Goal: Transaction & Acquisition: Purchase product/service

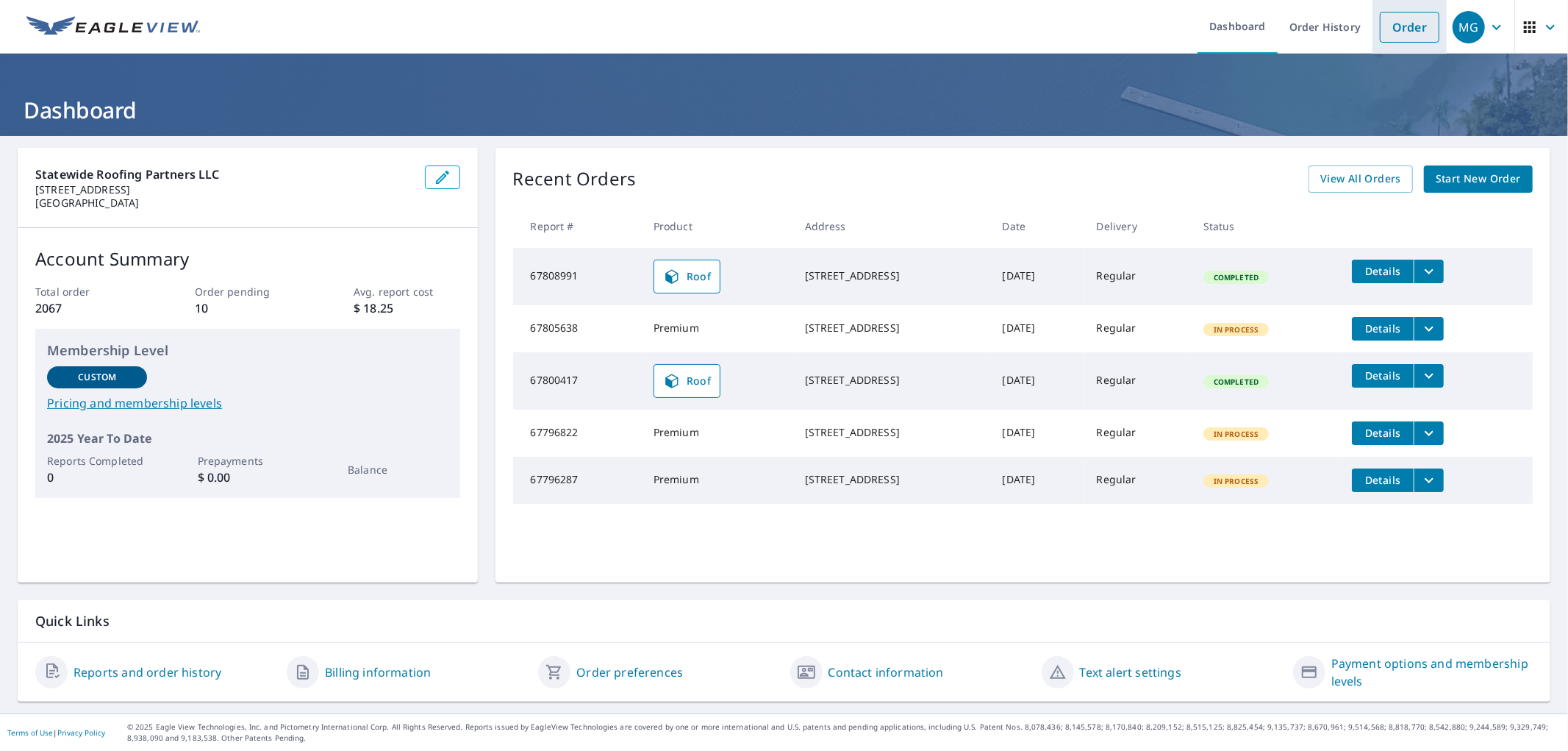
click at [1380, 30] on link "Order" at bounding box center [1409, 27] width 59 height 31
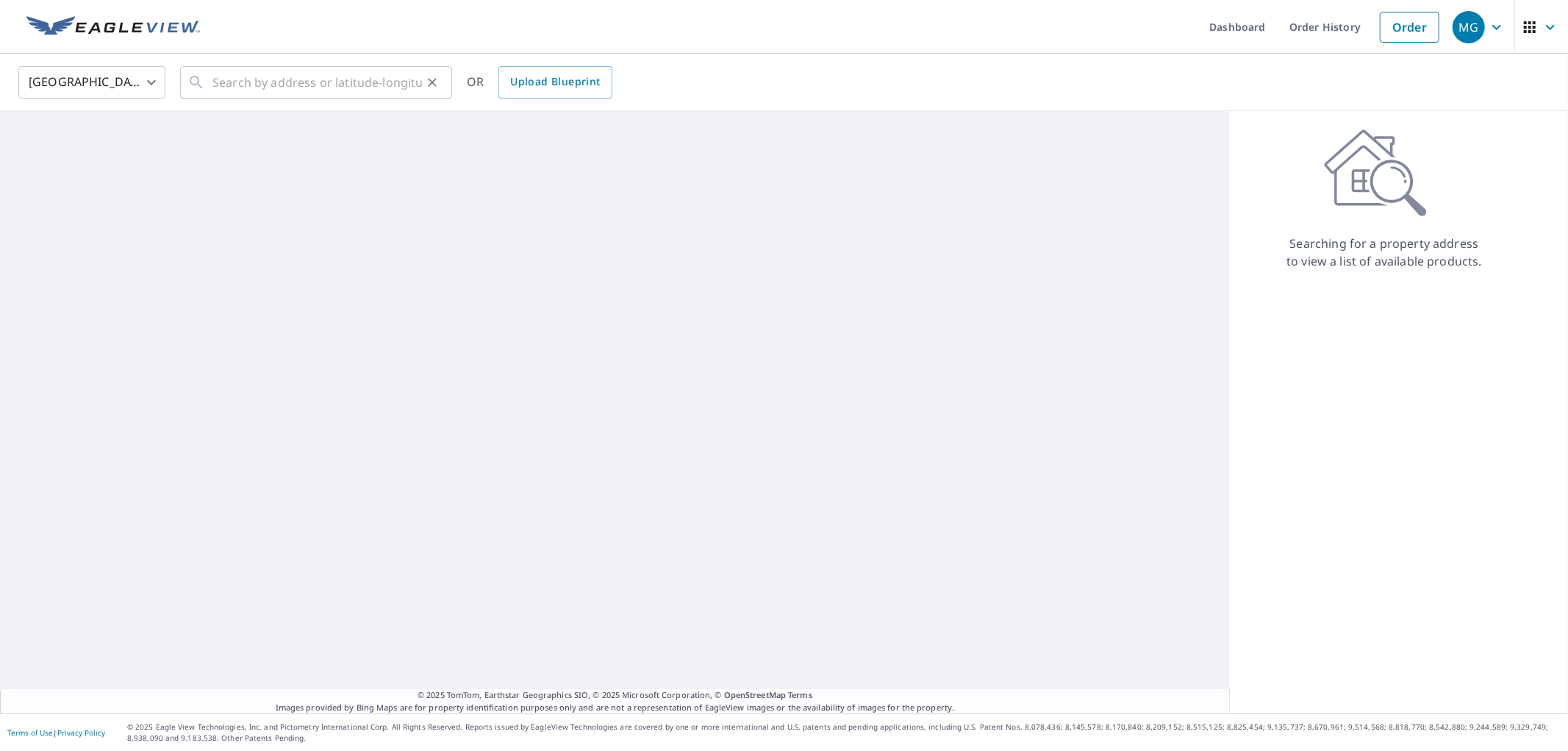
drag, startPoint x: 310, startPoint y: 103, endPoint x: 317, endPoint y: 96, distance: 9.9
click at [310, 102] on div "United States [GEOGRAPHIC_DATA] ​ ​ OR Upload Blueprint" at bounding box center [784, 82] width 1568 height 57
click at [320, 84] on input "text" at bounding box center [317, 83] width 210 height 41
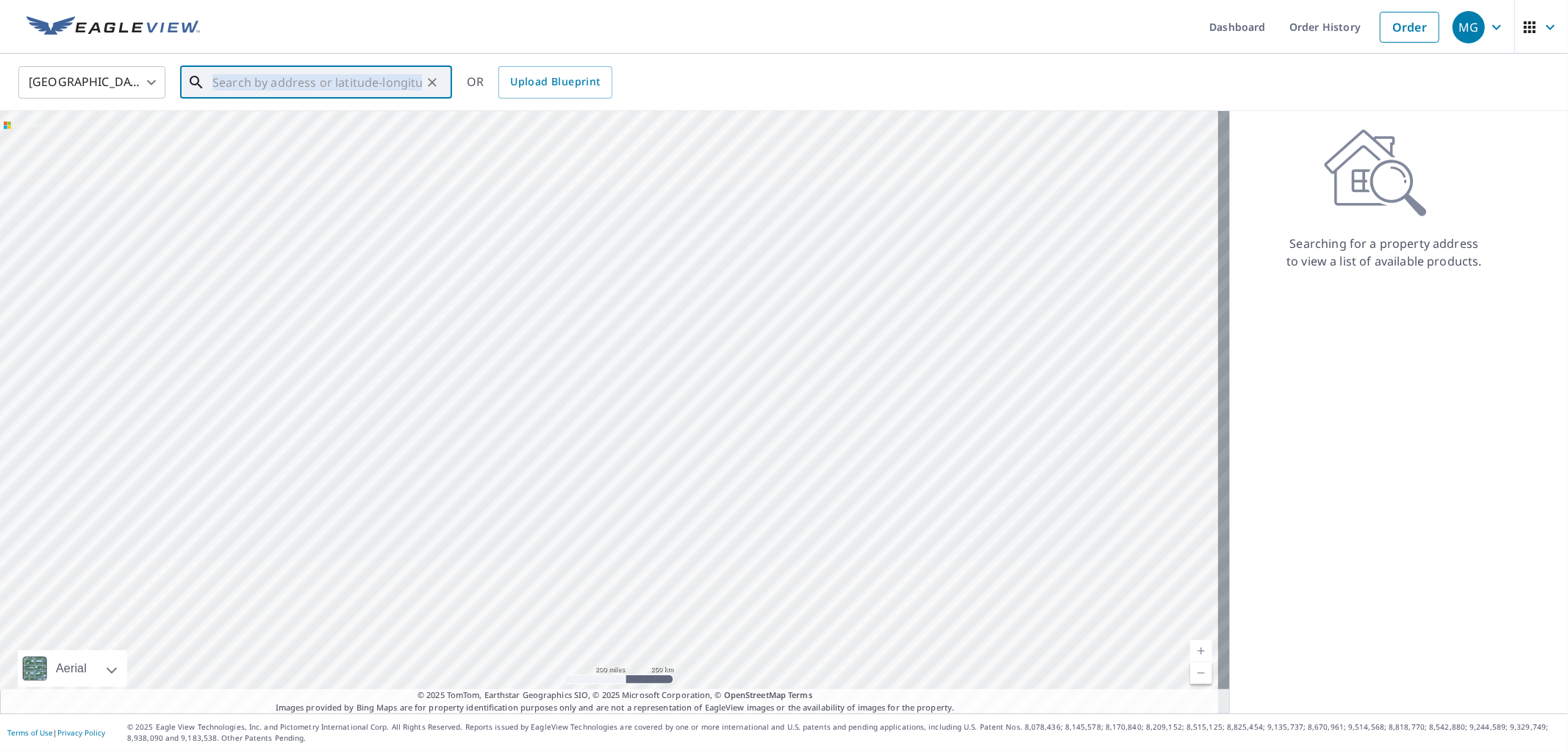
click at [293, 83] on input "text" at bounding box center [317, 83] width 210 height 41
paste input "[STREET_ADDRESS]"
click at [261, 122] on span "[STREET_ADDRESS]" at bounding box center [325, 125] width 230 height 18
type input "[STREET_ADDRESS]"
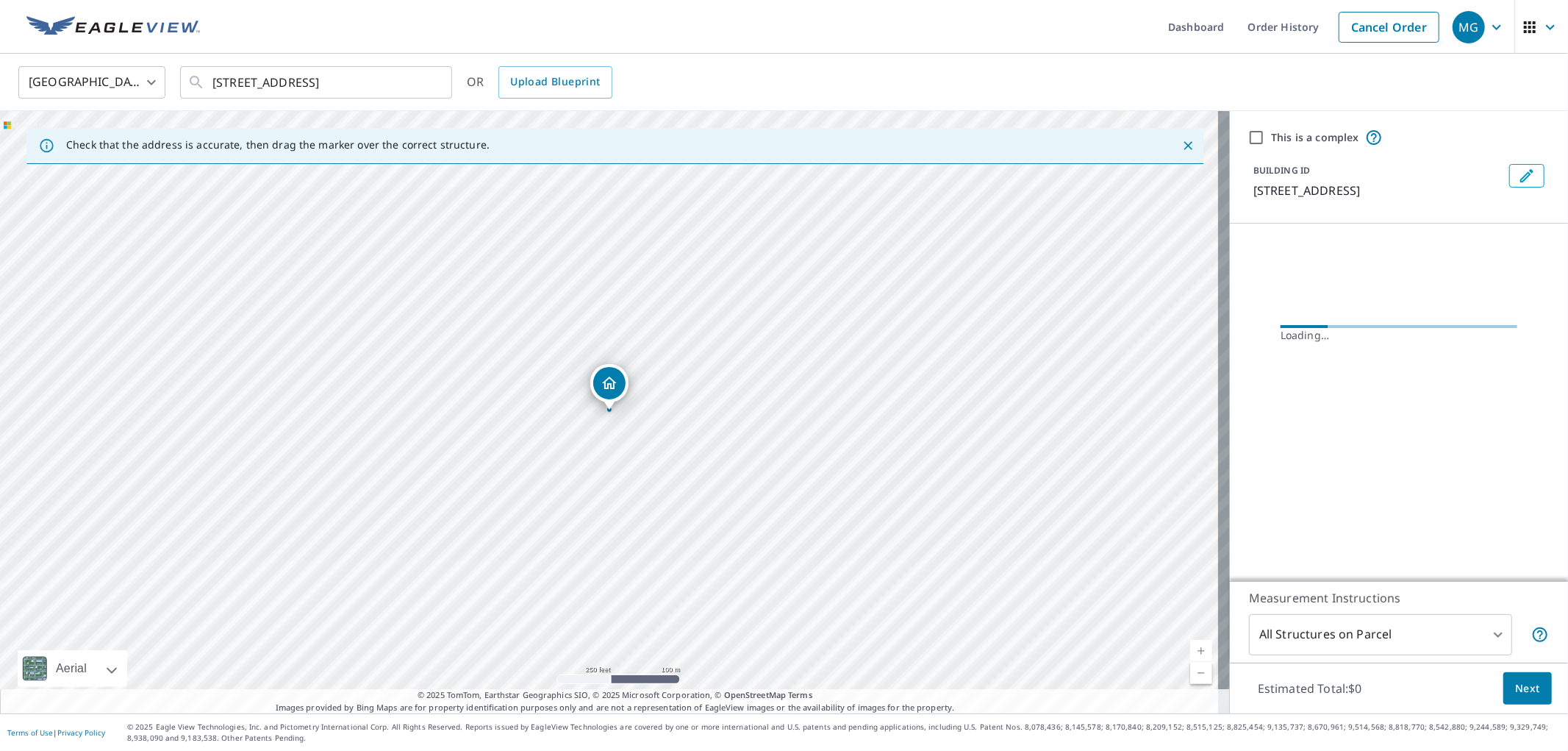
click at [1515, 680] on span "Next" at bounding box center [1527, 689] width 25 height 19
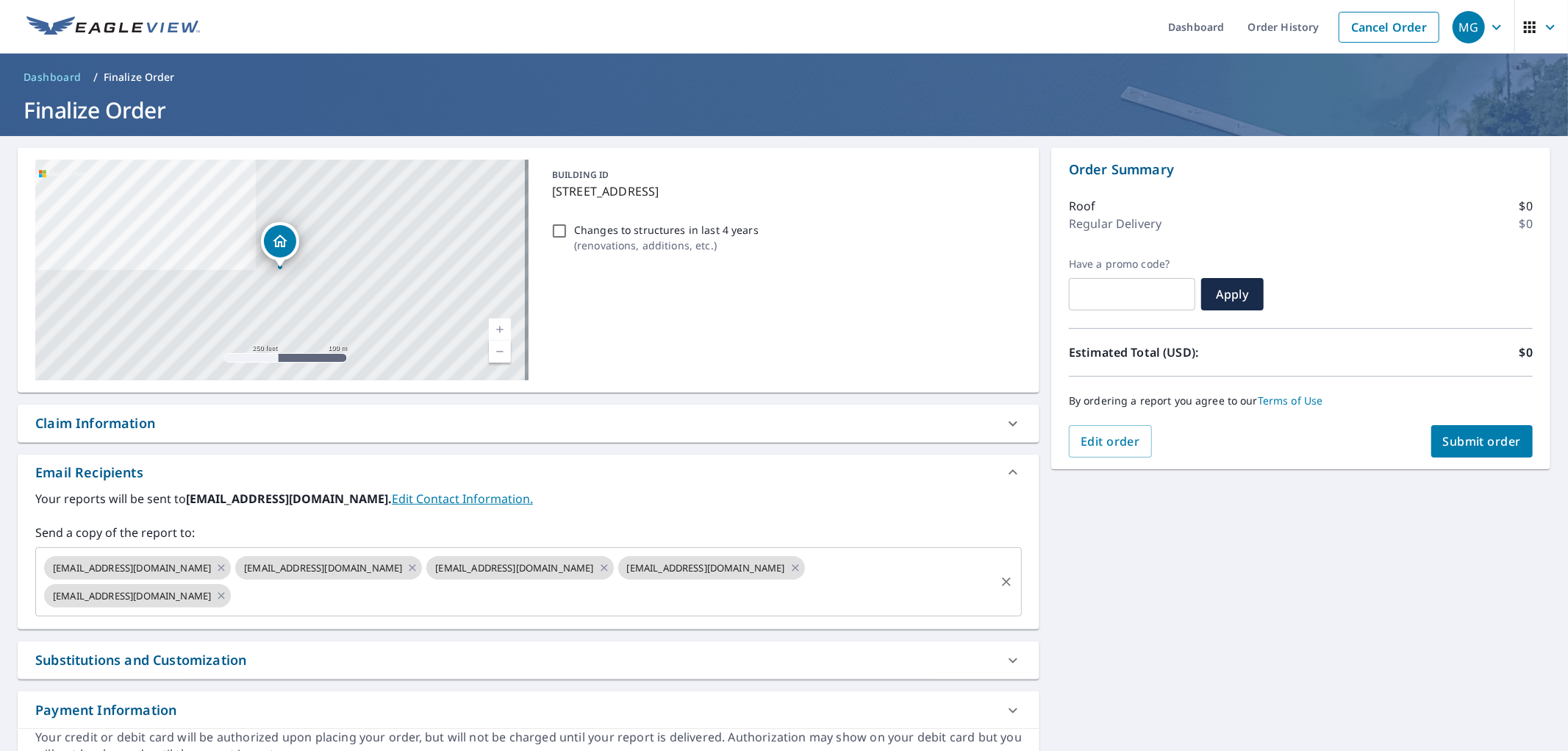
drag, startPoint x: 339, startPoint y: 598, endPoint x: 354, endPoint y: 611, distance: 19.8
click at [339, 598] on input "text" at bounding box center [614, 595] width 760 height 28
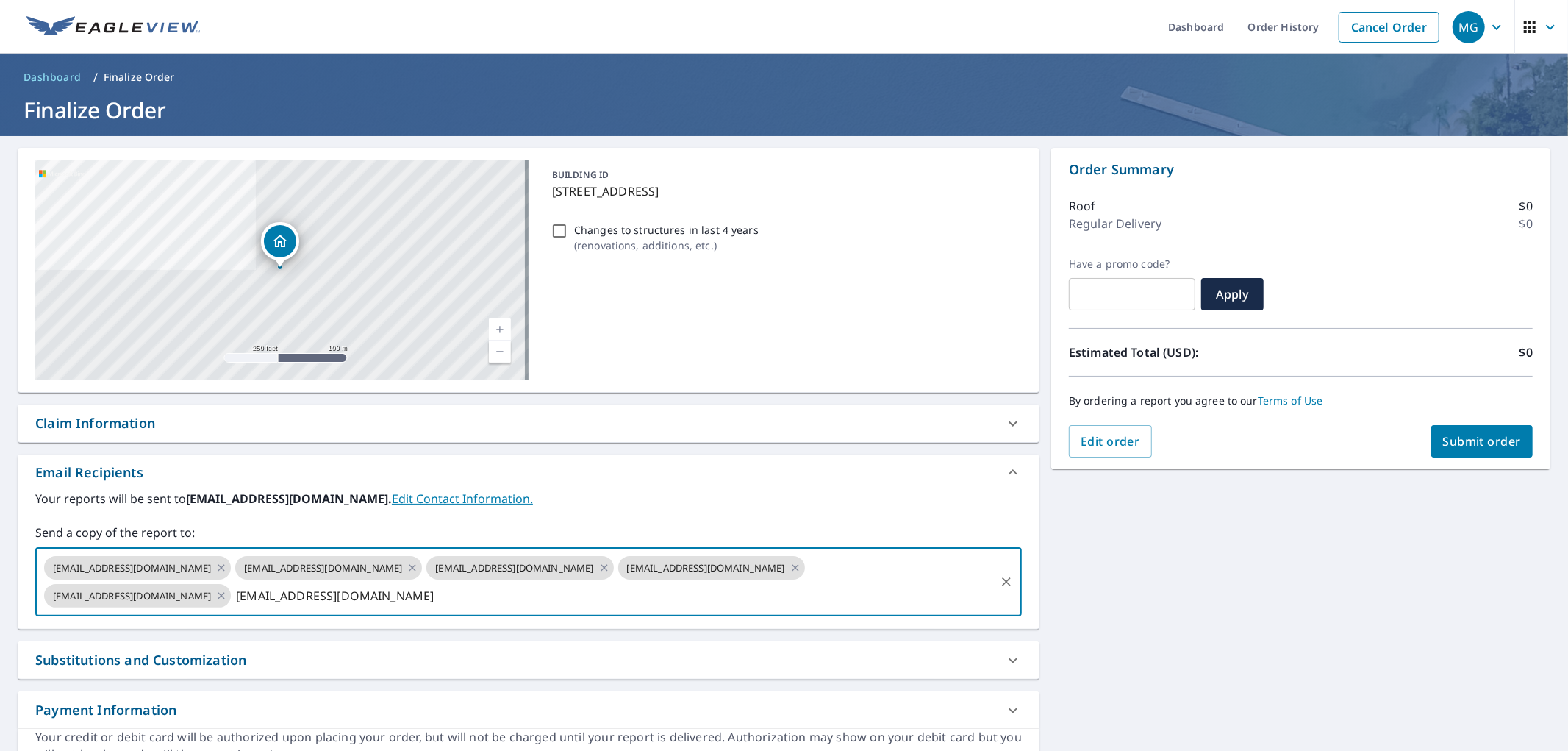
type input "[EMAIL_ADDRESS][DOMAIN_NAME]"
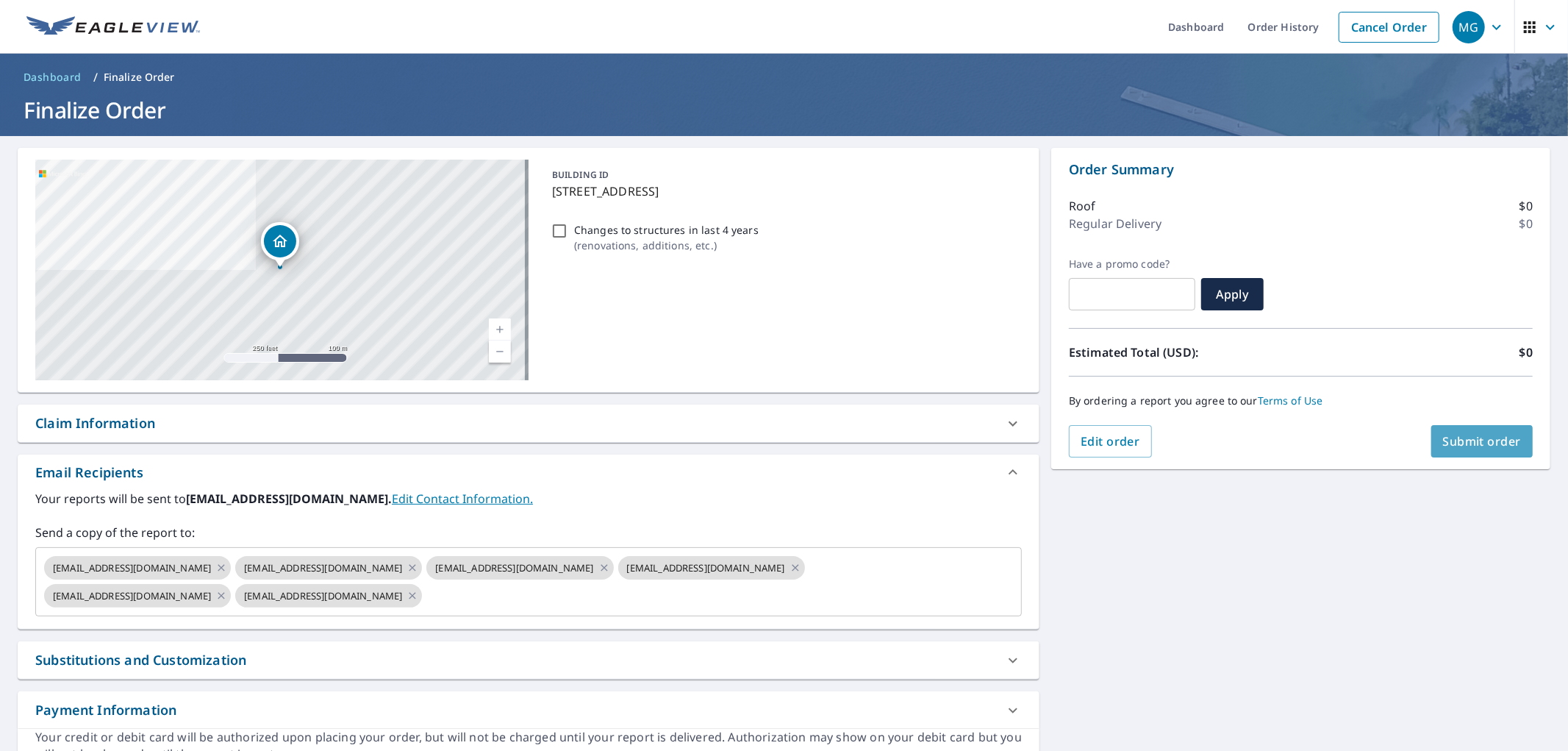
click at [1452, 448] on span "Submit order" at bounding box center [1482, 442] width 79 height 16
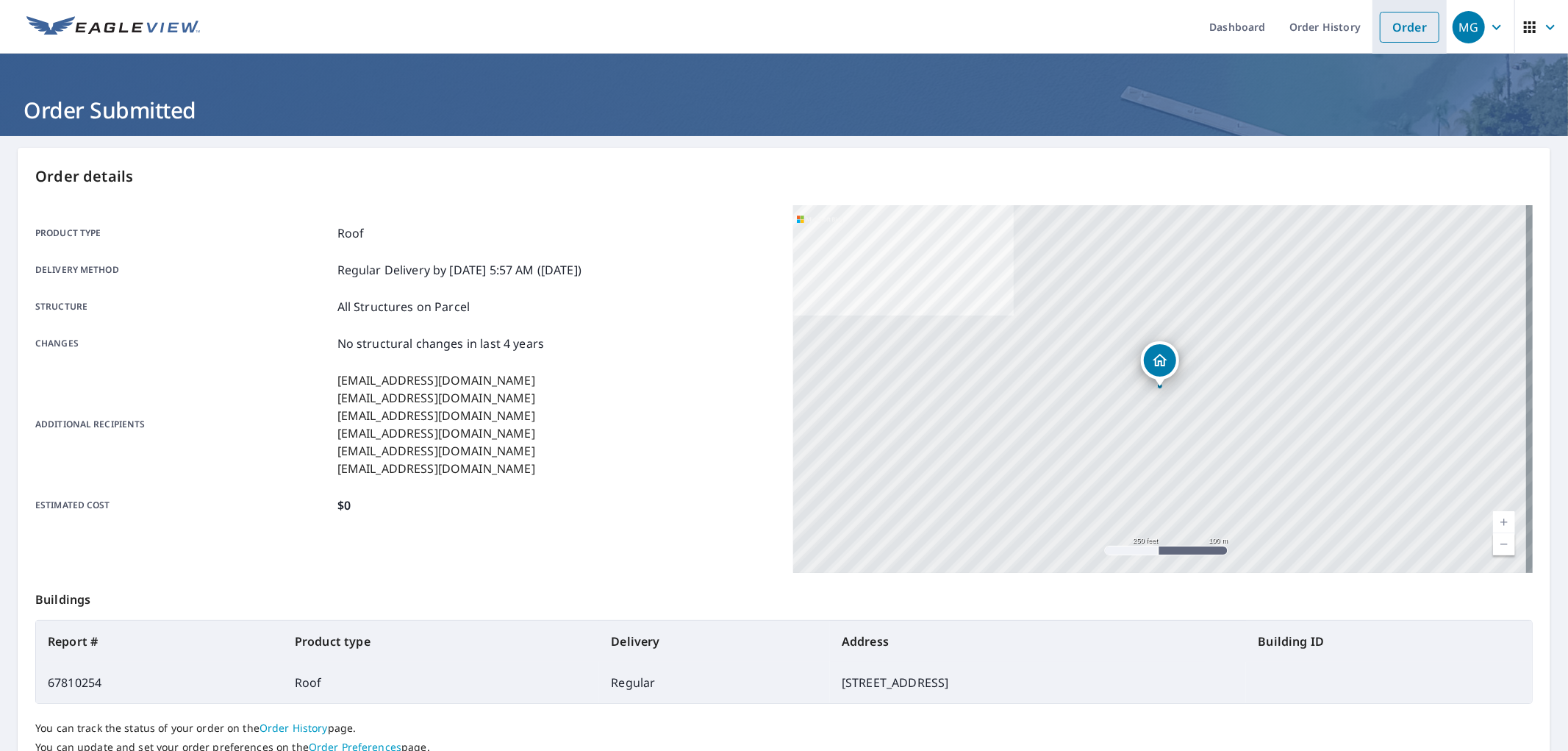
click at [1380, 25] on link "Order" at bounding box center [1409, 27] width 59 height 31
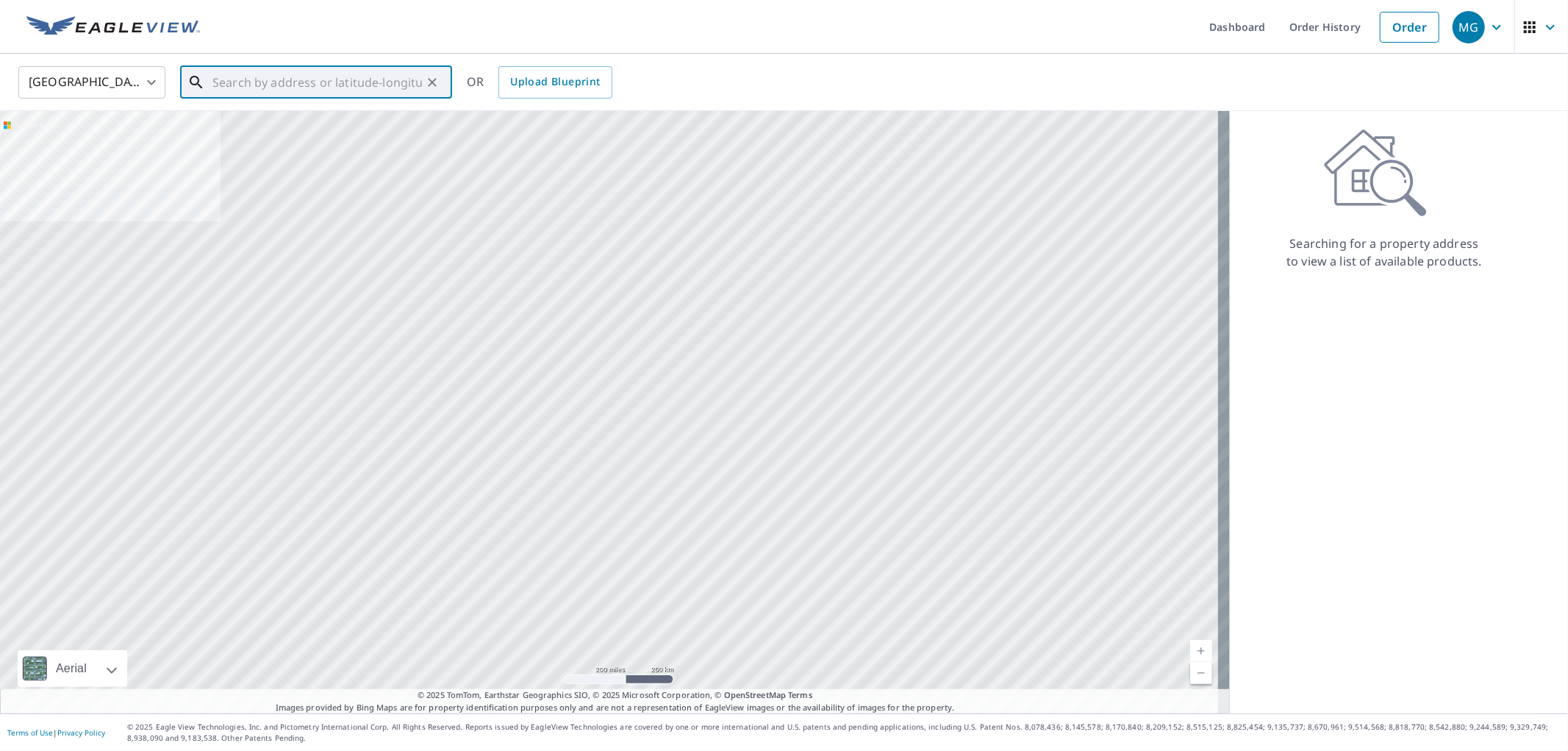
click at [283, 62] on input "text" at bounding box center [317, 83] width 210 height 41
paste input "[STREET_ADDRESS][PERSON_NAME]"
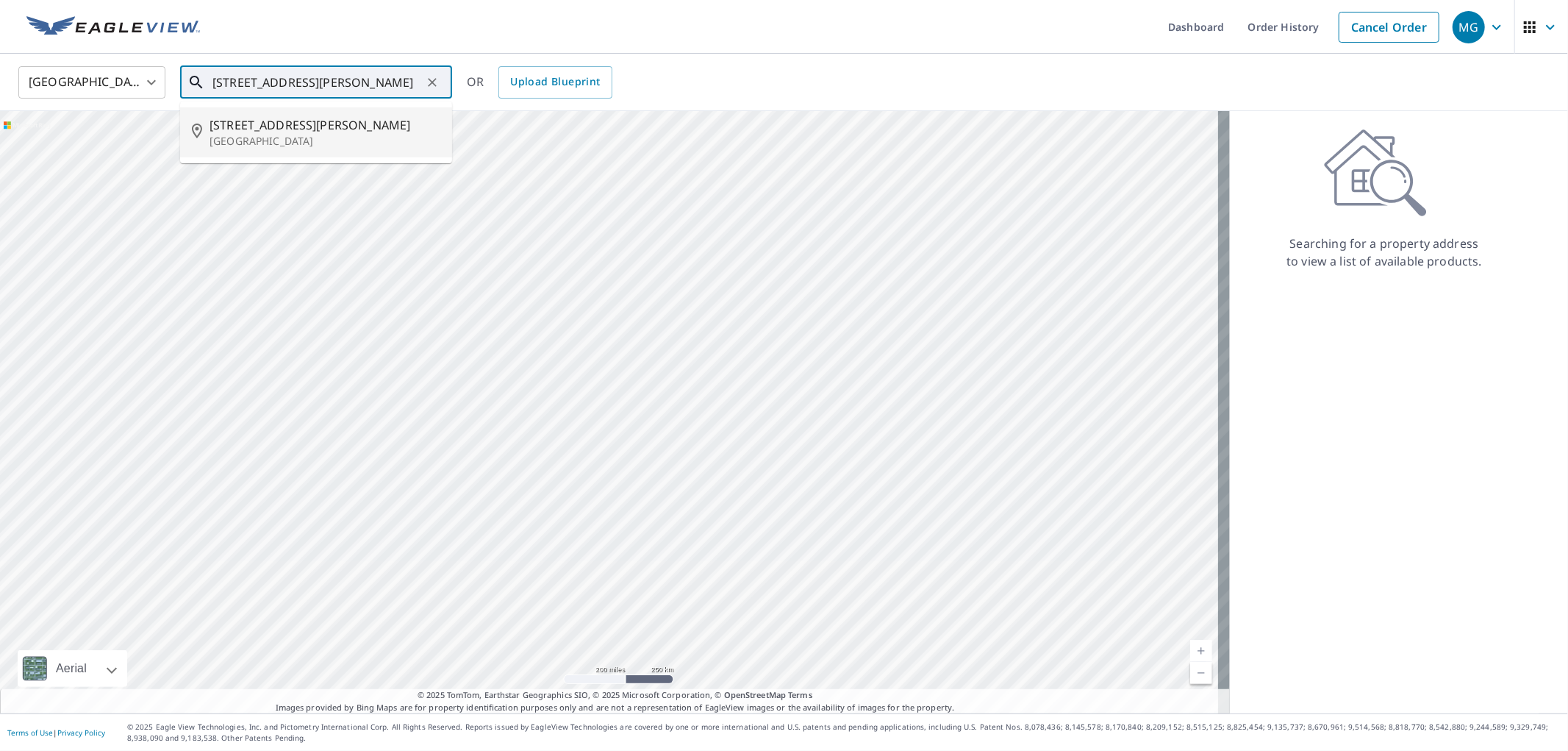
click at [266, 116] on span "[STREET_ADDRESS][PERSON_NAME]" at bounding box center [325, 125] width 230 height 18
type input "[STREET_ADDRESS][PERSON_NAME]"
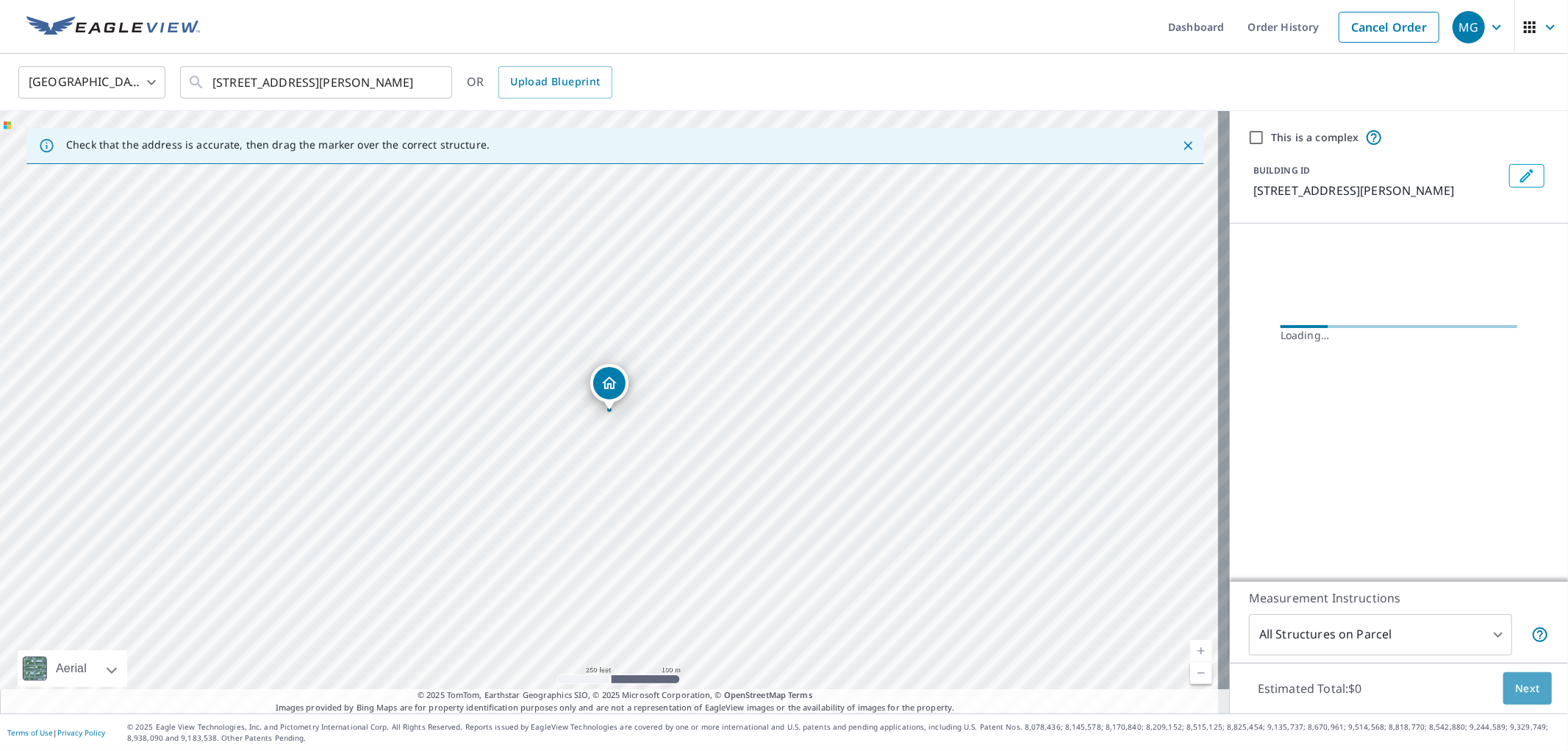
click at [1515, 690] on span "Next" at bounding box center [1527, 689] width 25 height 19
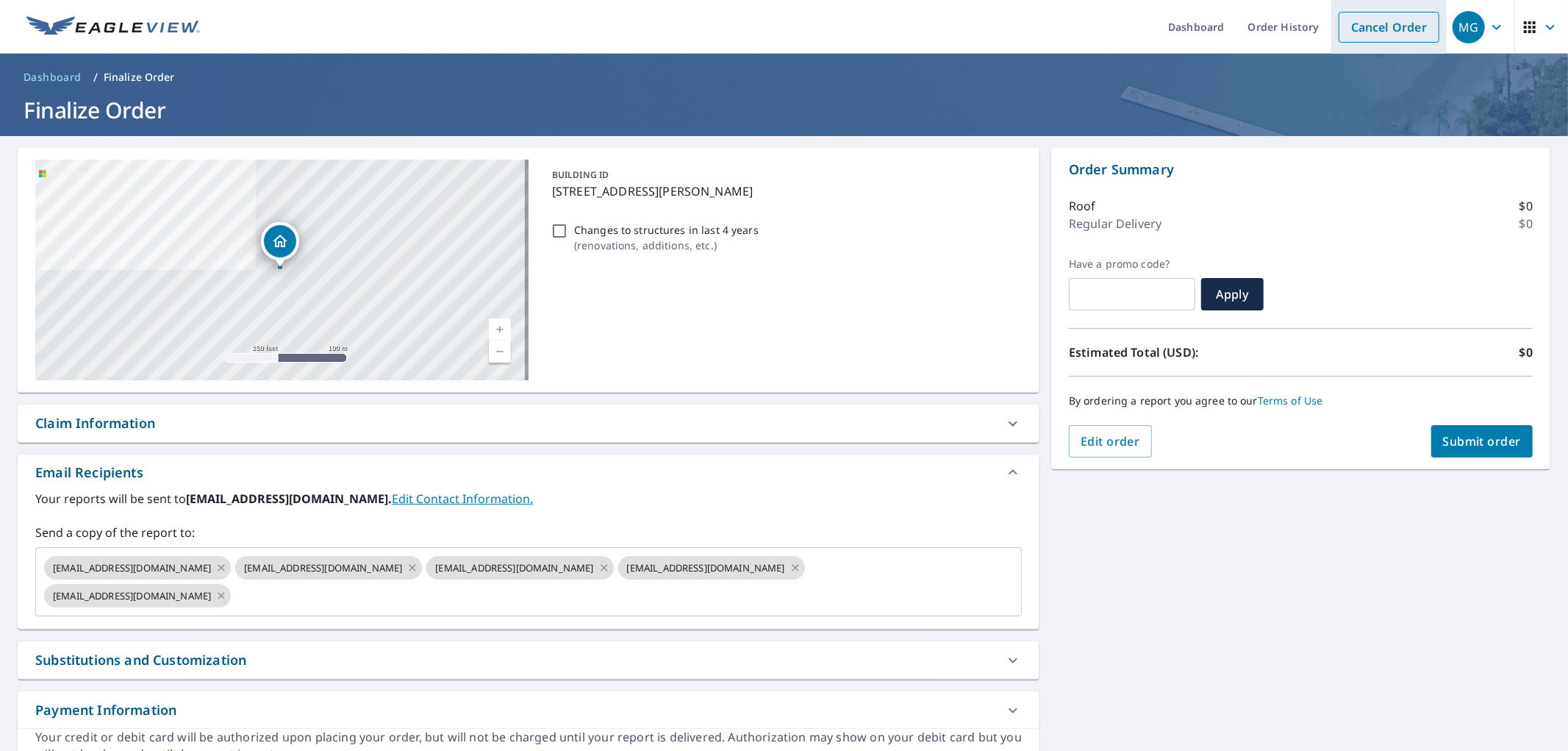
click at [1364, 21] on link "Cancel Order" at bounding box center [1389, 27] width 100 height 31
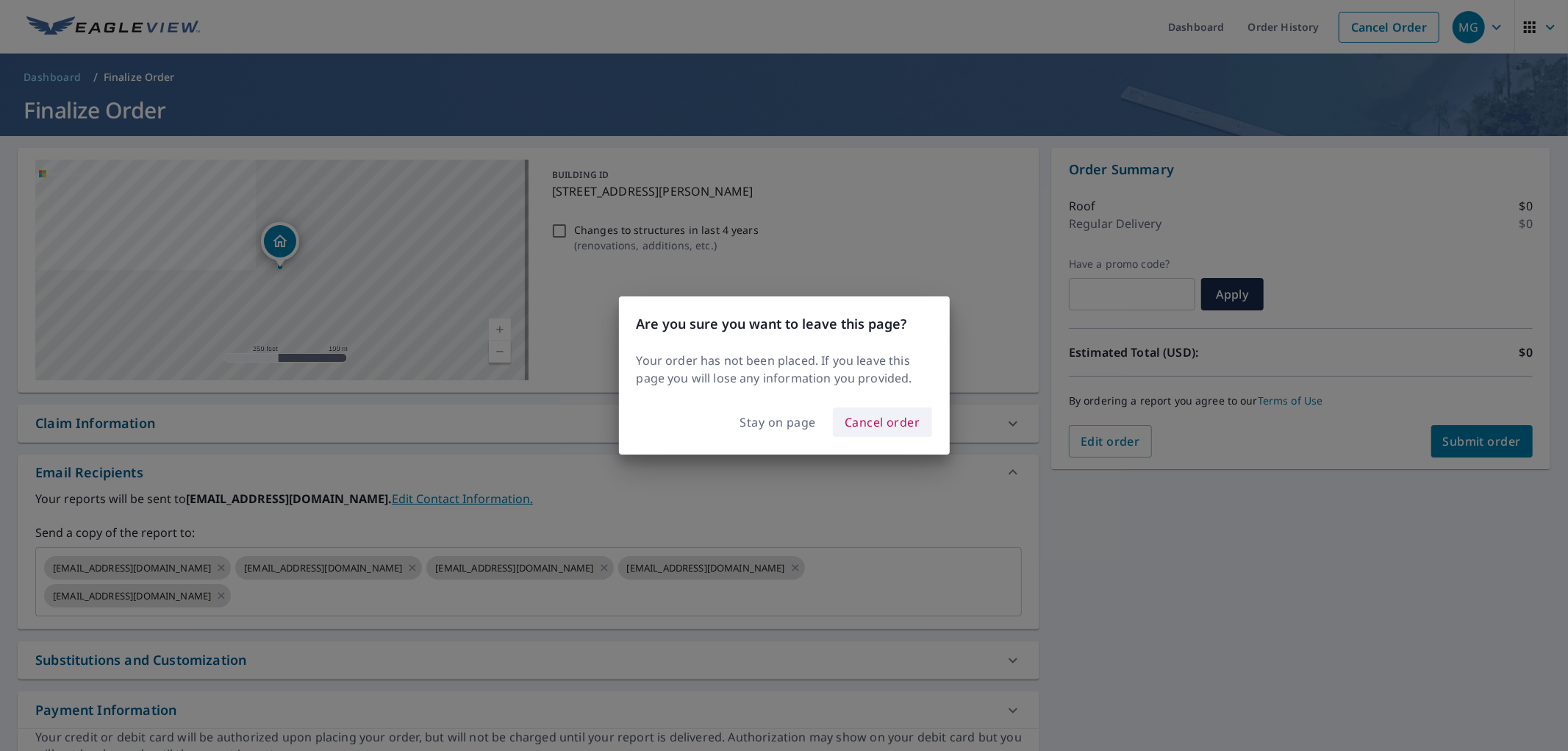
click at [869, 417] on span "Cancel order" at bounding box center [882, 422] width 76 height 21
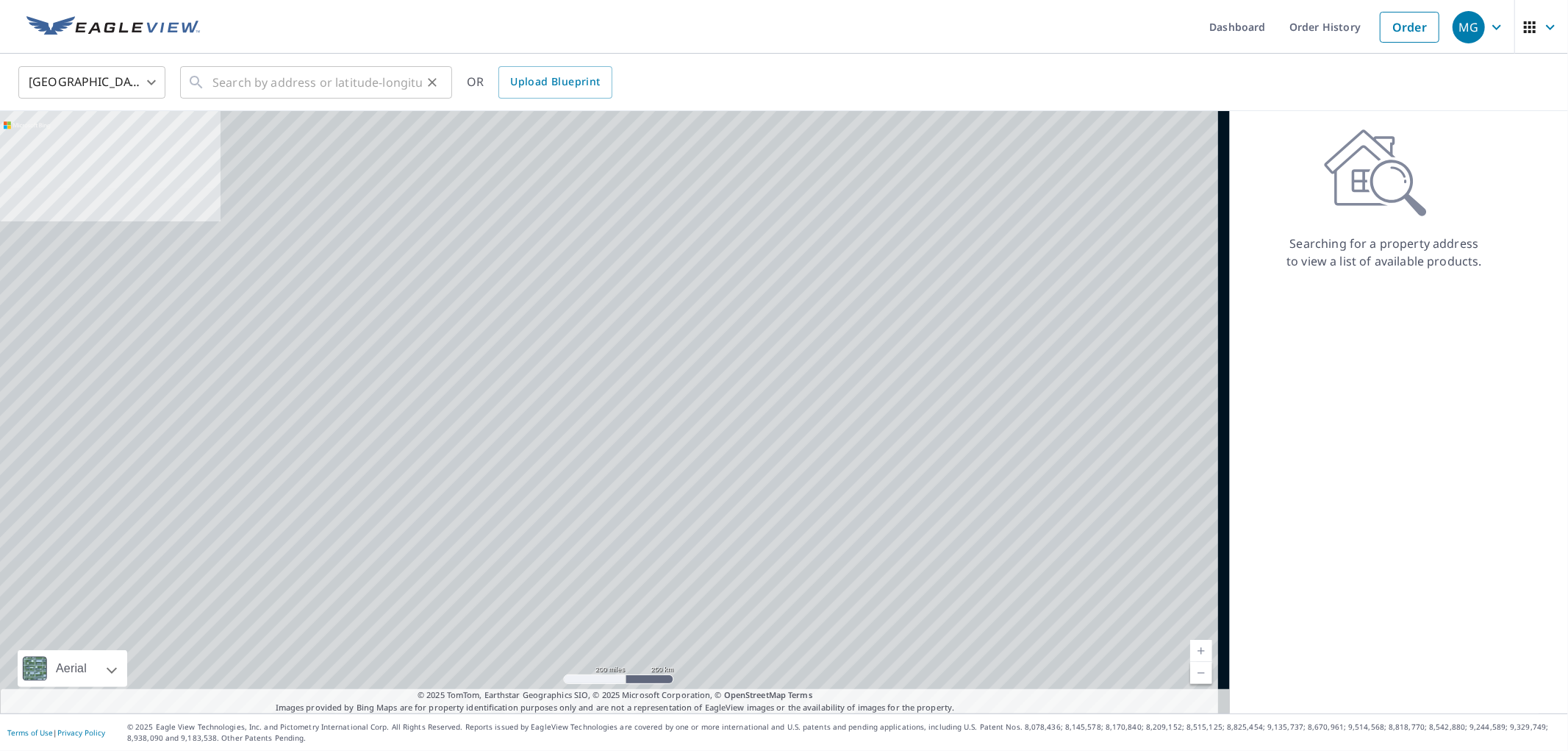
click at [398, 102] on div "United States [GEOGRAPHIC_DATA] ​ ​ OR Upload Blueprint" at bounding box center [784, 82] width 1568 height 57
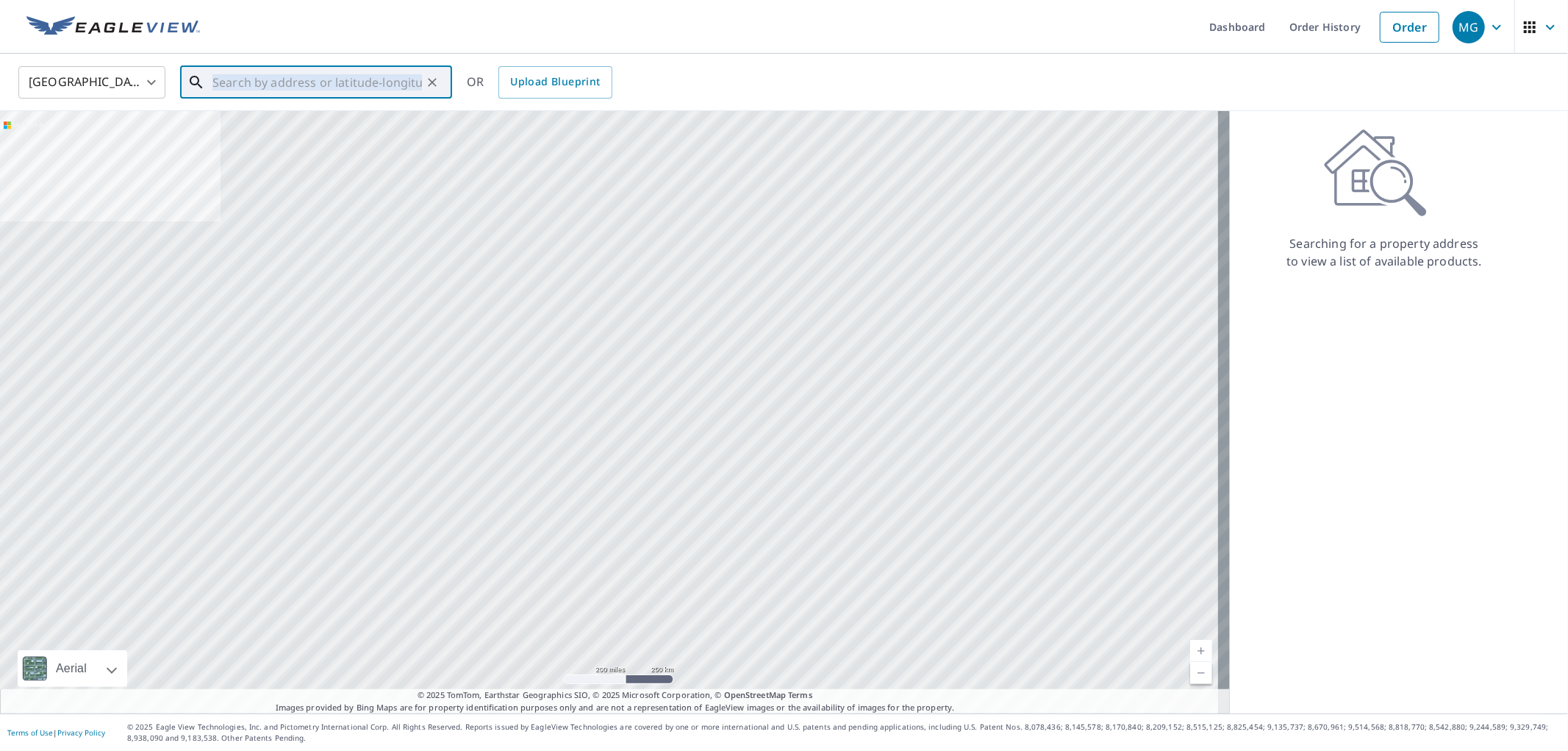
click at [393, 87] on input "text" at bounding box center [317, 83] width 210 height 41
paste input "[STREET_ADDRESS][PERSON_NAME]"
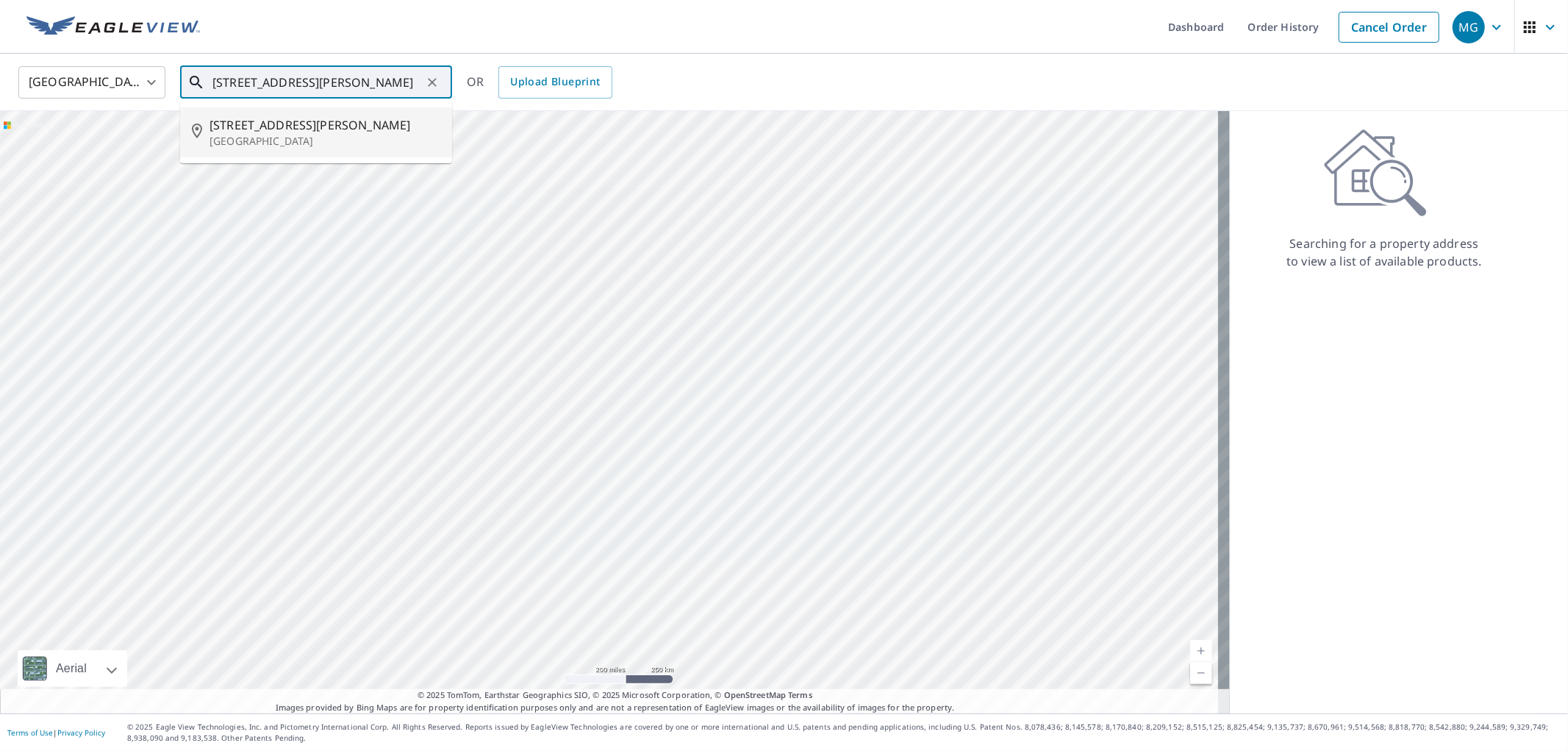
click at [336, 118] on span "[STREET_ADDRESS][PERSON_NAME]" at bounding box center [325, 125] width 230 height 18
type input "[STREET_ADDRESS][PERSON_NAME]"
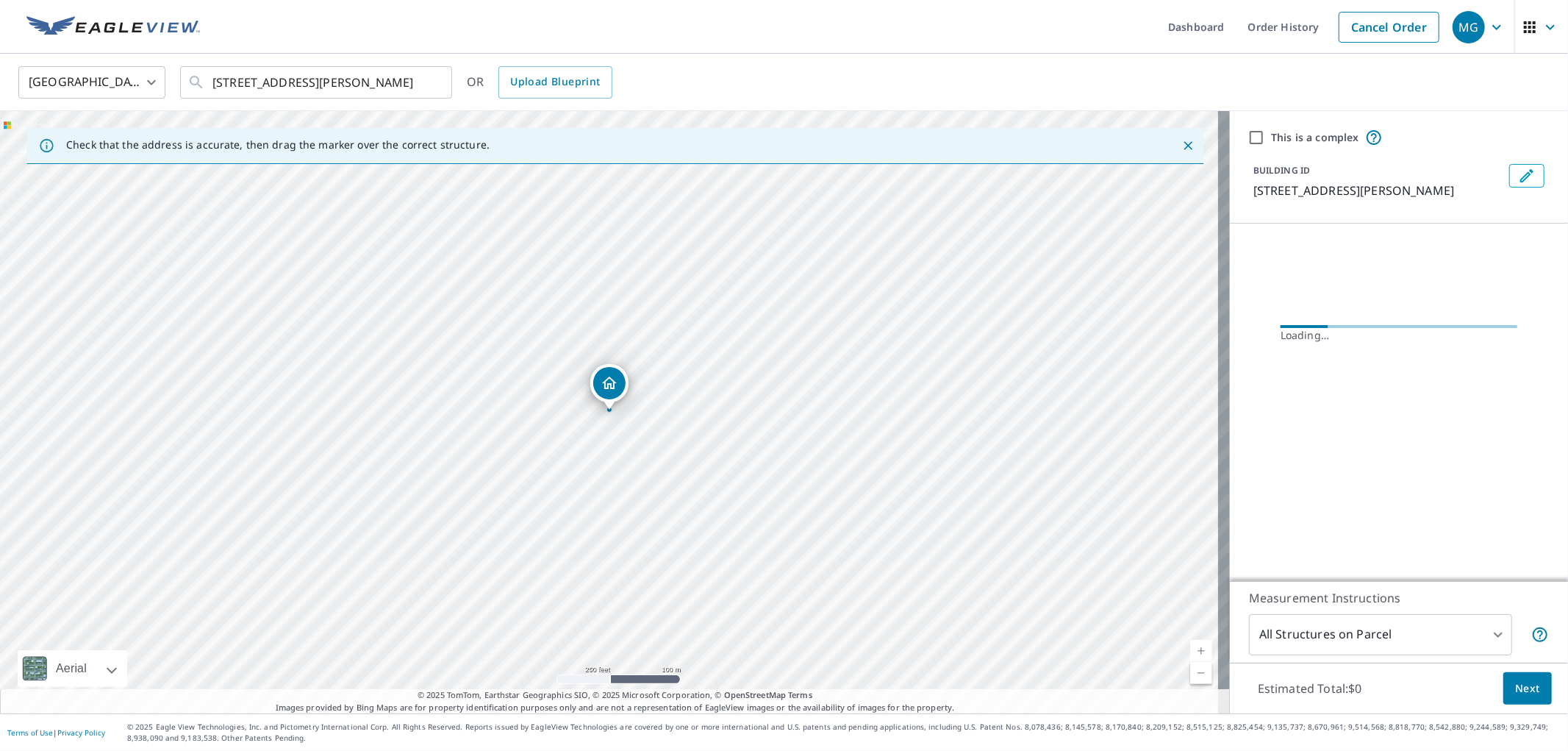
click at [1517, 686] on span "Next" at bounding box center [1527, 689] width 25 height 19
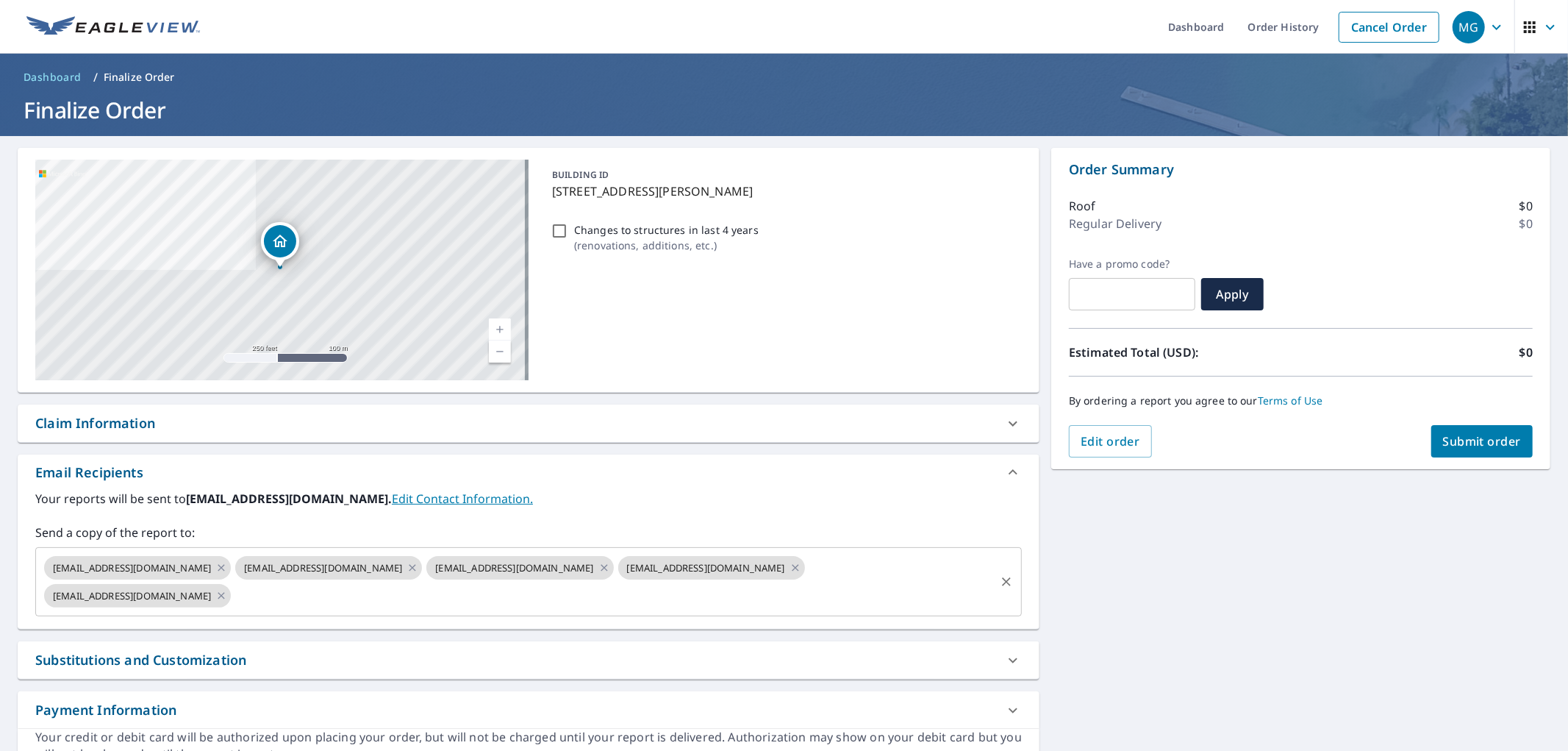
click at [421, 590] on input "text" at bounding box center [614, 595] width 760 height 28
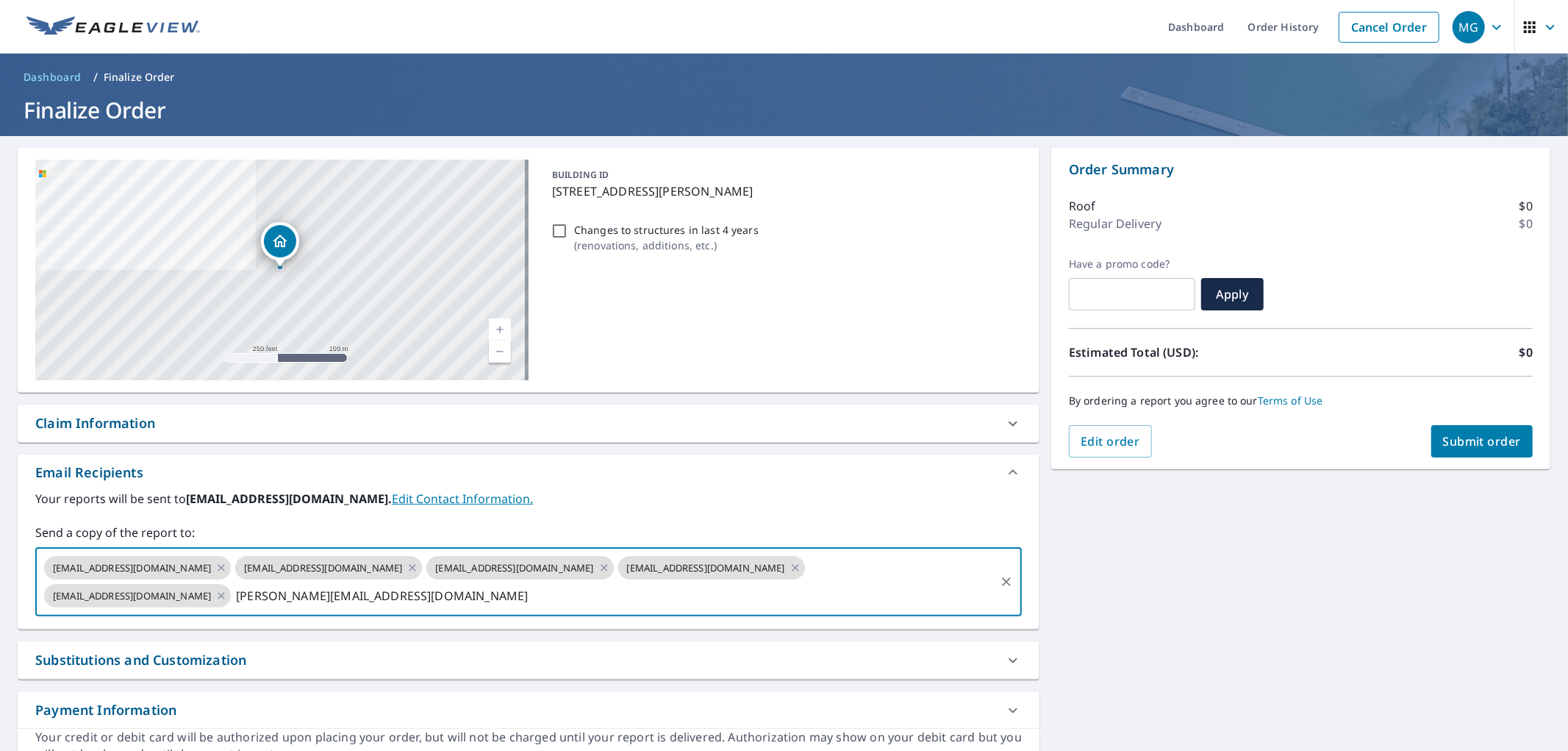
type input "[PERSON_NAME][EMAIL_ADDRESS][DOMAIN_NAME]"
click at [1471, 434] on span "Submit order" at bounding box center [1482, 442] width 79 height 16
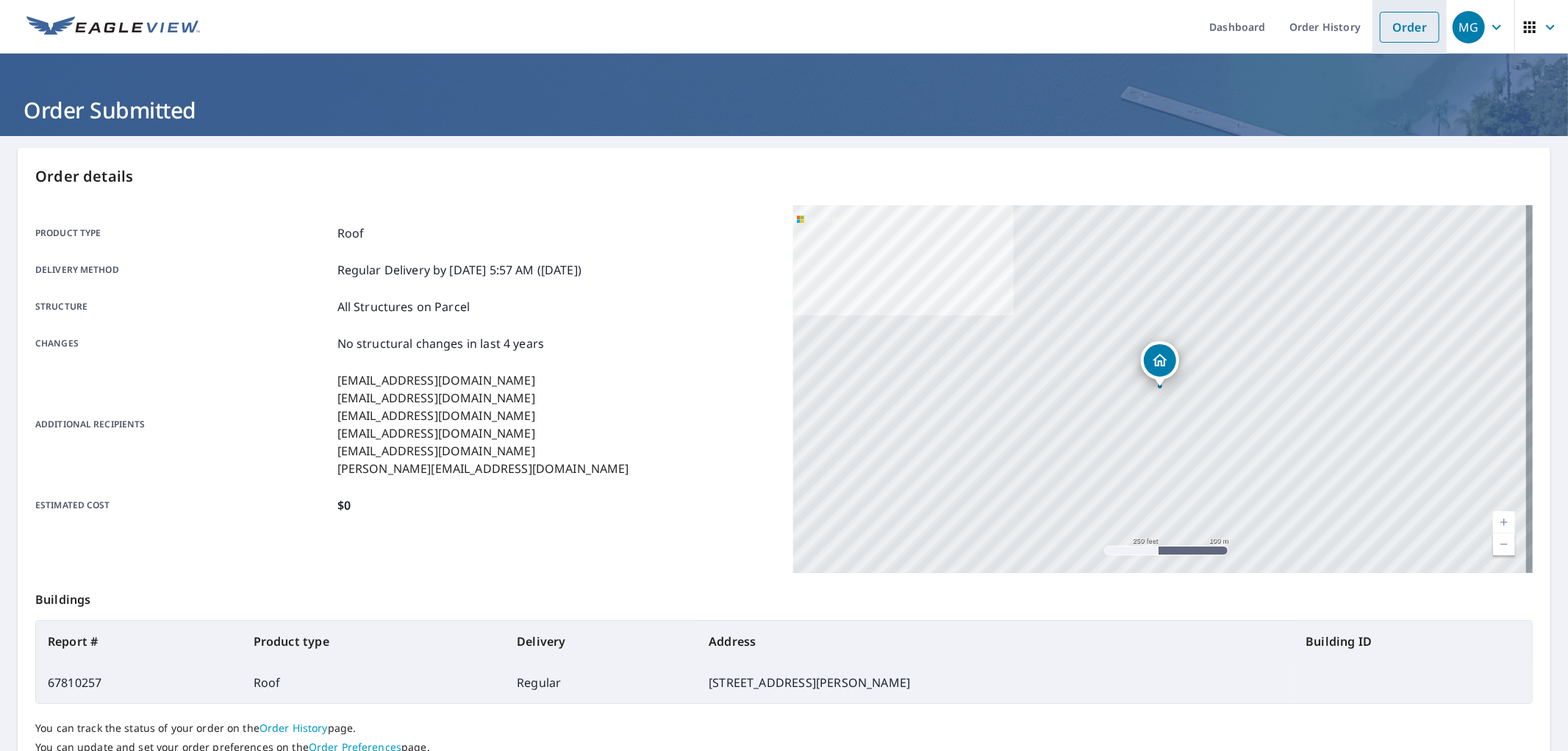
click at [1421, 32] on link "Order" at bounding box center [1409, 27] width 59 height 31
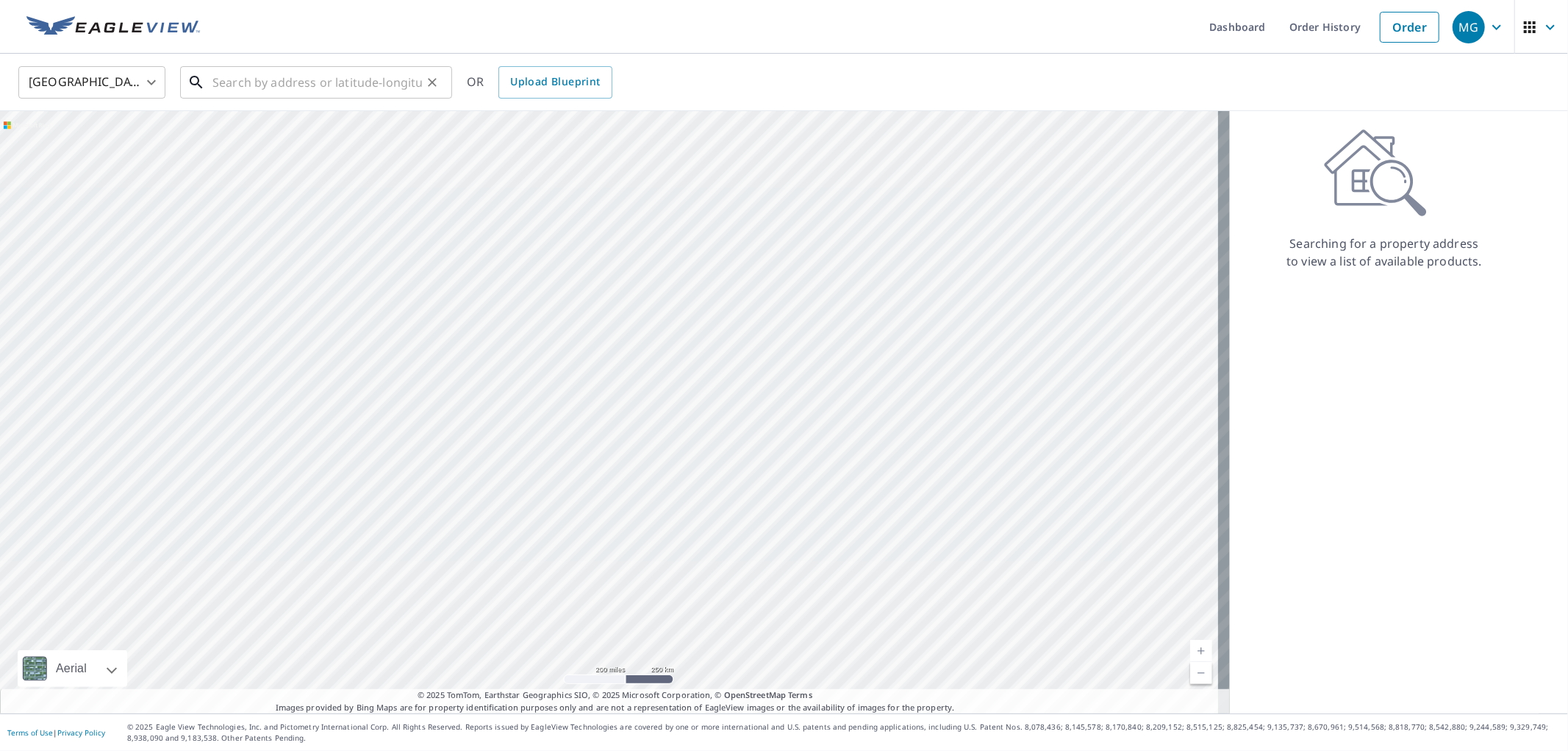
click at [367, 76] on input "text" at bounding box center [317, 83] width 210 height 41
paste input "[STREET_ADDRESS]"
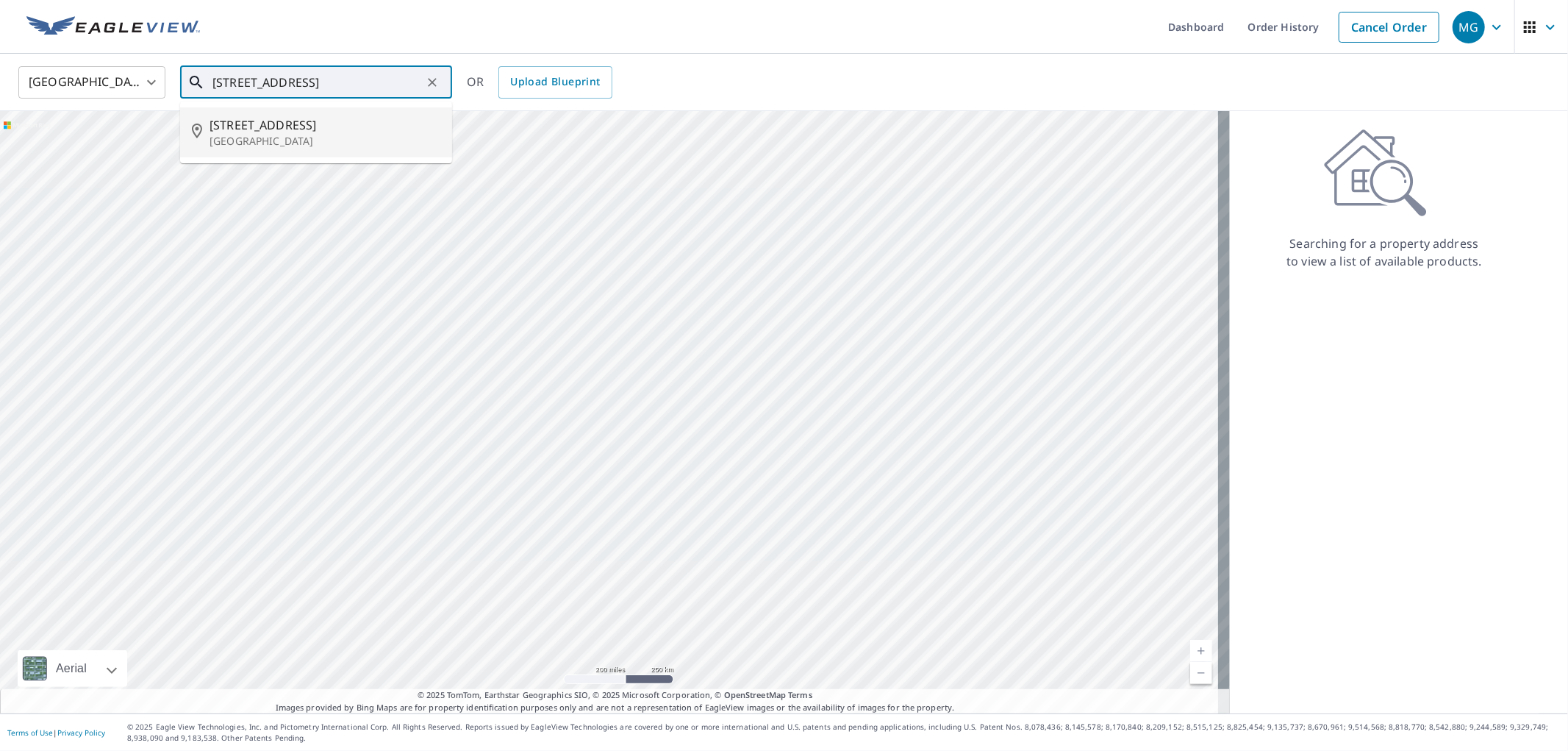
click at [305, 125] on span "[STREET_ADDRESS]" at bounding box center [325, 125] width 230 height 18
type input "[STREET_ADDRESS]"
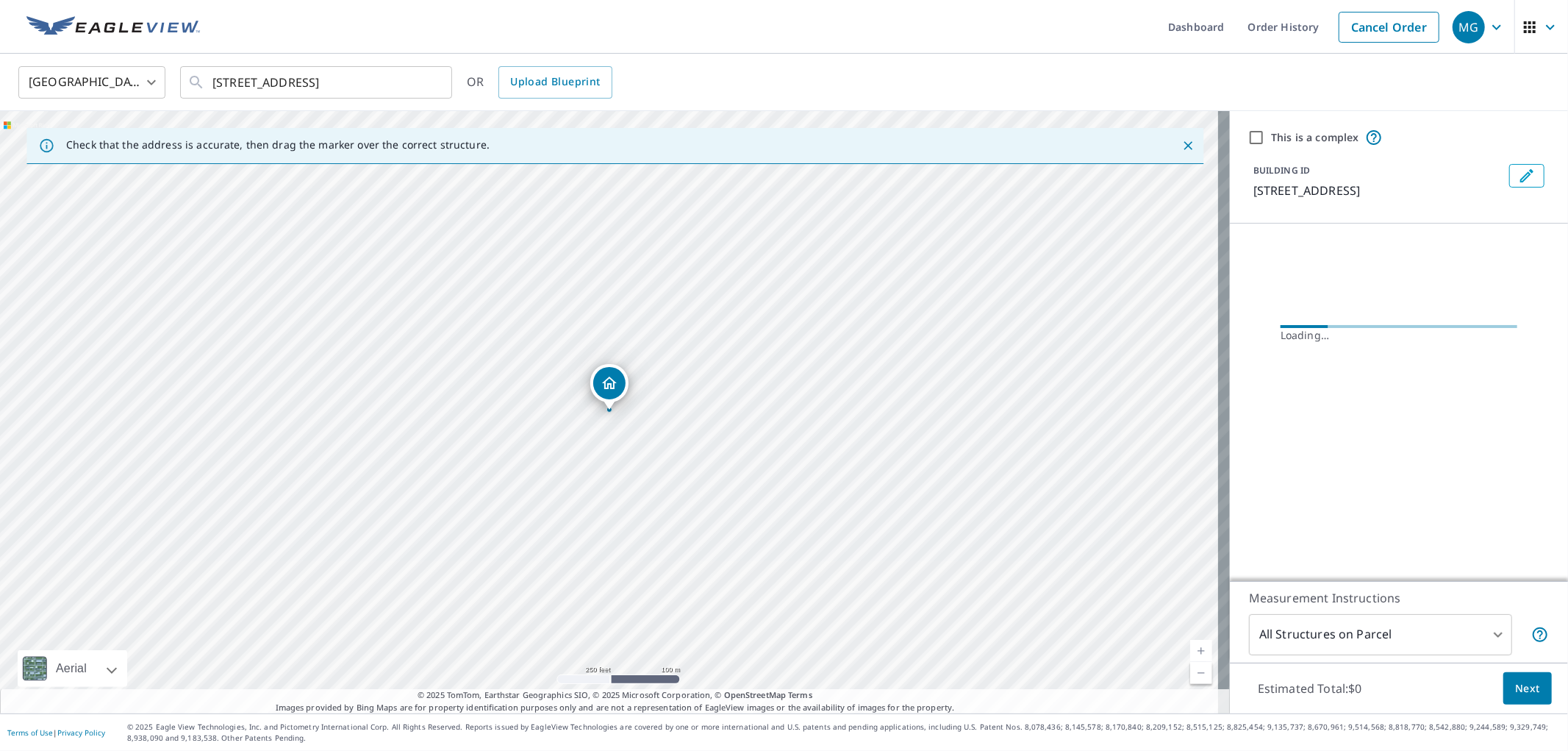
click at [1504, 687] on button "Next" at bounding box center [1528, 689] width 48 height 34
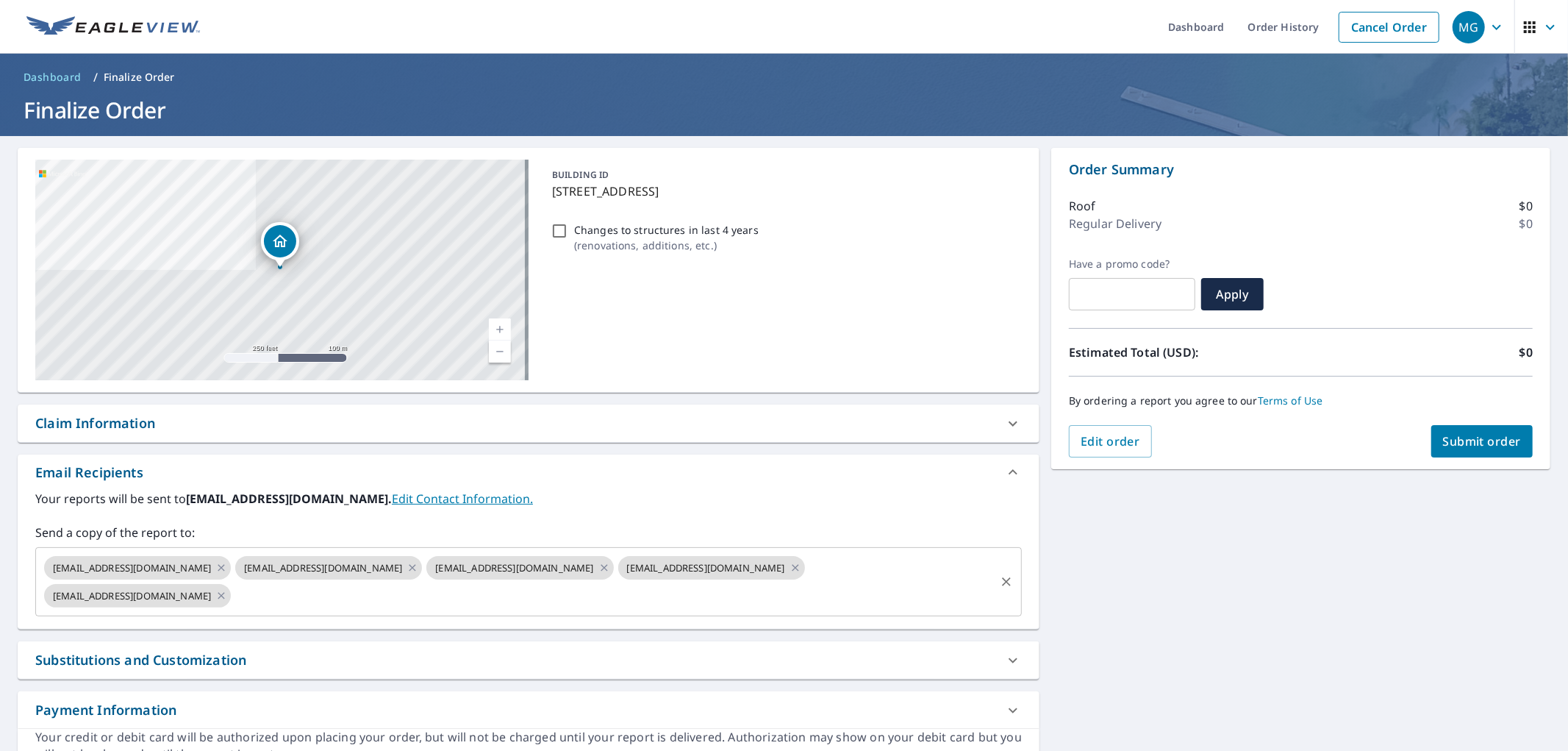
drag, startPoint x: 522, startPoint y: 605, endPoint x: 500, endPoint y: 562, distance: 48.3
click at [522, 605] on input "text" at bounding box center [614, 595] width 760 height 28
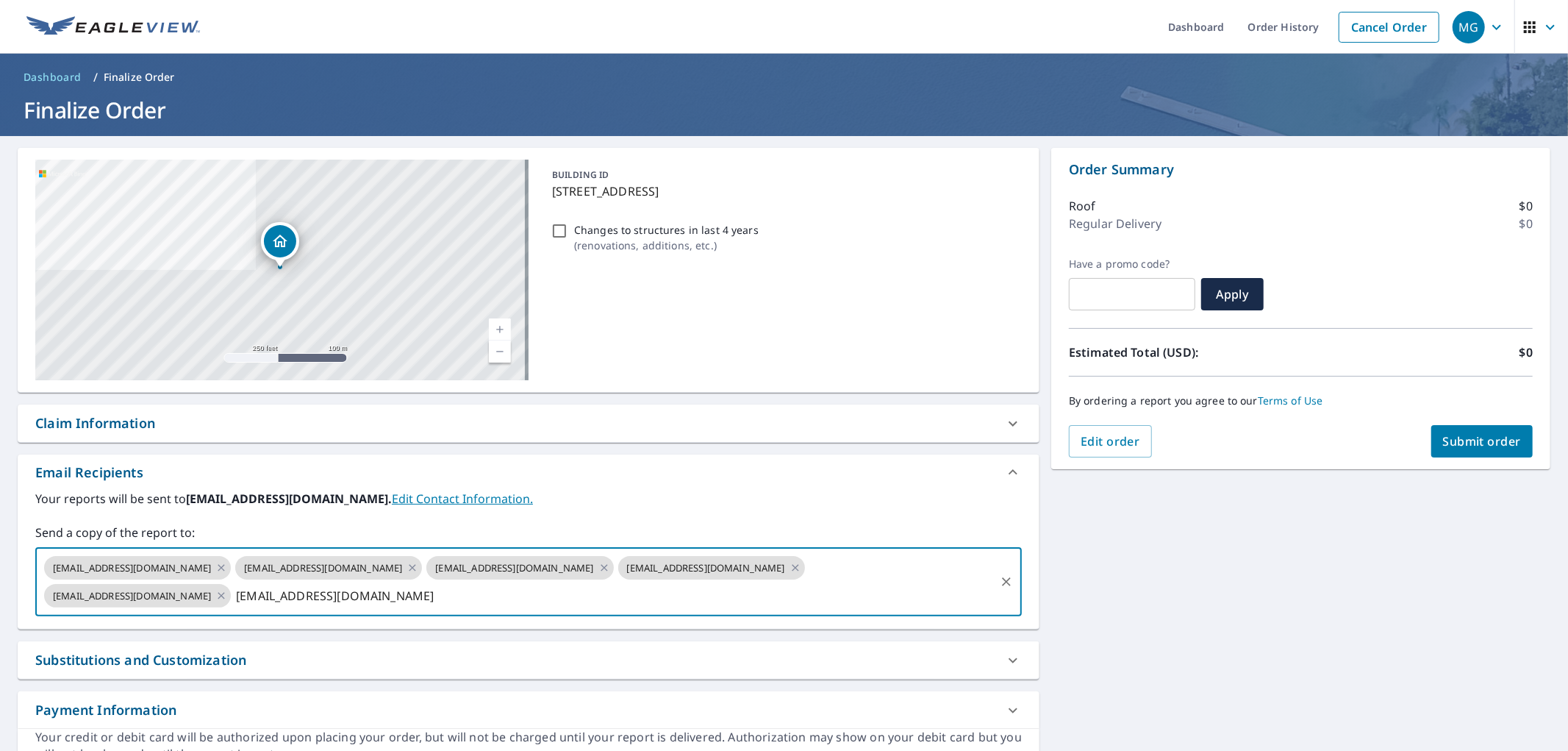
type input "[EMAIL_ADDRESS][DOMAIN_NAME]"
click at [1477, 449] on button "Submit order" at bounding box center [1482, 441] width 102 height 33
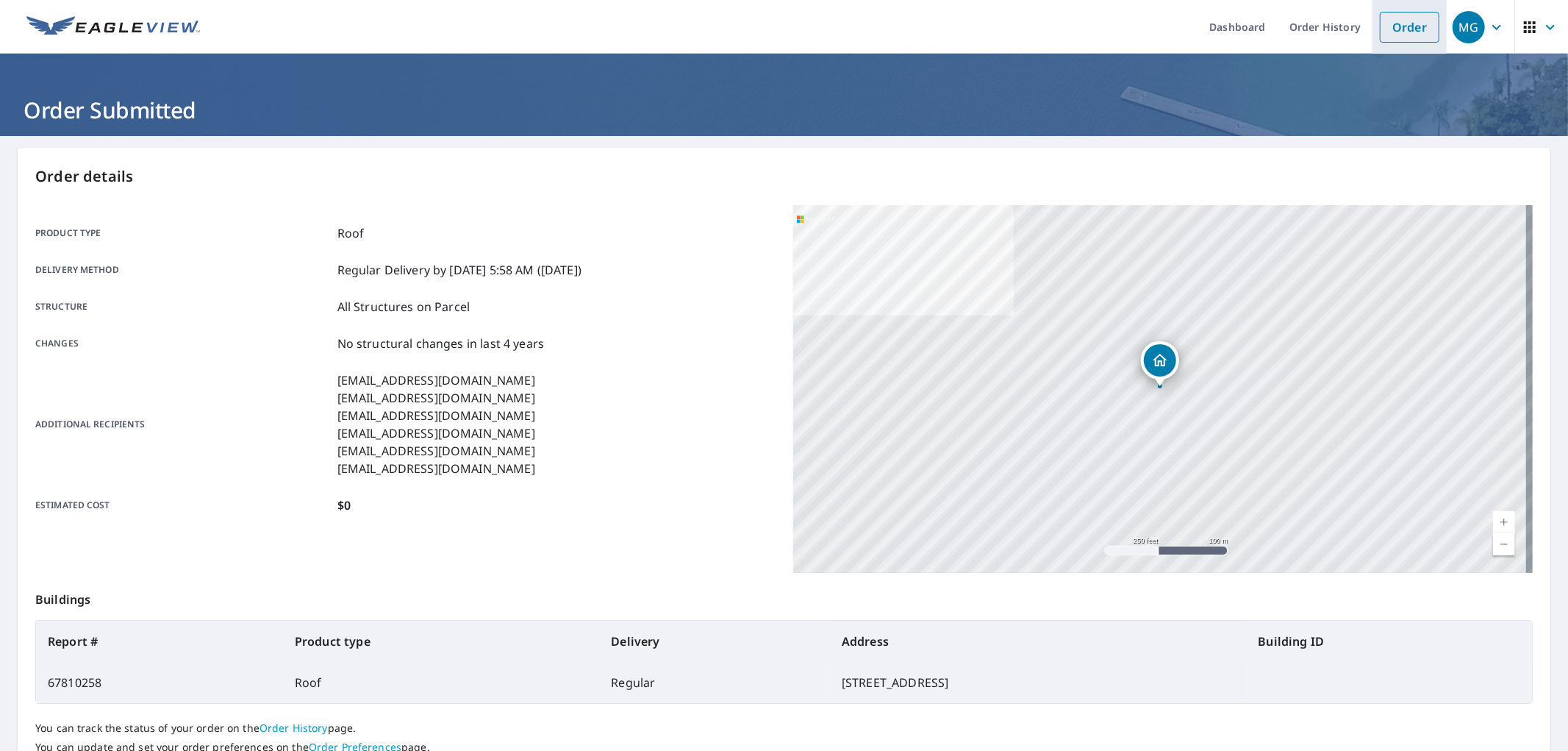
drag, startPoint x: 1416, startPoint y: 13, endPoint x: 1382, endPoint y: 26, distance: 36.4
click at [1416, 13] on link "Order" at bounding box center [1409, 27] width 59 height 31
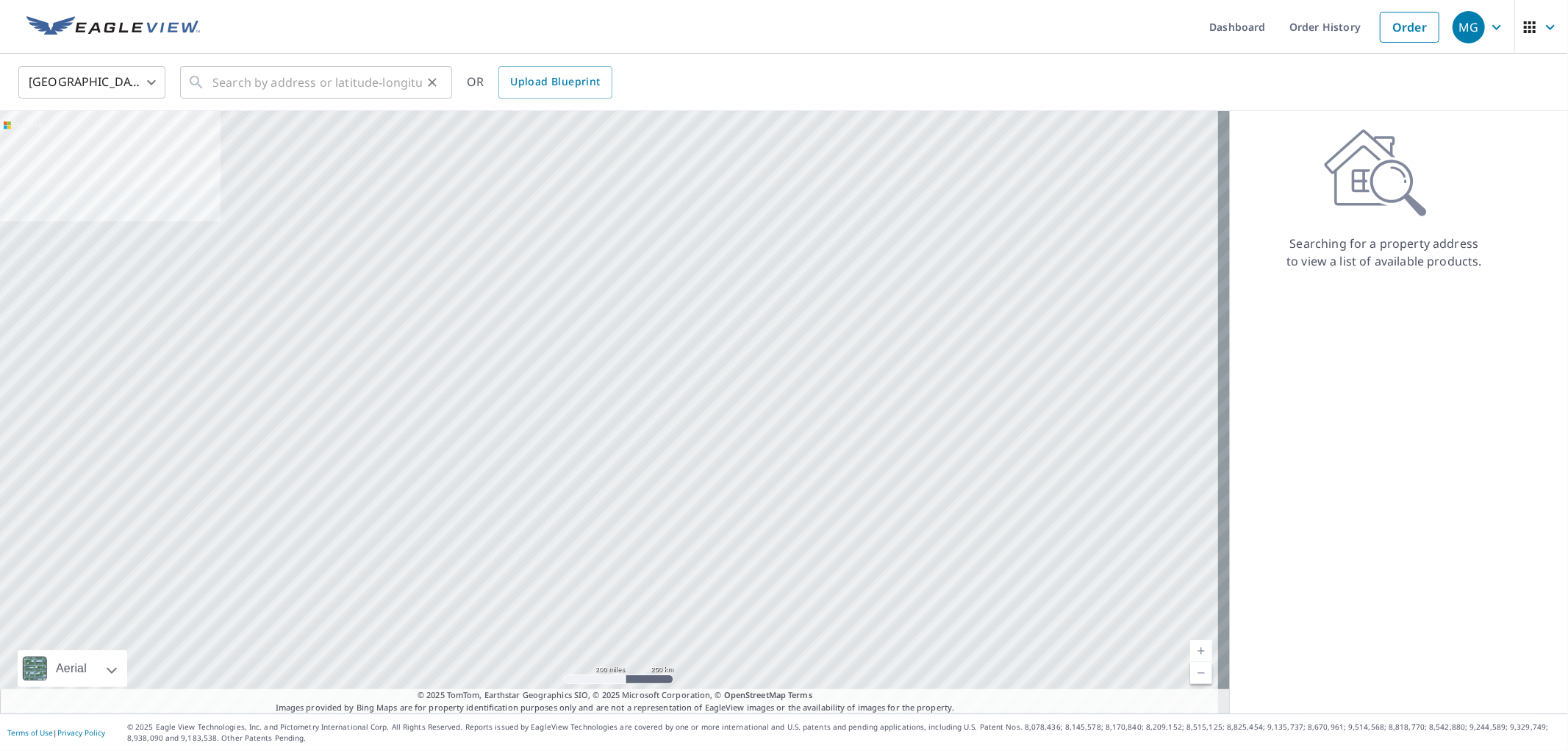
drag, startPoint x: 205, startPoint y: 83, endPoint x: 231, endPoint y: 83, distance: 26.0
click at [218, 81] on div "​" at bounding box center [316, 82] width 272 height 33
paste input "[STREET_ADDRESS]"
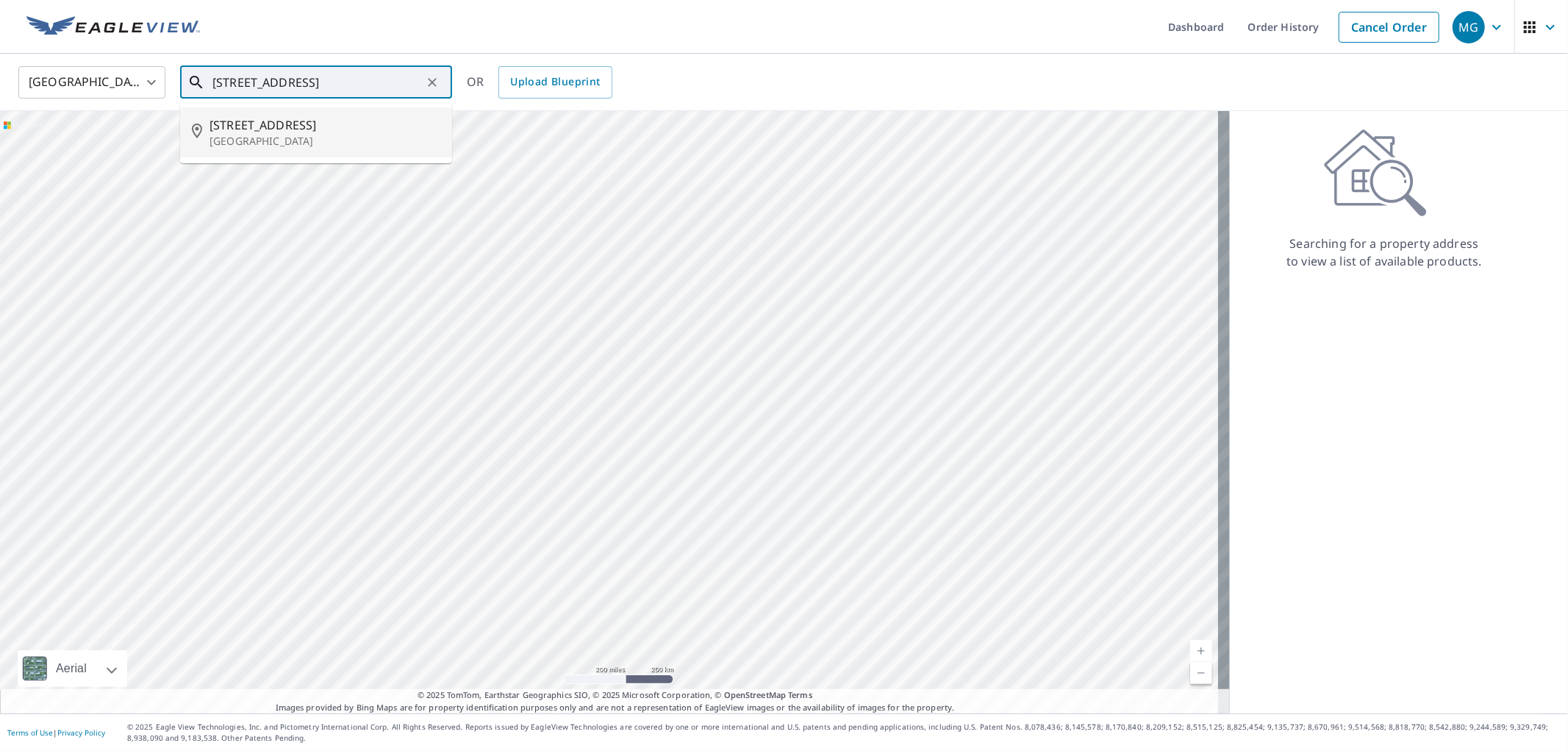
click at [257, 126] on span "[STREET_ADDRESS]" at bounding box center [325, 125] width 230 height 18
type input "[STREET_ADDRESS]"
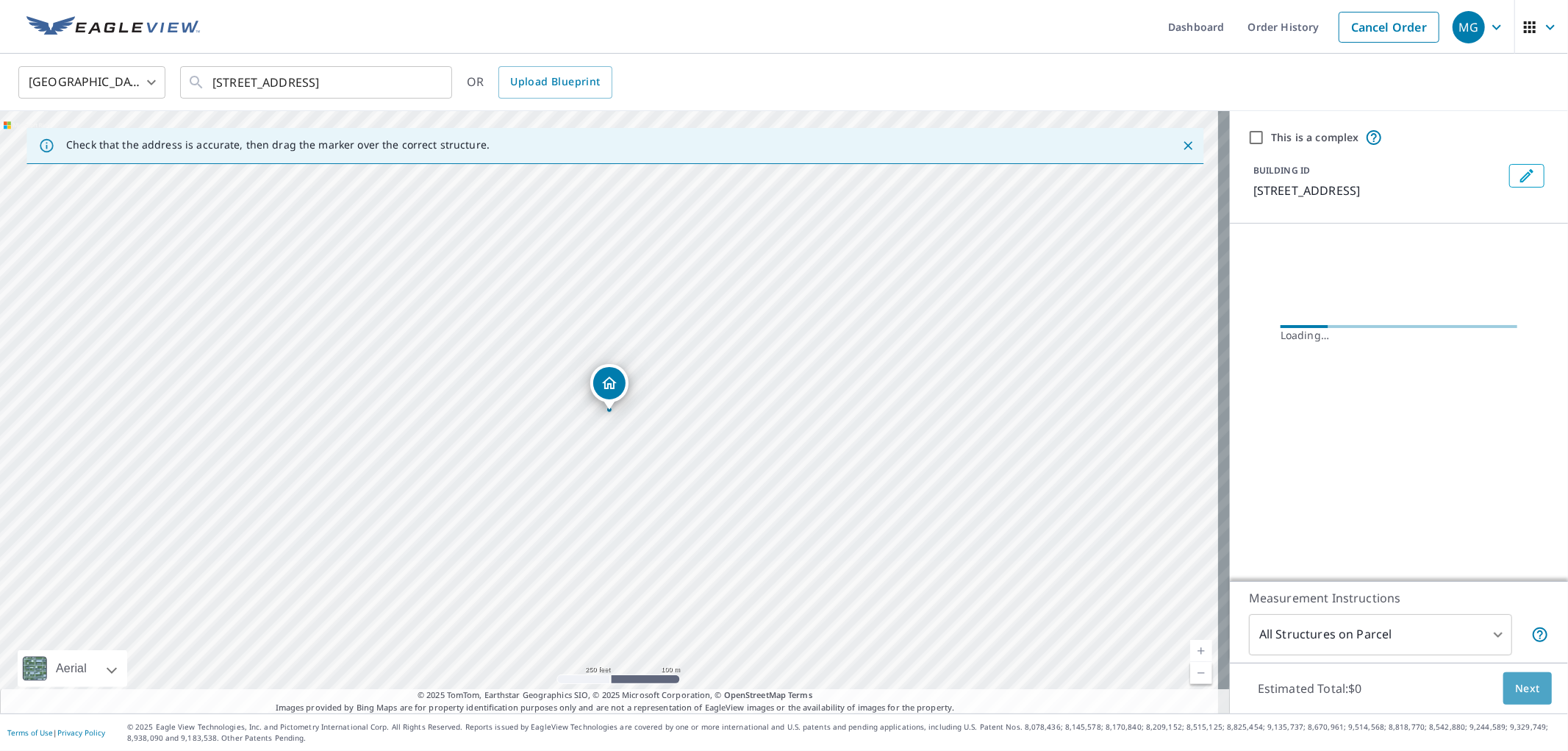
click at [1524, 690] on span "Next" at bounding box center [1527, 689] width 25 height 19
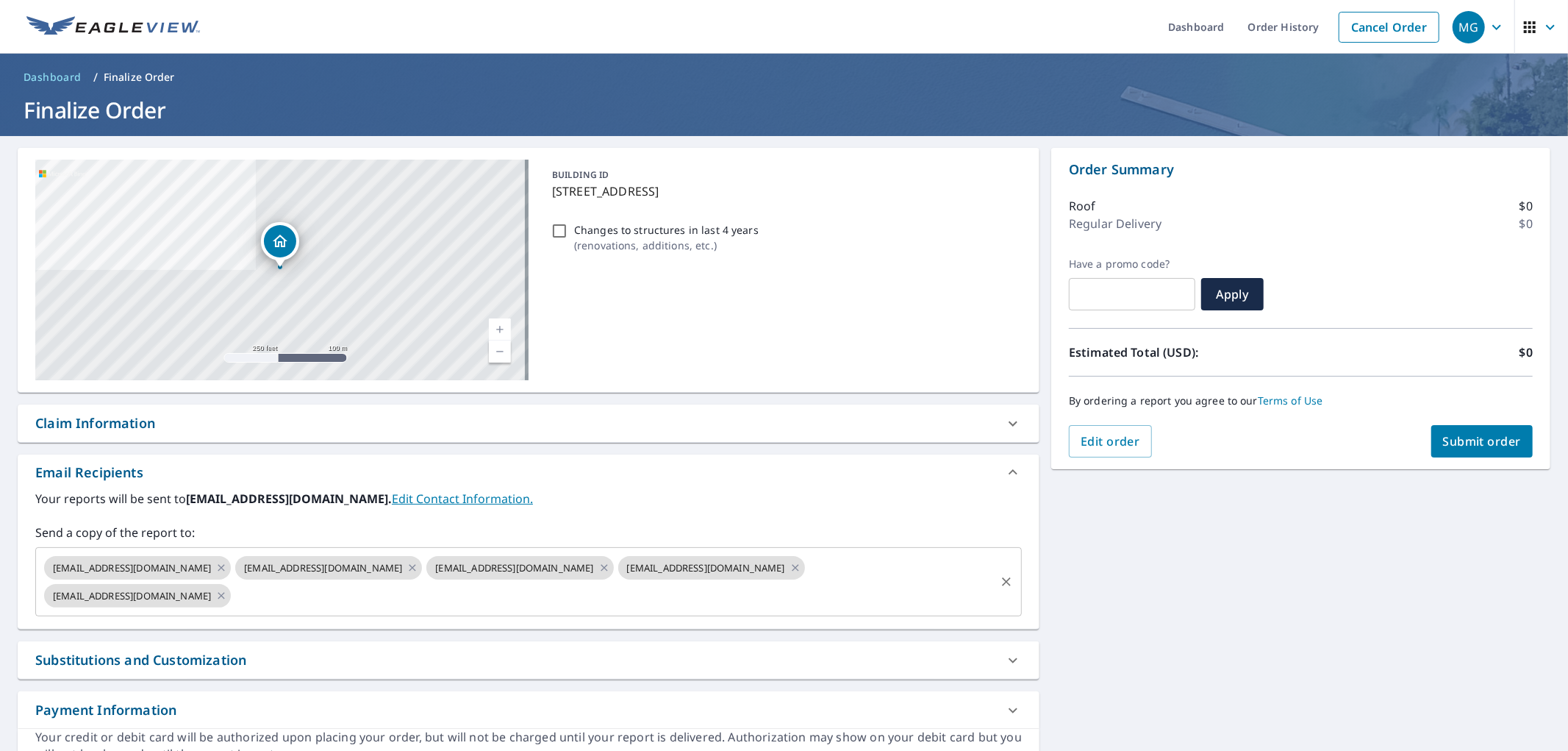
click at [376, 602] on input "text" at bounding box center [614, 595] width 760 height 28
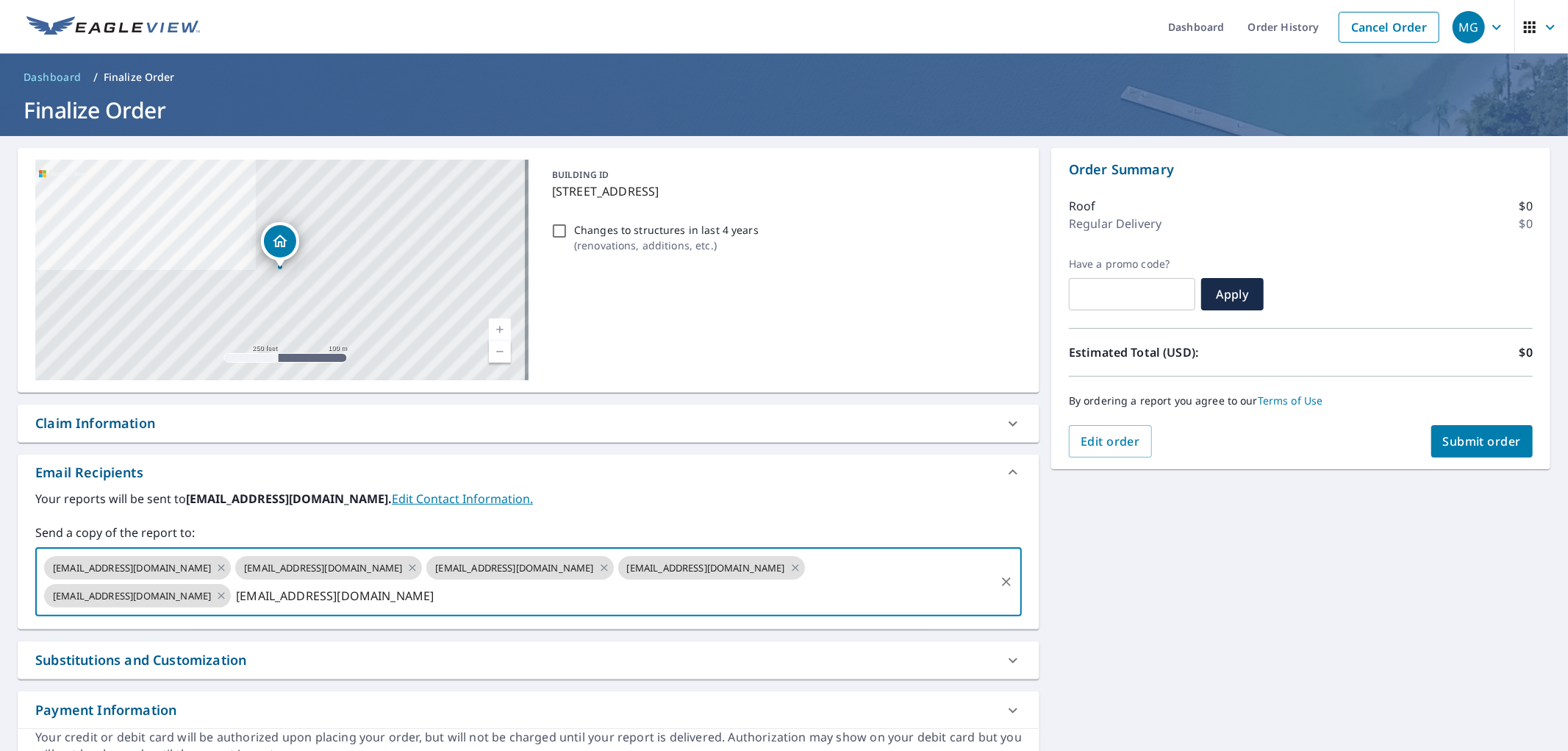
type input "[EMAIL_ADDRESS][DOMAIN_NAME]"
click at [1454, 423] on div "By ordering a report you agree to our Terms of Use" at bounding box center [1300, 400] width 464 height 48
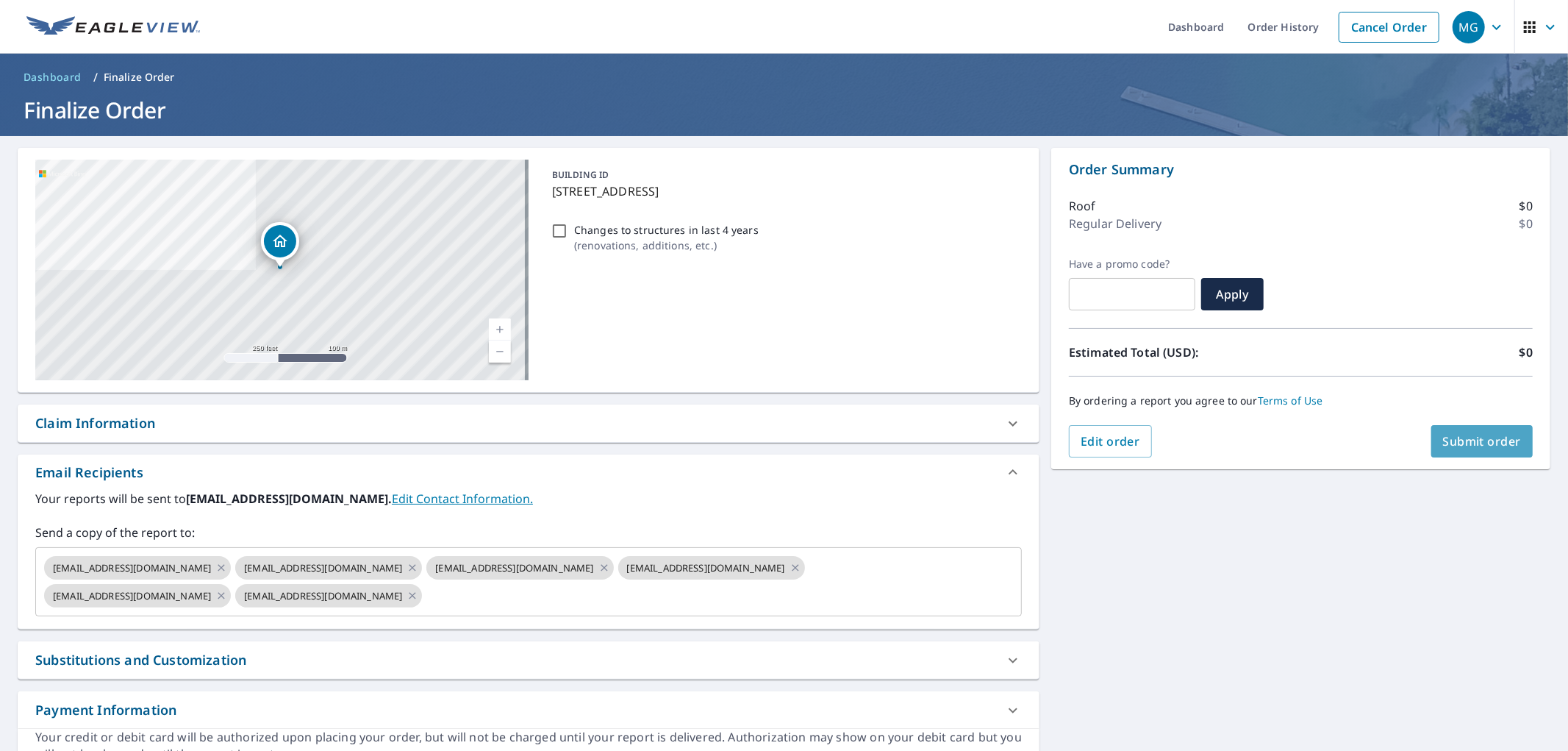
click at [1440, 452] on button "Submit order" at bounding box center [1482, 441] width 102 height 33
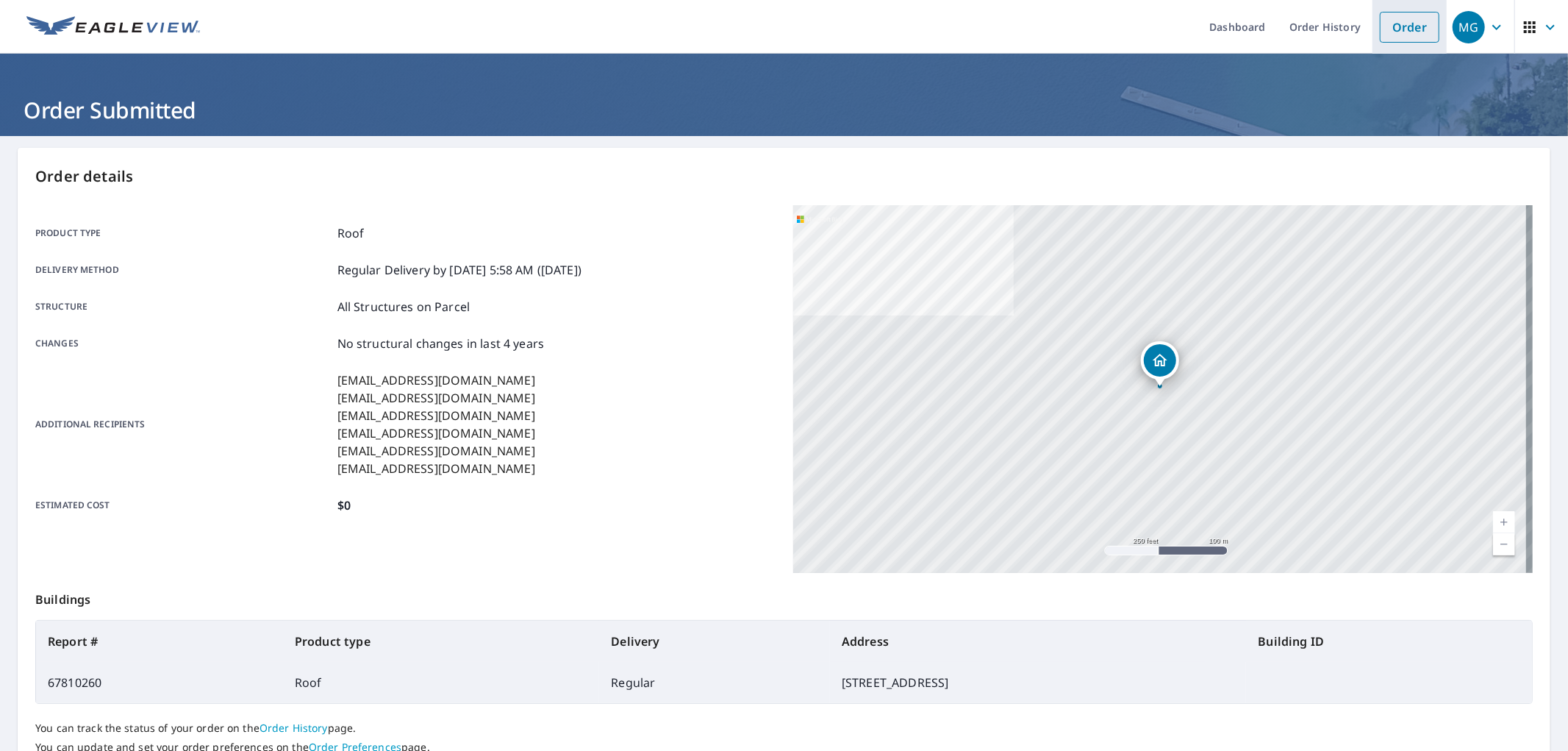
drag, startPoint x: 1420, startPoint y: 17, endPoint x: 1409, endPoint y: 31, distance: 17.8
click at [1420, 17] on link "Order" at bounding box center [1409, 27] width 59 height 31
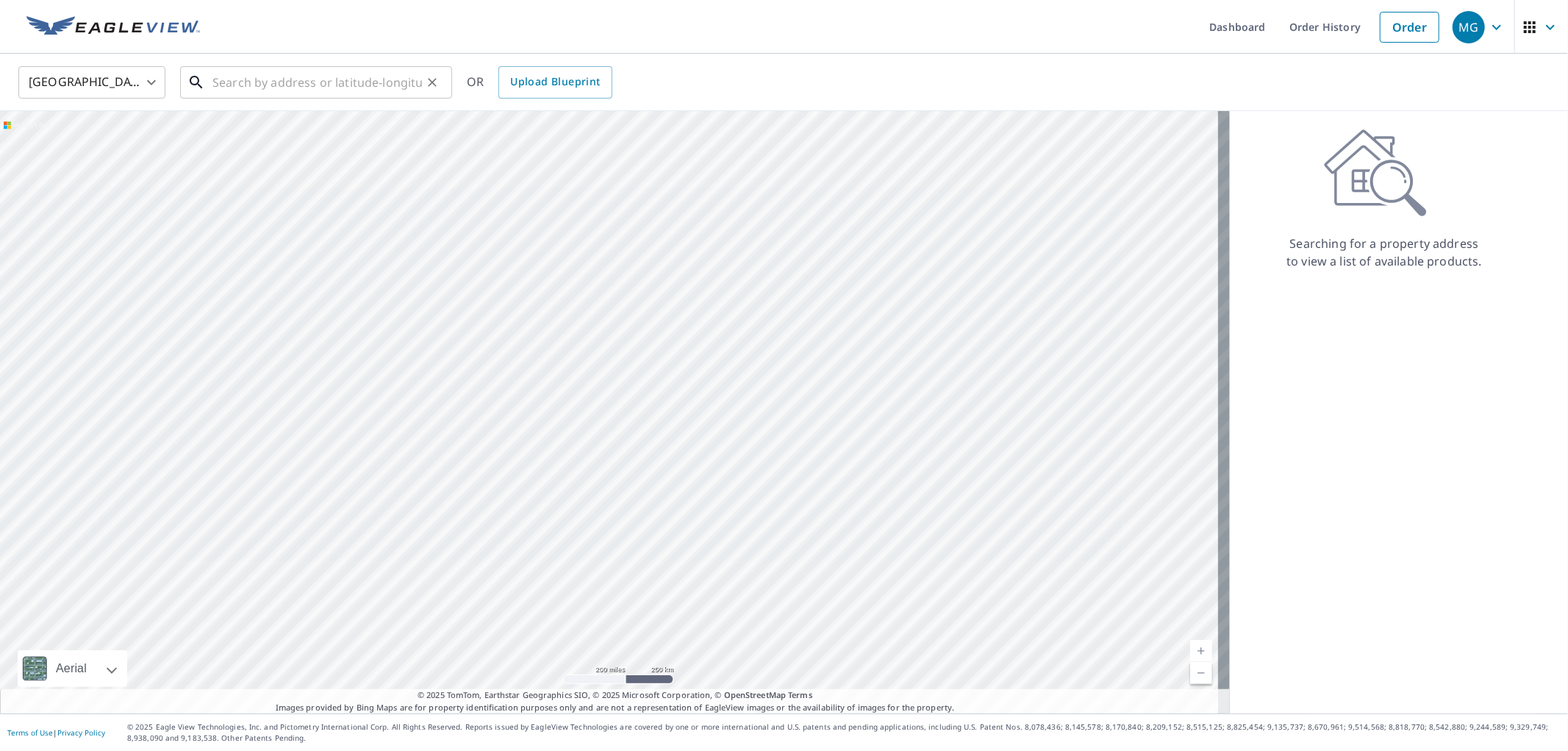
click at [378, 79] on input "text" at bounding box center [317, 83] width 210 height 41
paste input "[STREET_ADDRESS]"
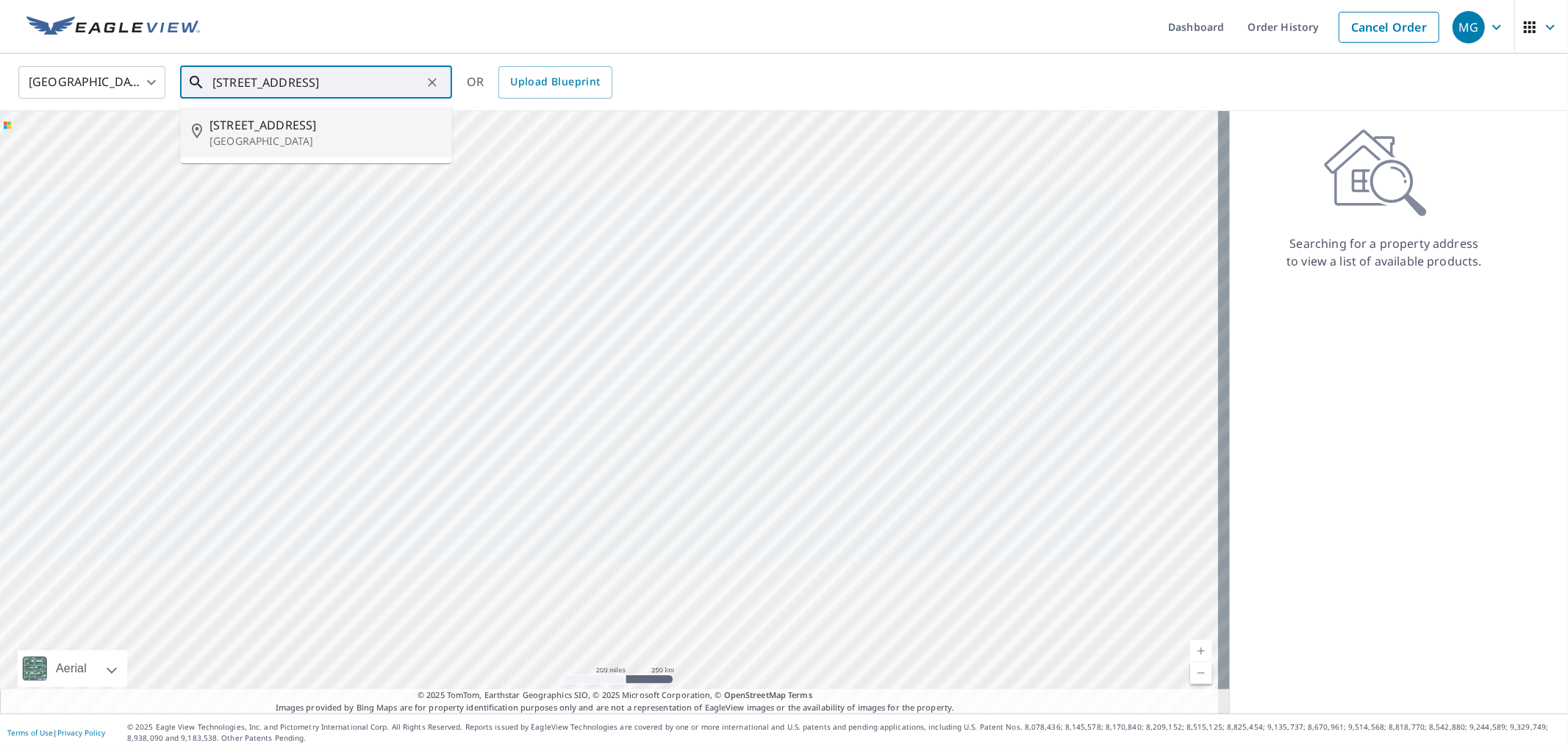
drag, startPoint x: 347, startPoint y: 129, endPoint x: 375, endPoint y: 123, distance: 28.6
click at [347, 129] on span "[STREET_ADDRESS]" at bounding box center [325, 125] width 230 height 18
type input "[STREET_ADDRESS]"
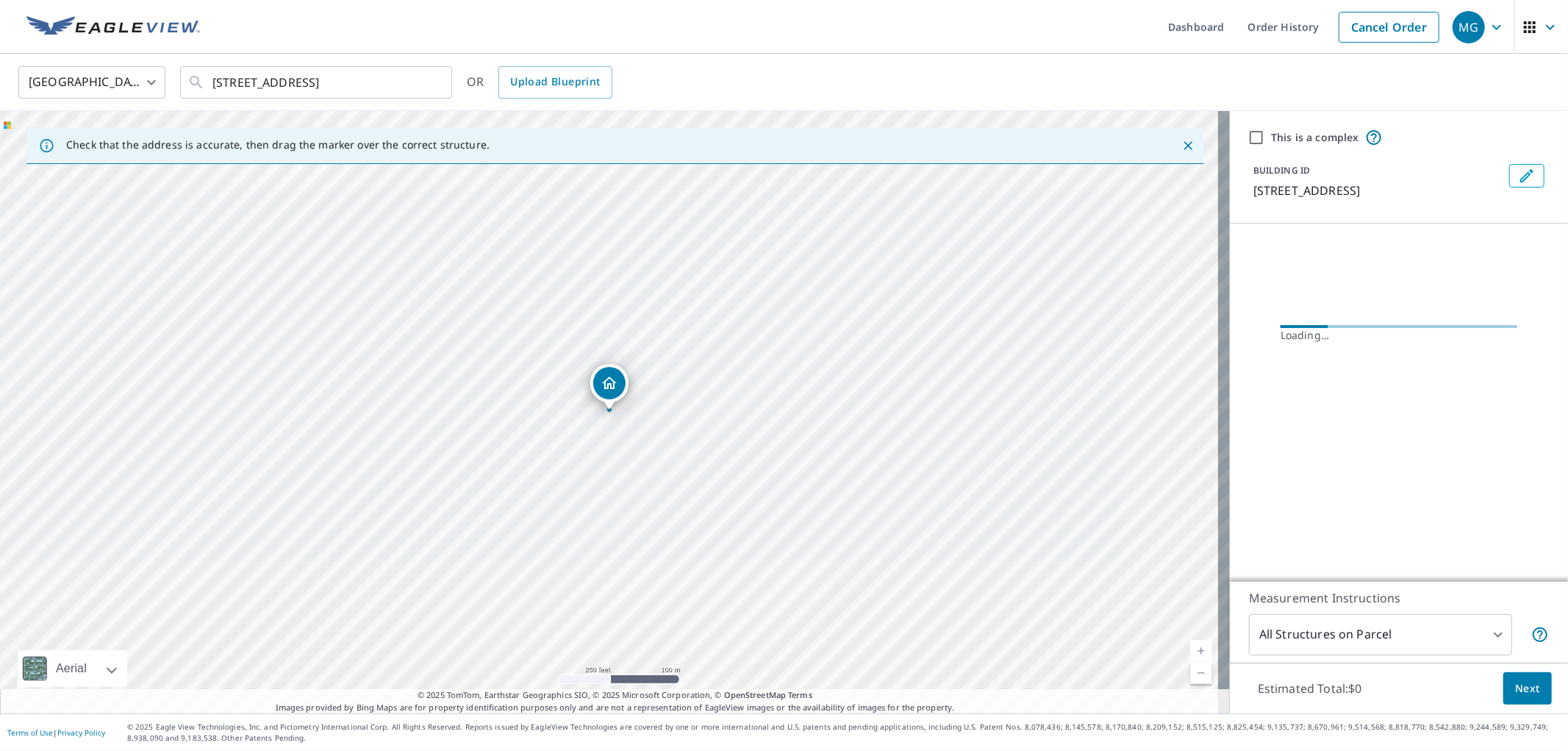
click at [1536, 686] on button "Next" at bounding box center [1528, 689] width 48 height 34
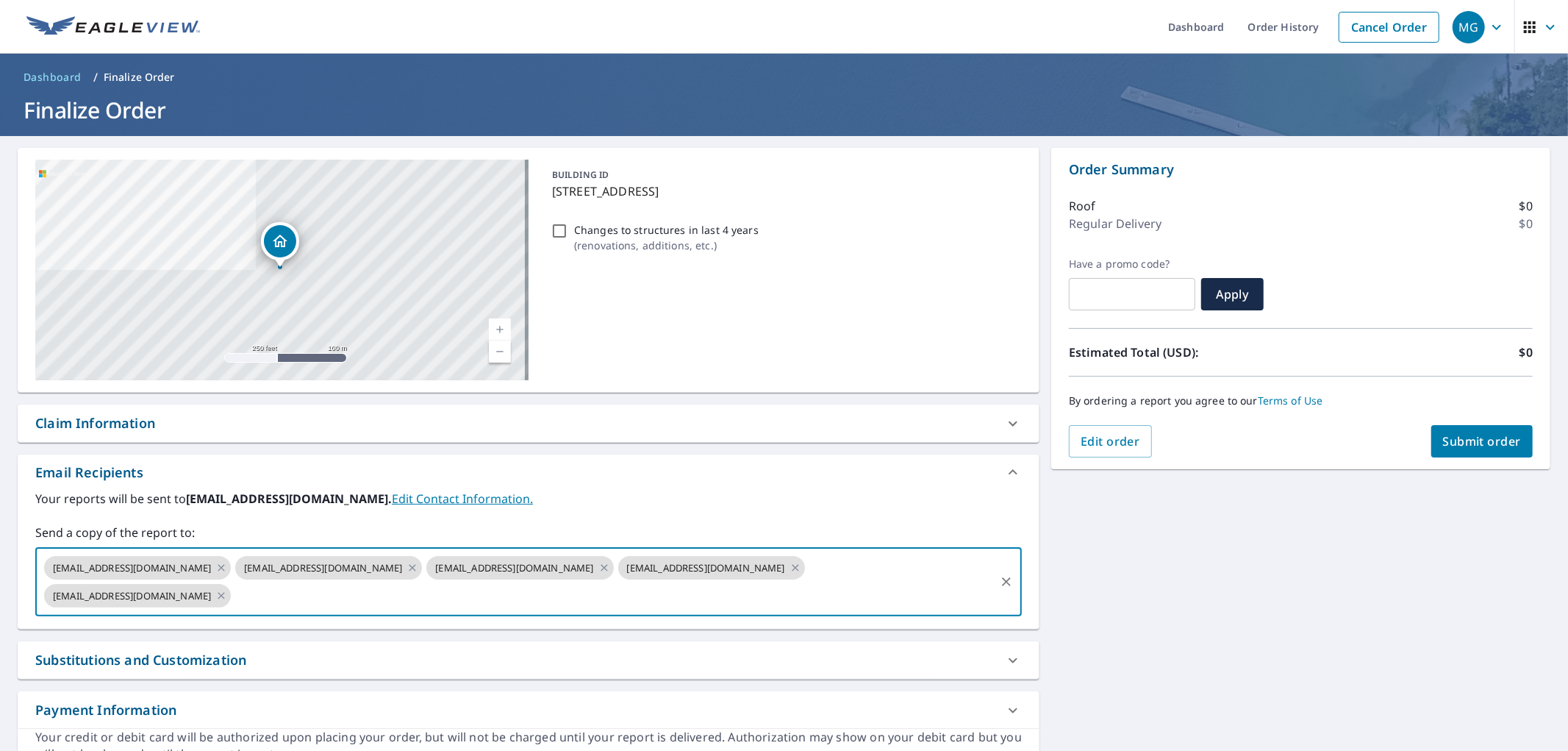
click at [445, 600] on input "text" at bounding box center [614, 595] width 760 height 28
type input "[EMAIL_ADDRESS][DOMAIN_NAME]"
click at [1480, 444] on span "Submit order" at bounding box center [1482, 442] width 79 height 16
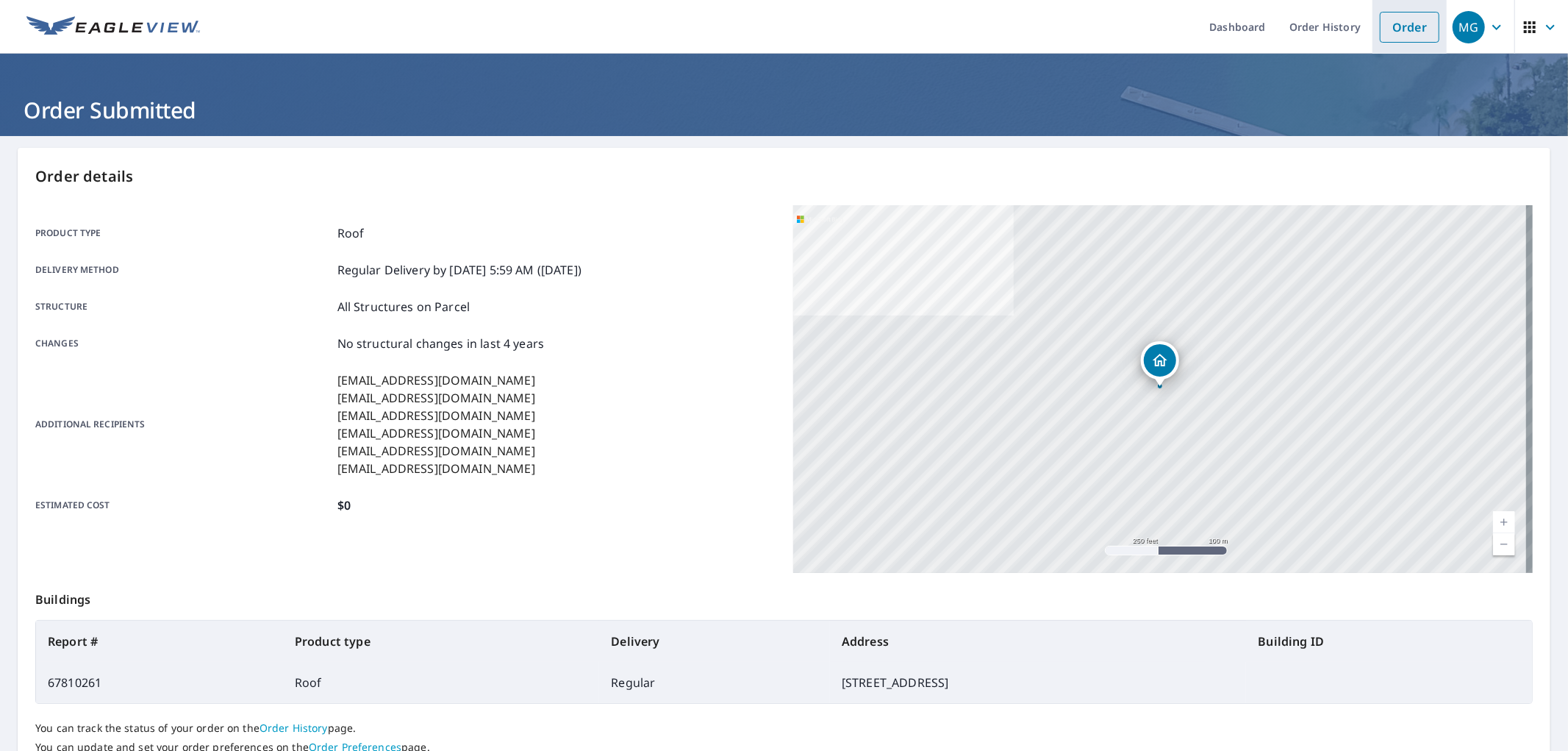
click at [1424, 28] on link "Order" at bounding box center [1409, 27] width 59 height 31
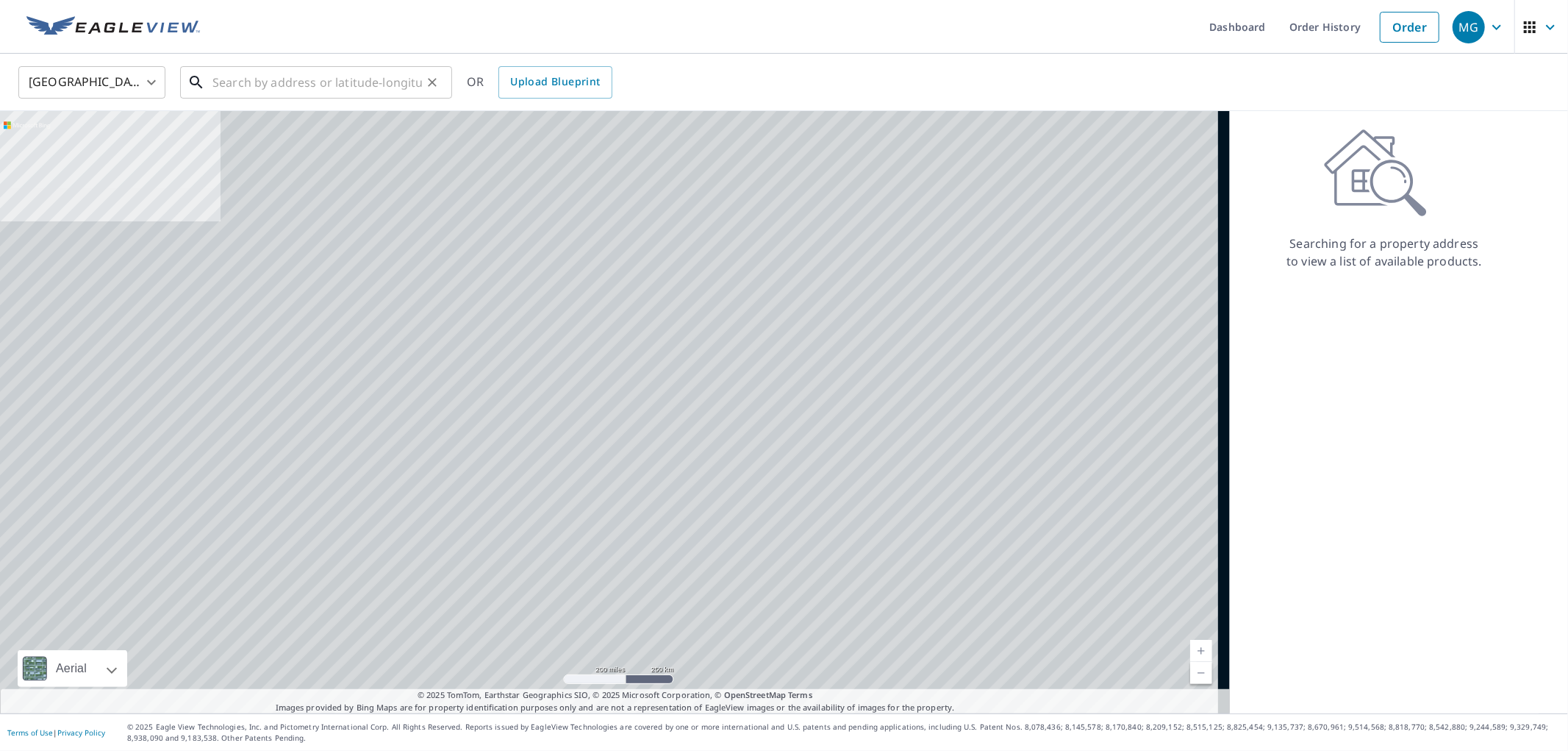
click at [294, 94] on input "text" at bounding box center [317, 83] width 210 height 41
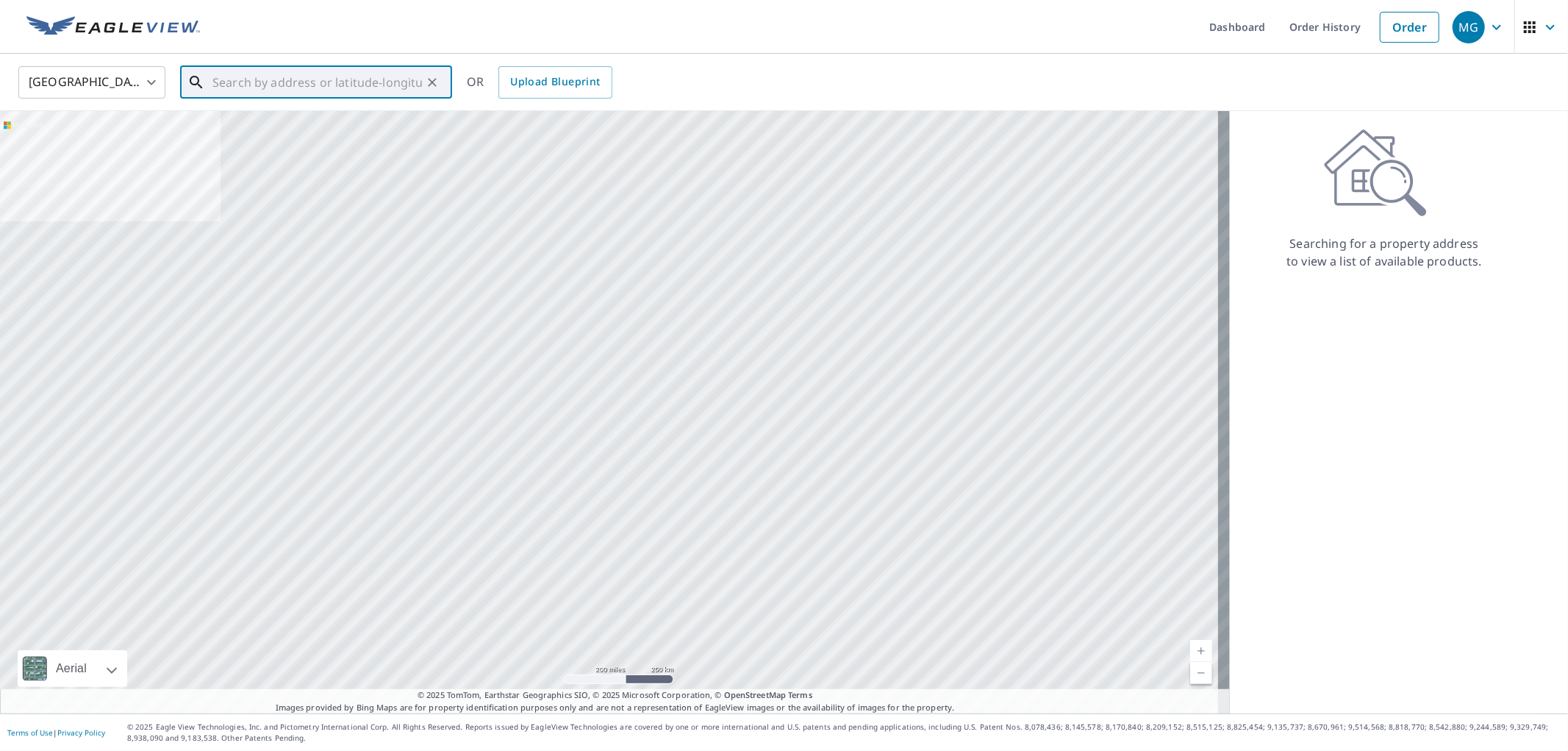
paste input "[STREET_ADDRESS]"
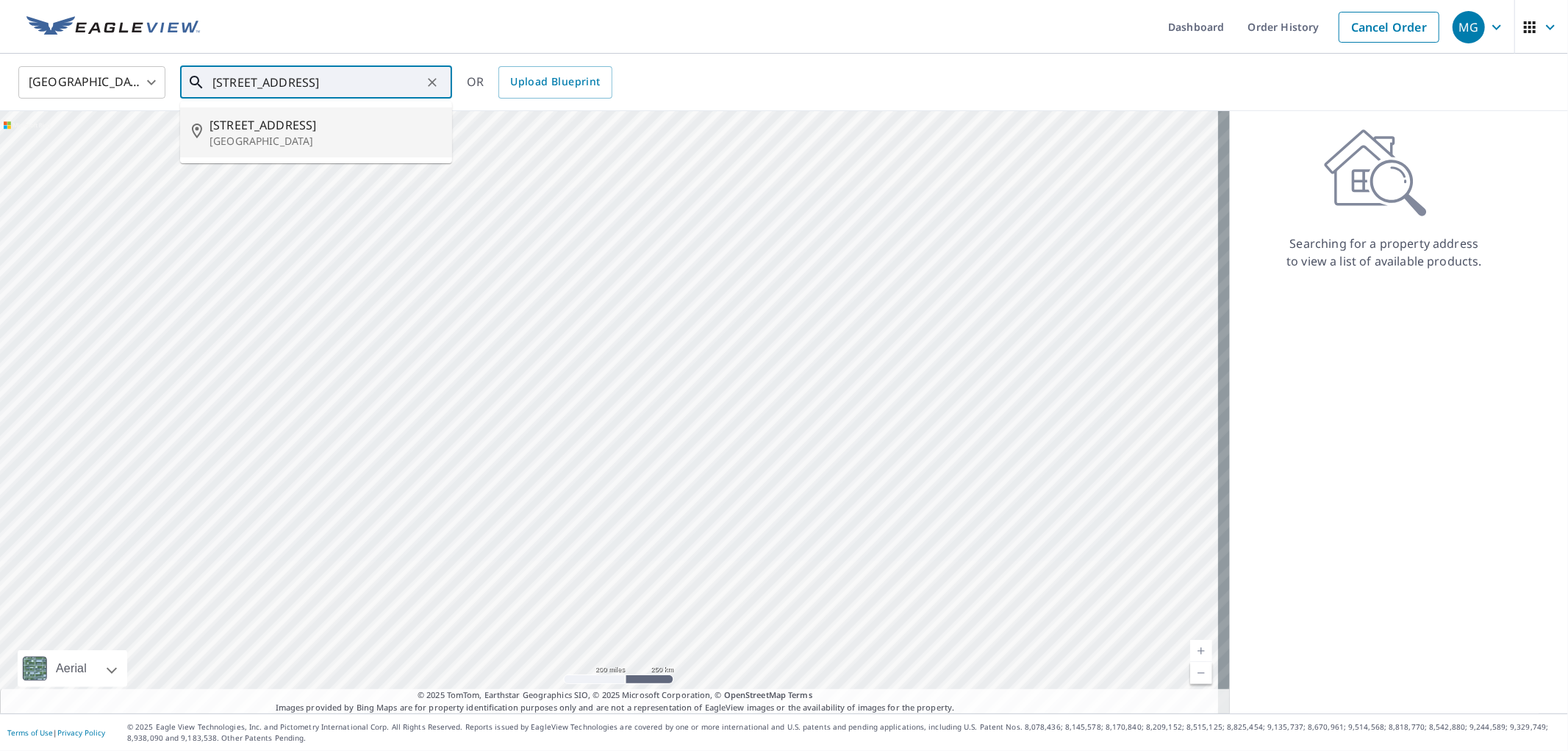
click at [274, 120] on span "[STREET_ADDRESS]" at bounding box center [325, 125] width 230 height 18
type input "[STREET_ADDRESS]"
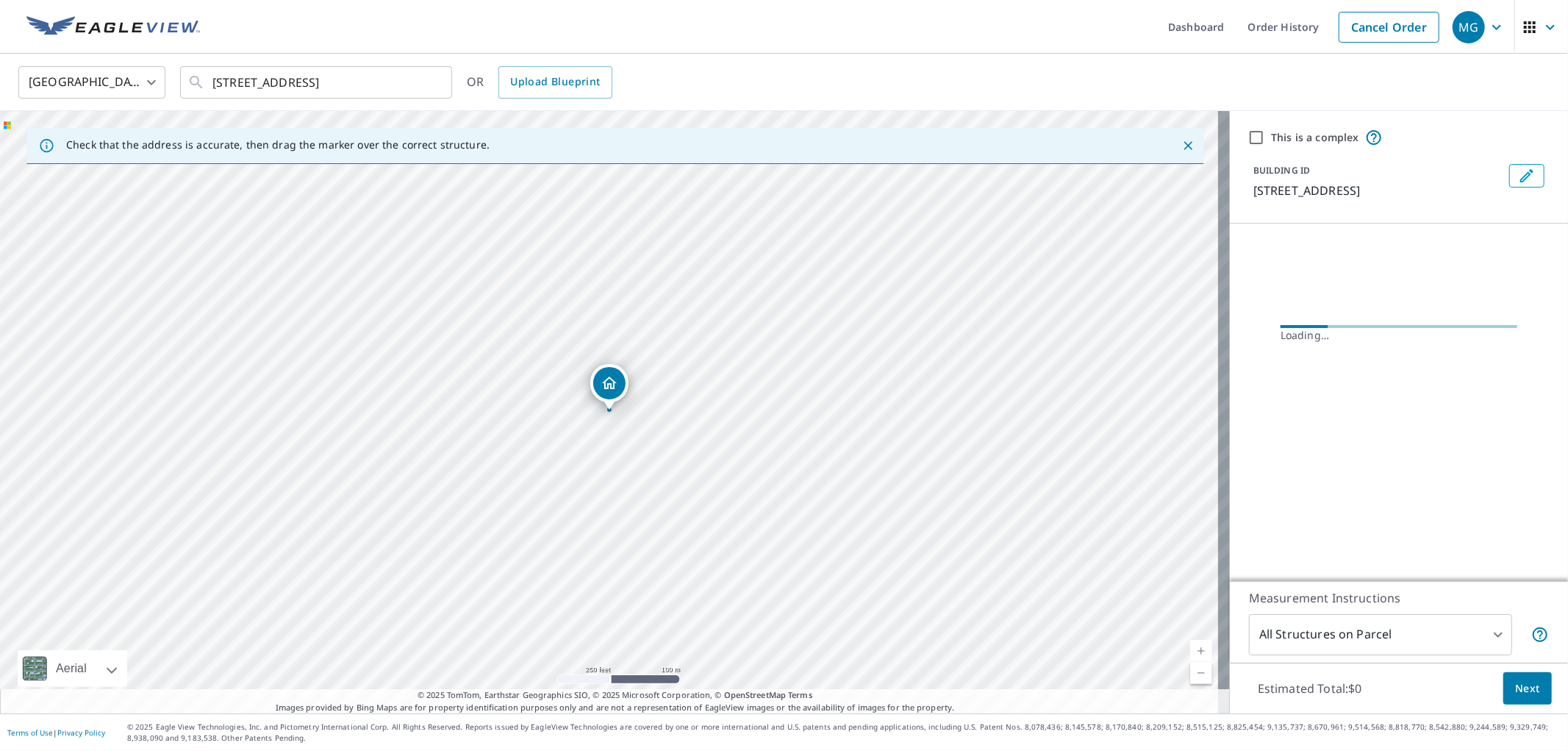
click at [1526, 684] on span "Next" at bounding box center [1527, 689] width 25 height 19
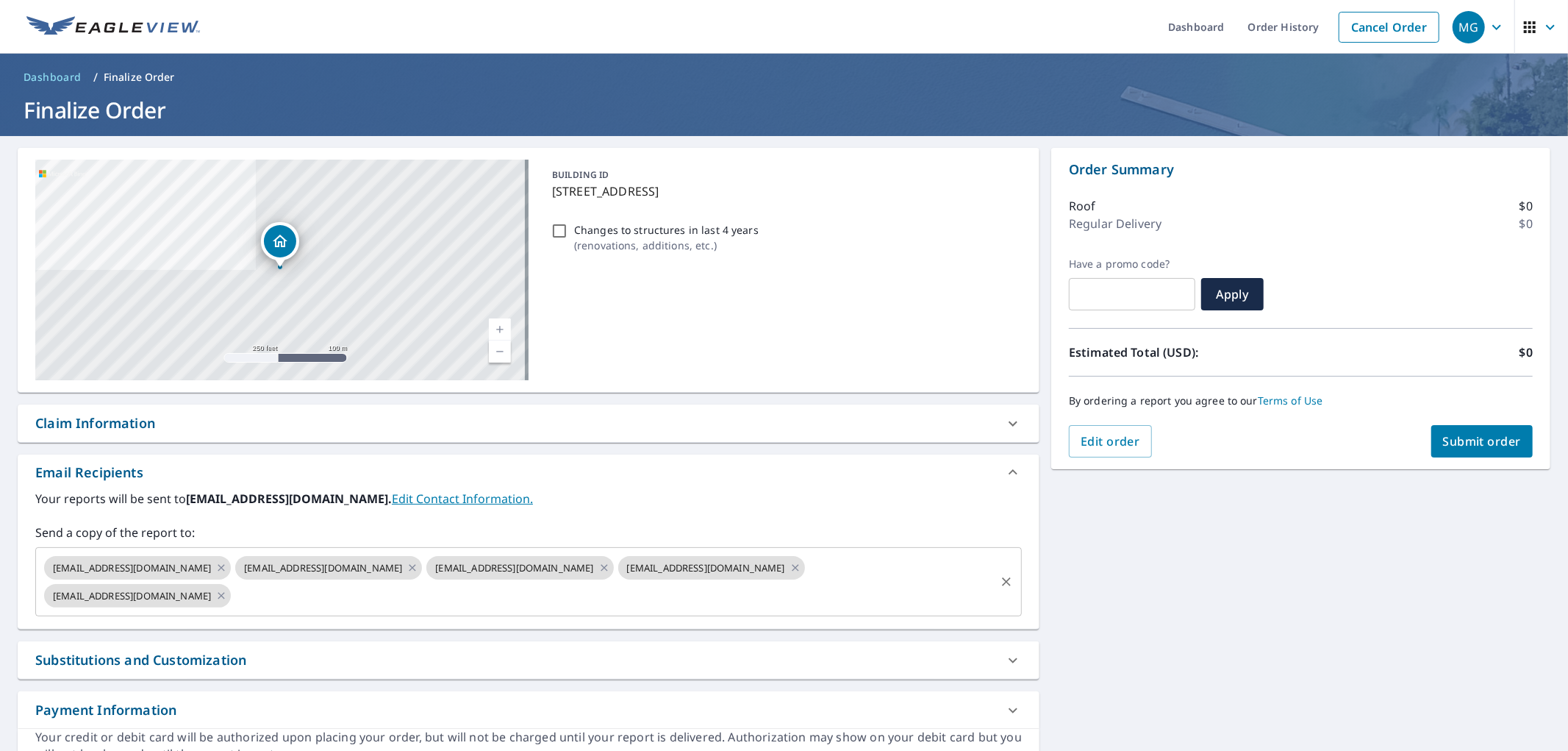
click at [344, 605] on input "text" at bounding box center [614, 595] width 760 height 28
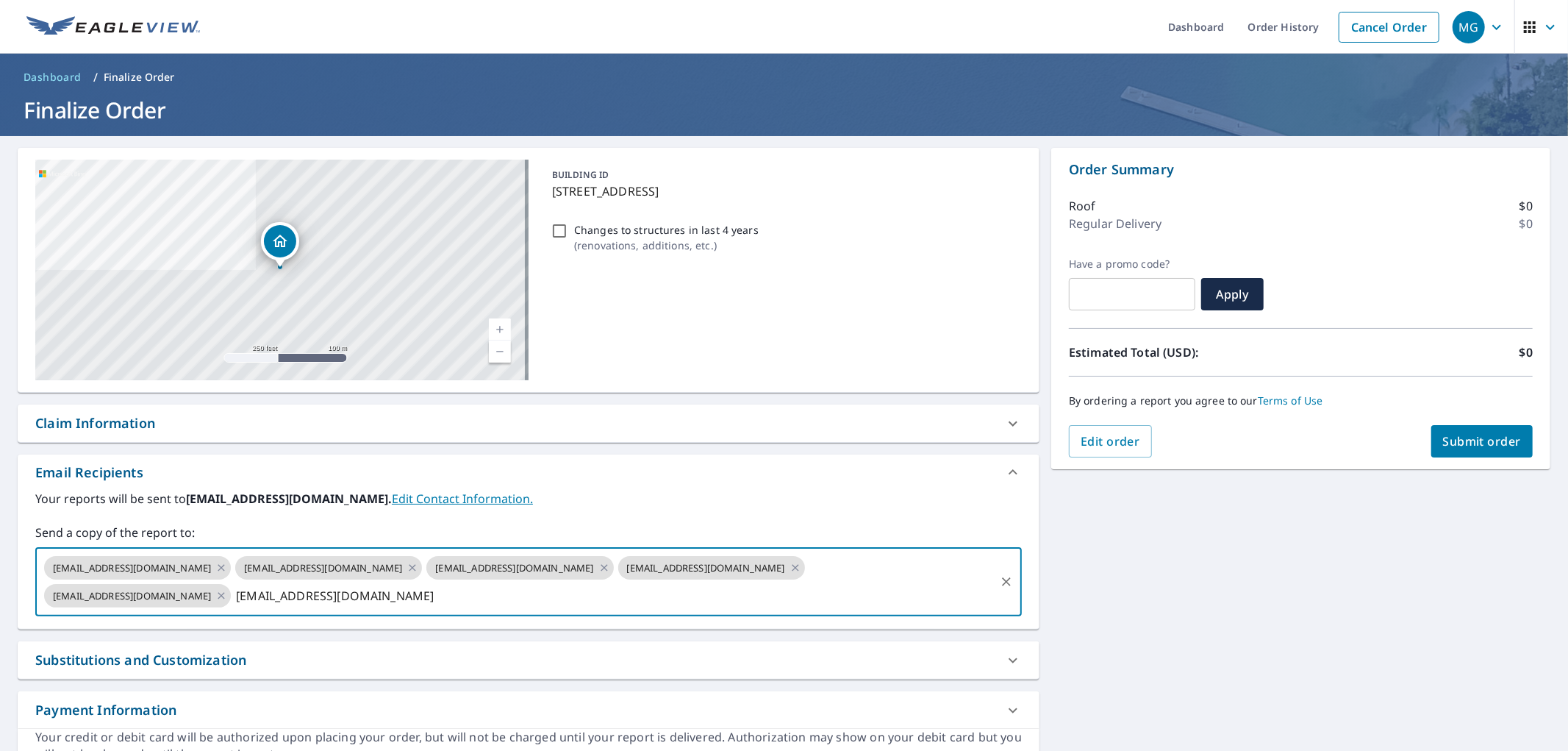
type input "[EMAIL_ADDRESS][DOMAIN_NAME]"
click at [1447, 440] on span "Submit order" at bounding box center [1482, 442] width 79 height 16
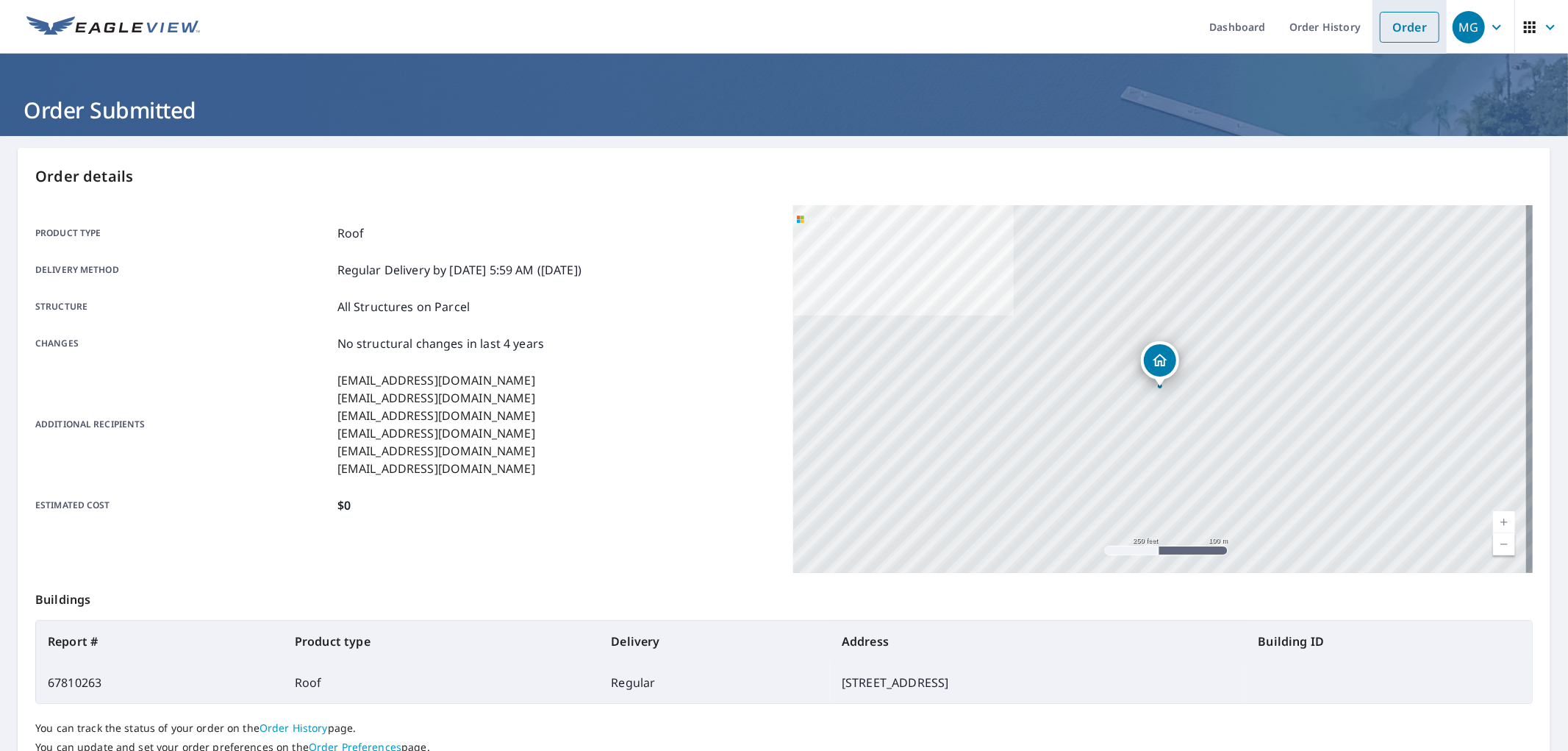
drag, startPoint x: 1392, startPoint y: 17, endPoint x: 1378, endPoint y: 33, distance: 21.3
click at [1392, 16] on link "Order" at bounding box center [1409, 27] width 59 height 31
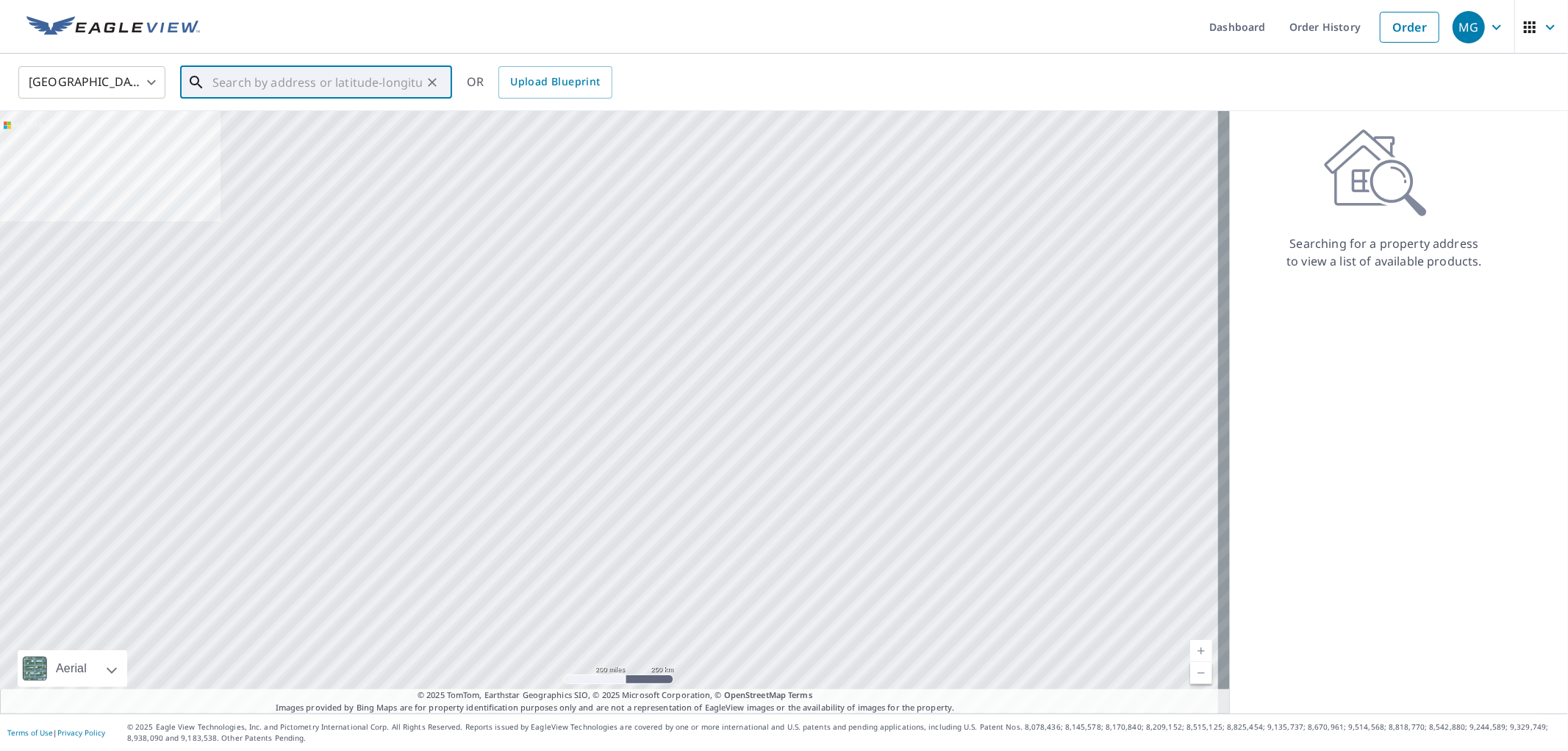
click at [321, 62] on input "text" at bounding box center [317, 83] width 210 height 41
paste input "[STREET_ADDRESS]"
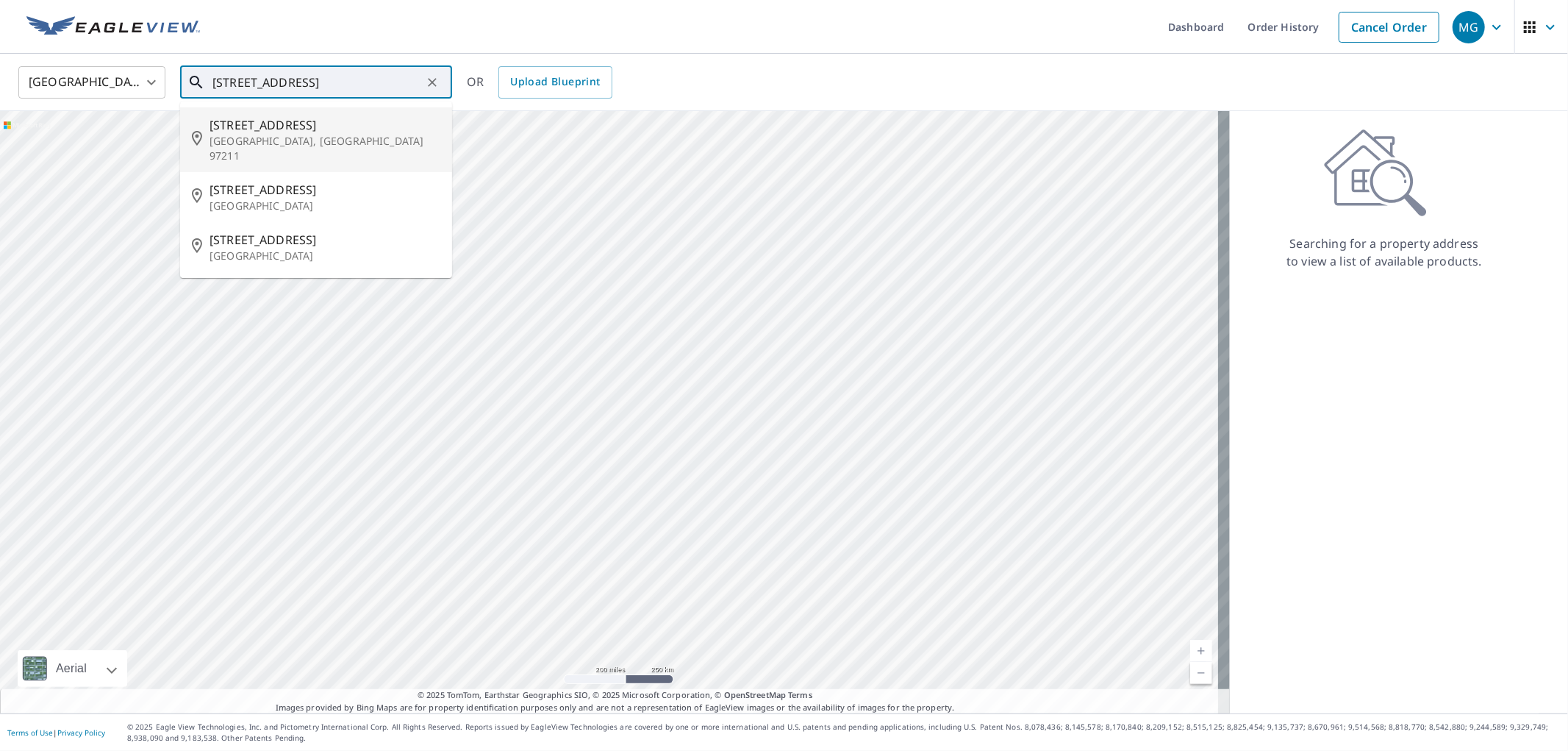
click at [288, 134] on p "[GEOGRAPHIC_DATA], [GEOGRAPHIC_DATA] 97211" at bounding box center [325, 149] width 230 height 30
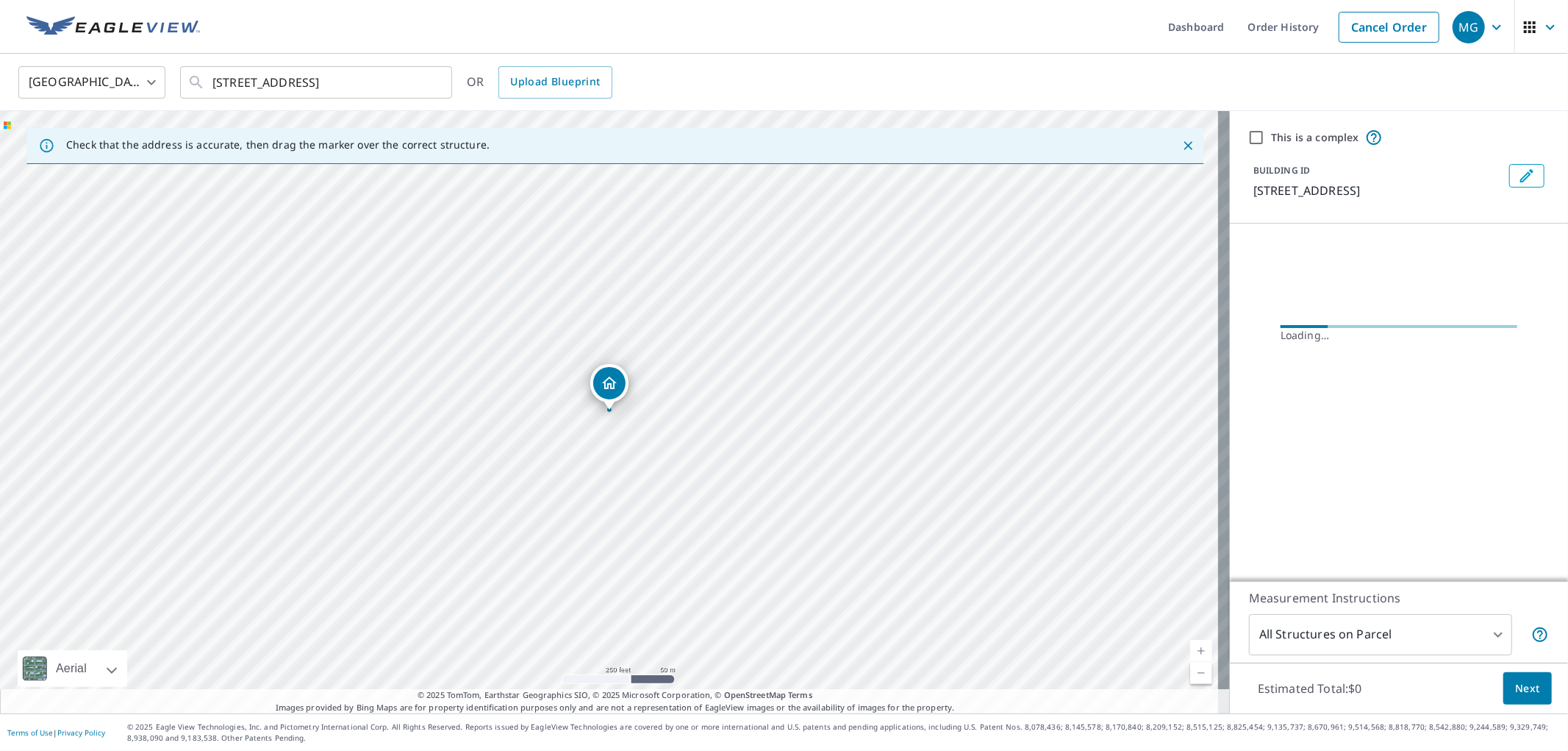
click at [260, 53] on ul "Dashboard Order History Cancel Order" at bounding box center [827, 27] width 1238 height 53
click at [254, 96] on input "[STREET_ADDRESS]" at bounding box center [317, 83] width 210 height 41
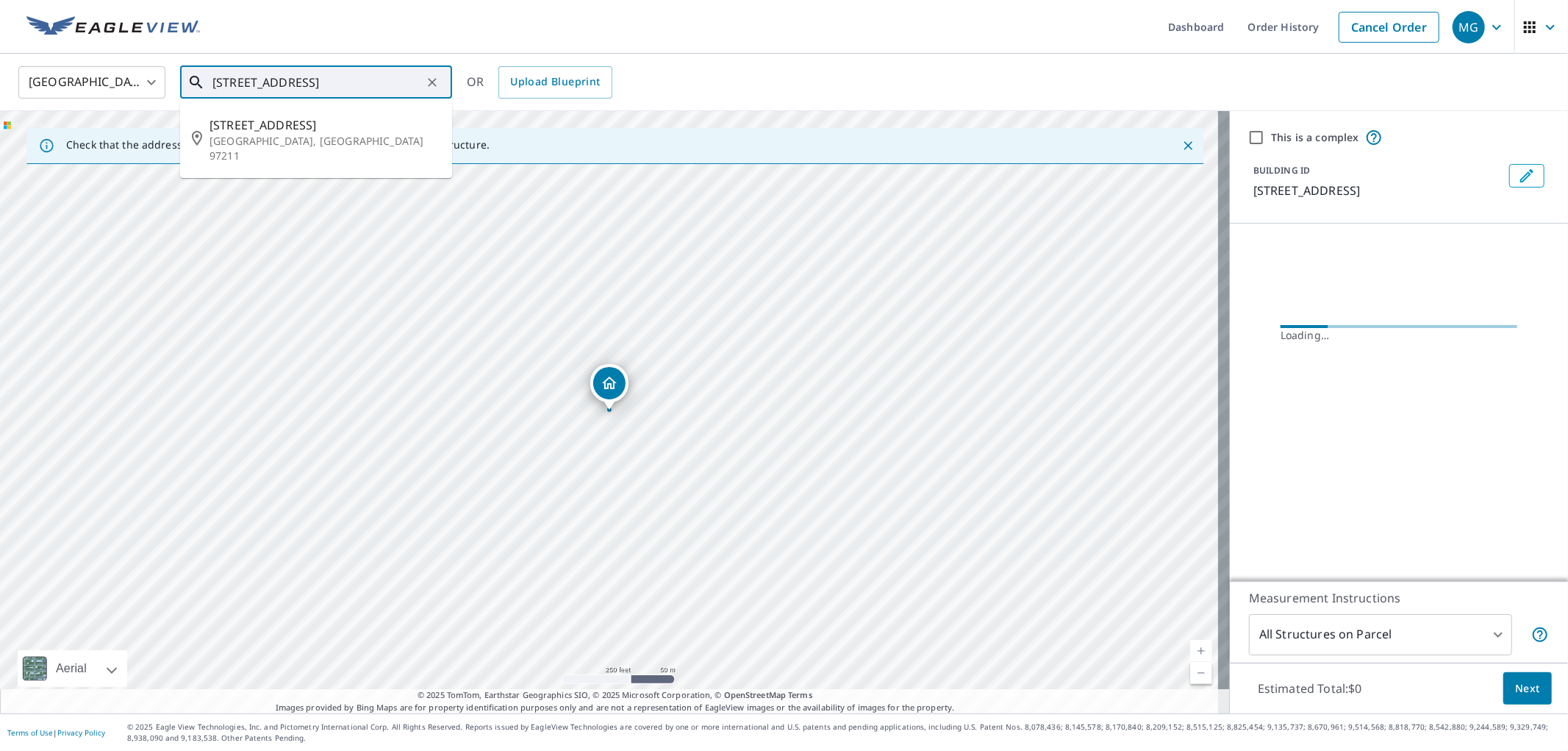
click at [254, 94] on input "[STREET_ADDRESS]" at bounding box center [317, 83] width 210 height 41
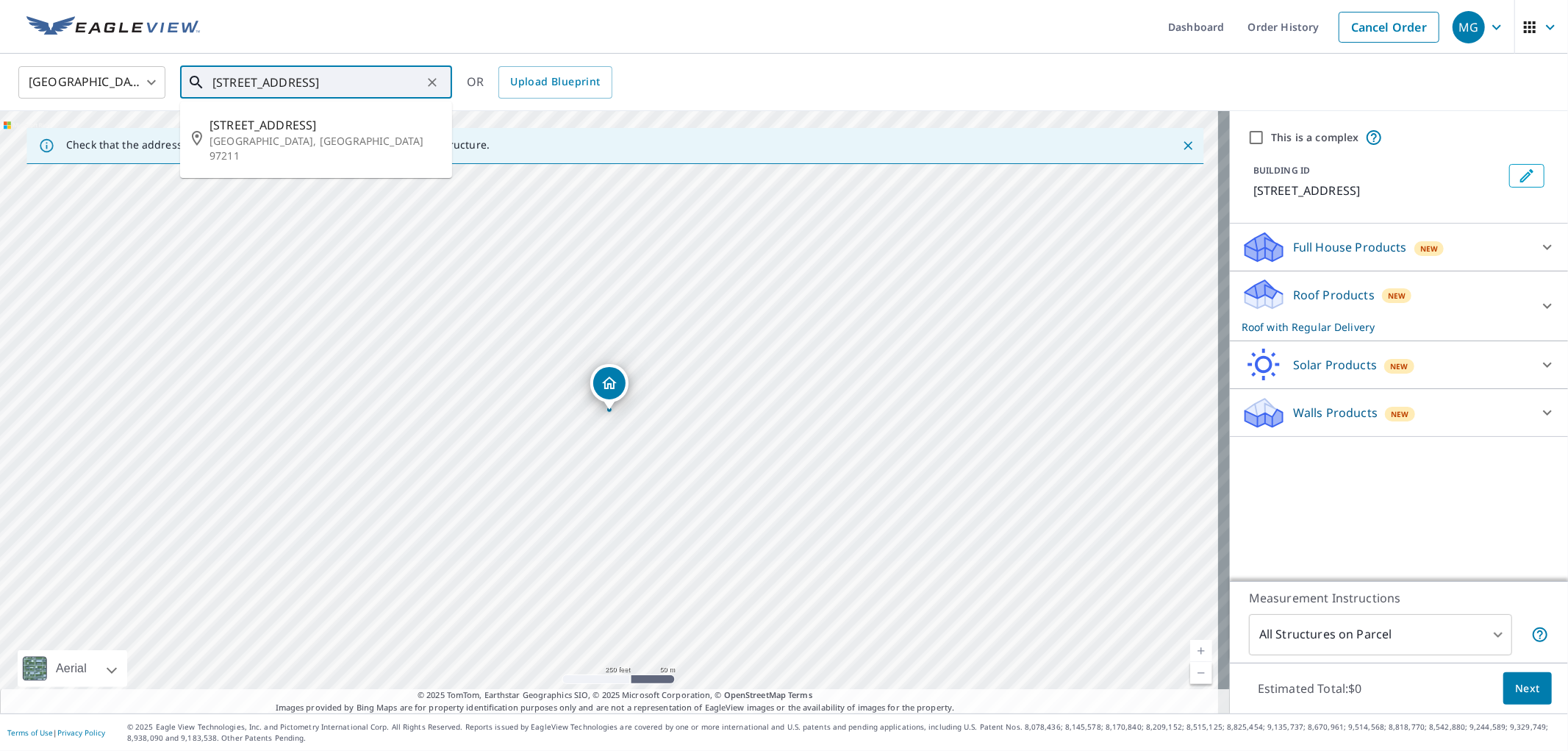
paste input "E [GEOGRAPHIC_DATA]"
click at [309, 248] on p "[GEOGRAPHIC_DATA]" at bounding box center [325, 255] width 230 height 15
type input "[STREET_ADDRESS]"
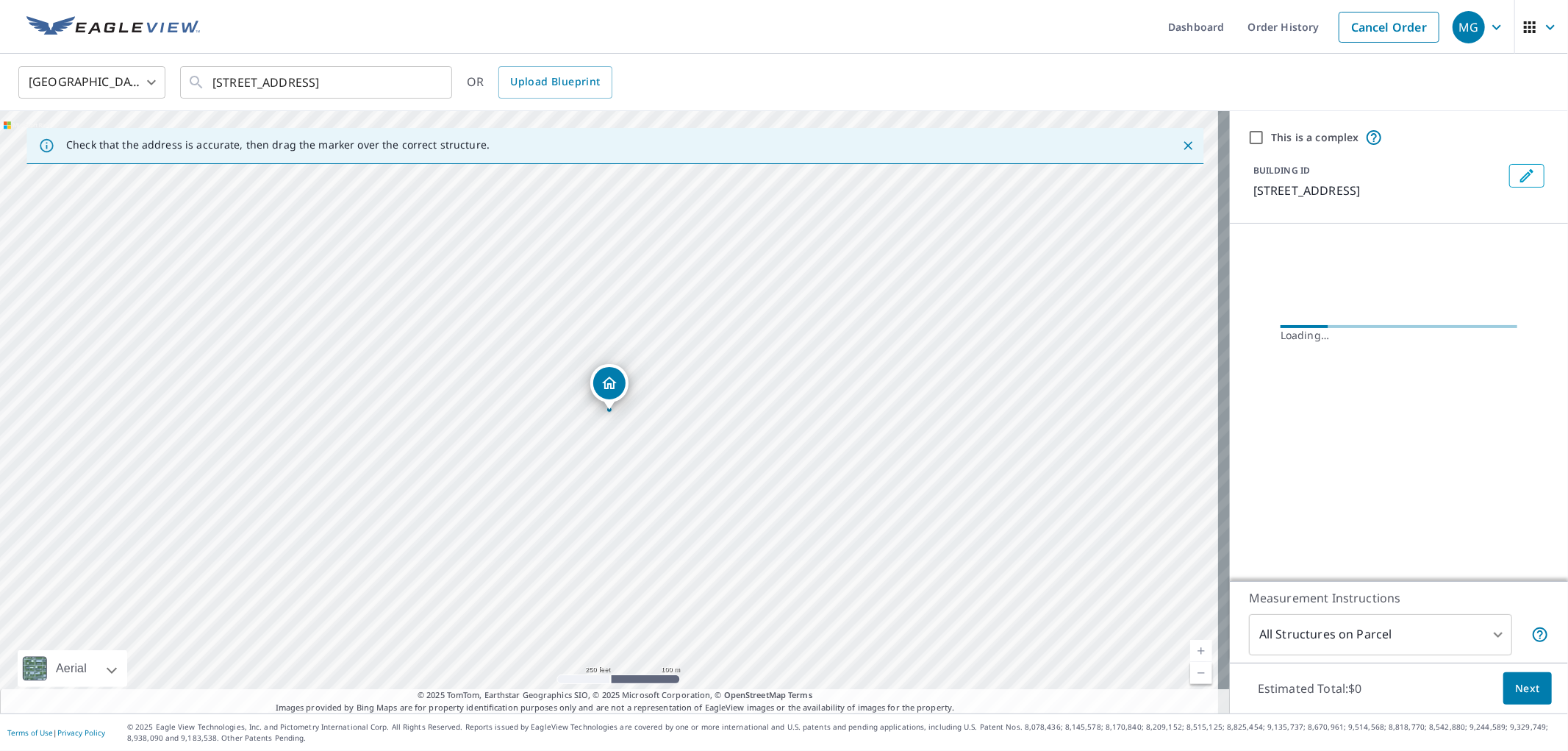
click at [1530, 678] on button "Next" at bounding box center [1528, 689] width 48 height 34
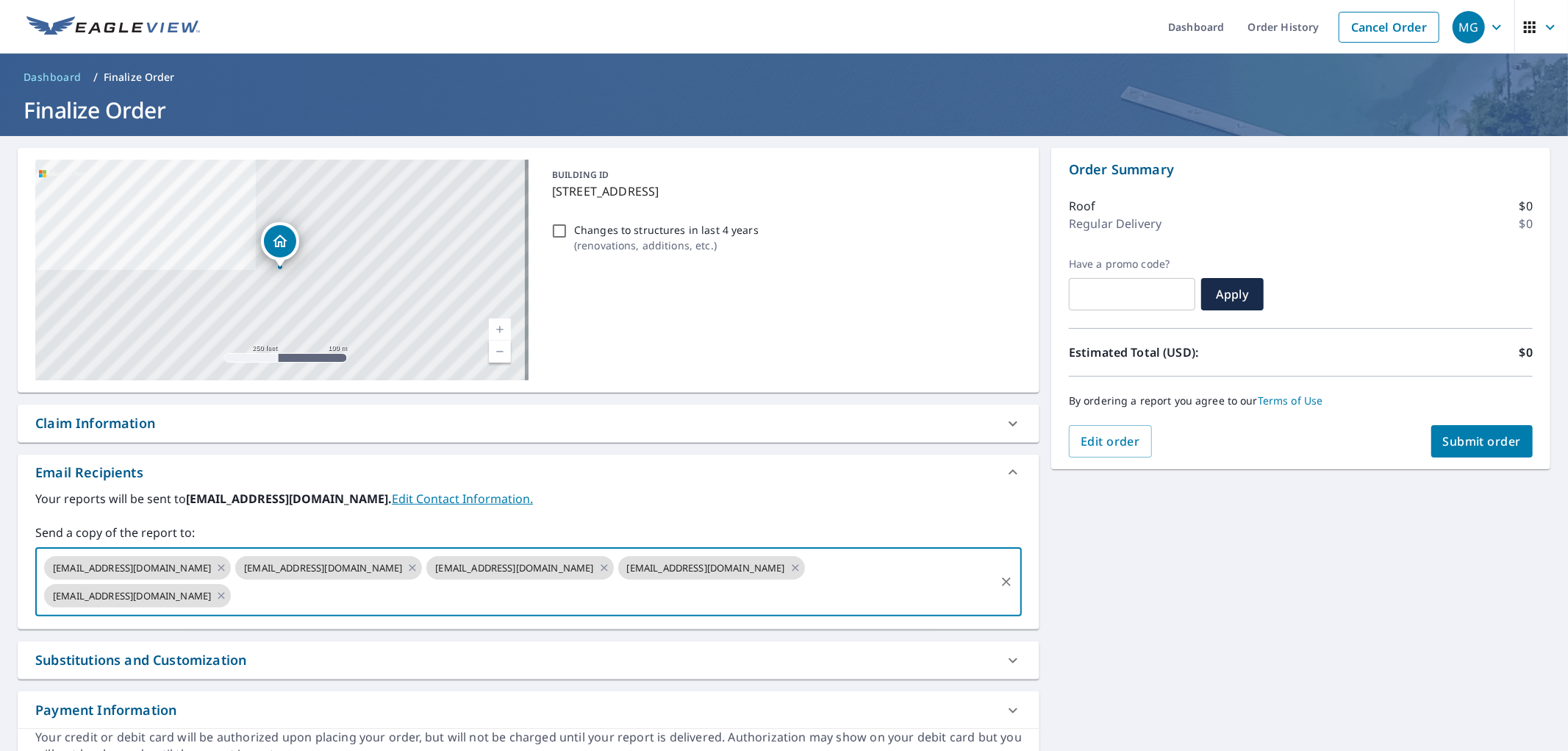
click at [522, 609] on input "text" at bounding box center [614, 595] width 760 height 28
type input "[EMAIL_ADDRESS][DOMAIN_NAME]"
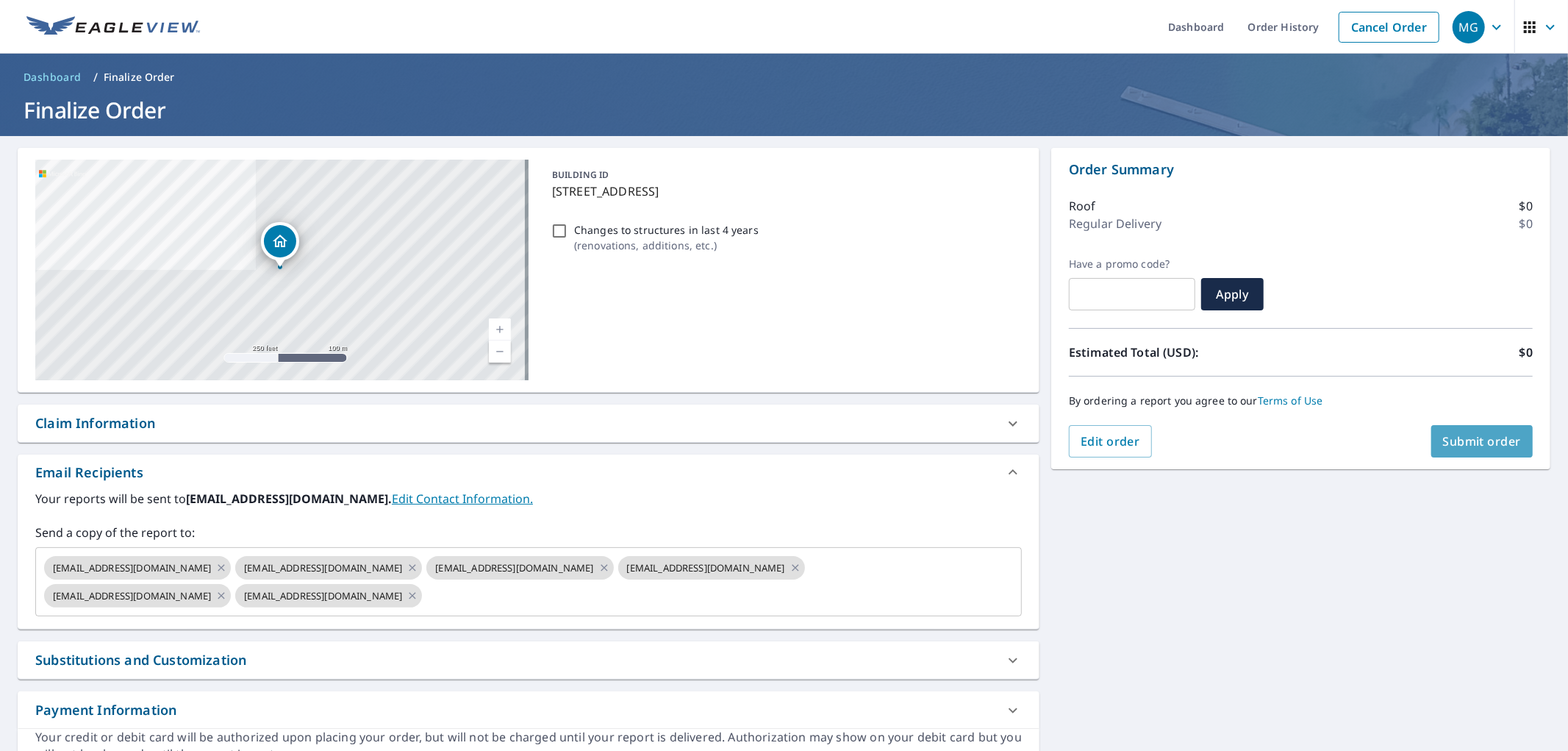
click at [1443, 446] on span "Submit order" at bounding box center [1482, 442] width 79 height 16
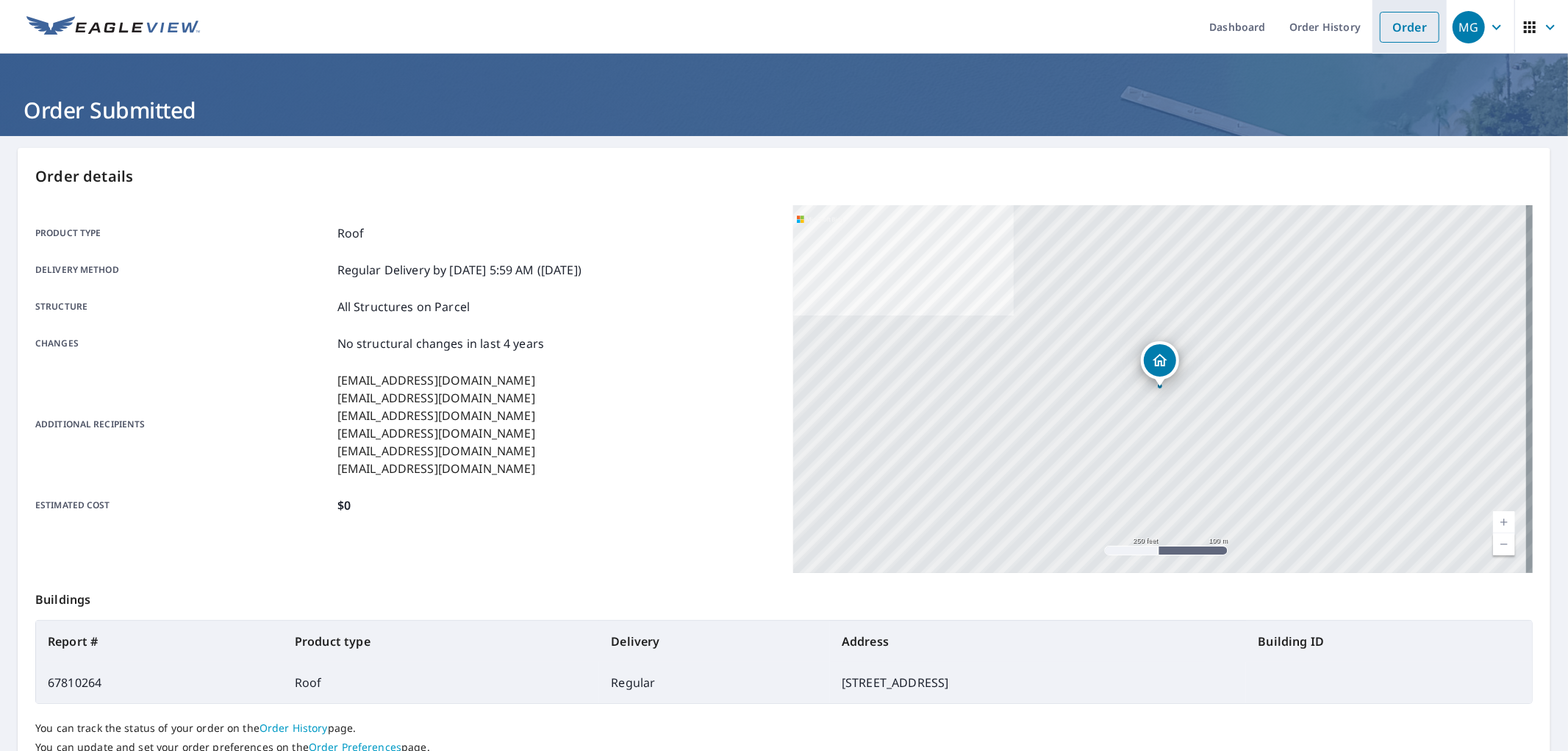
click at [1405, 13] on link "Order" at bounding box center [1409, 27] width 59 height 31
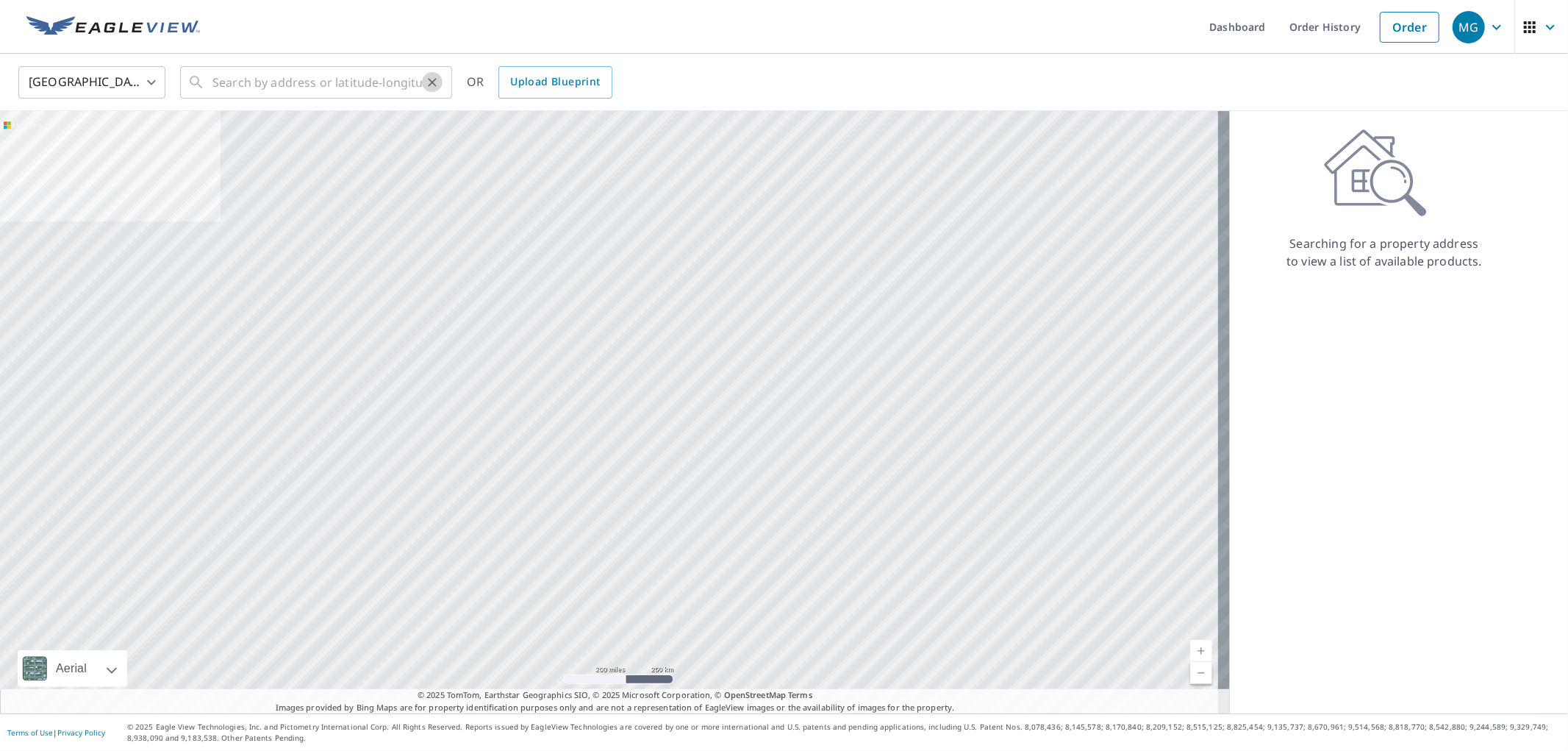
click at [436, 89] on icon "Clear" at bounding box center [431, 82] width 15 height 15
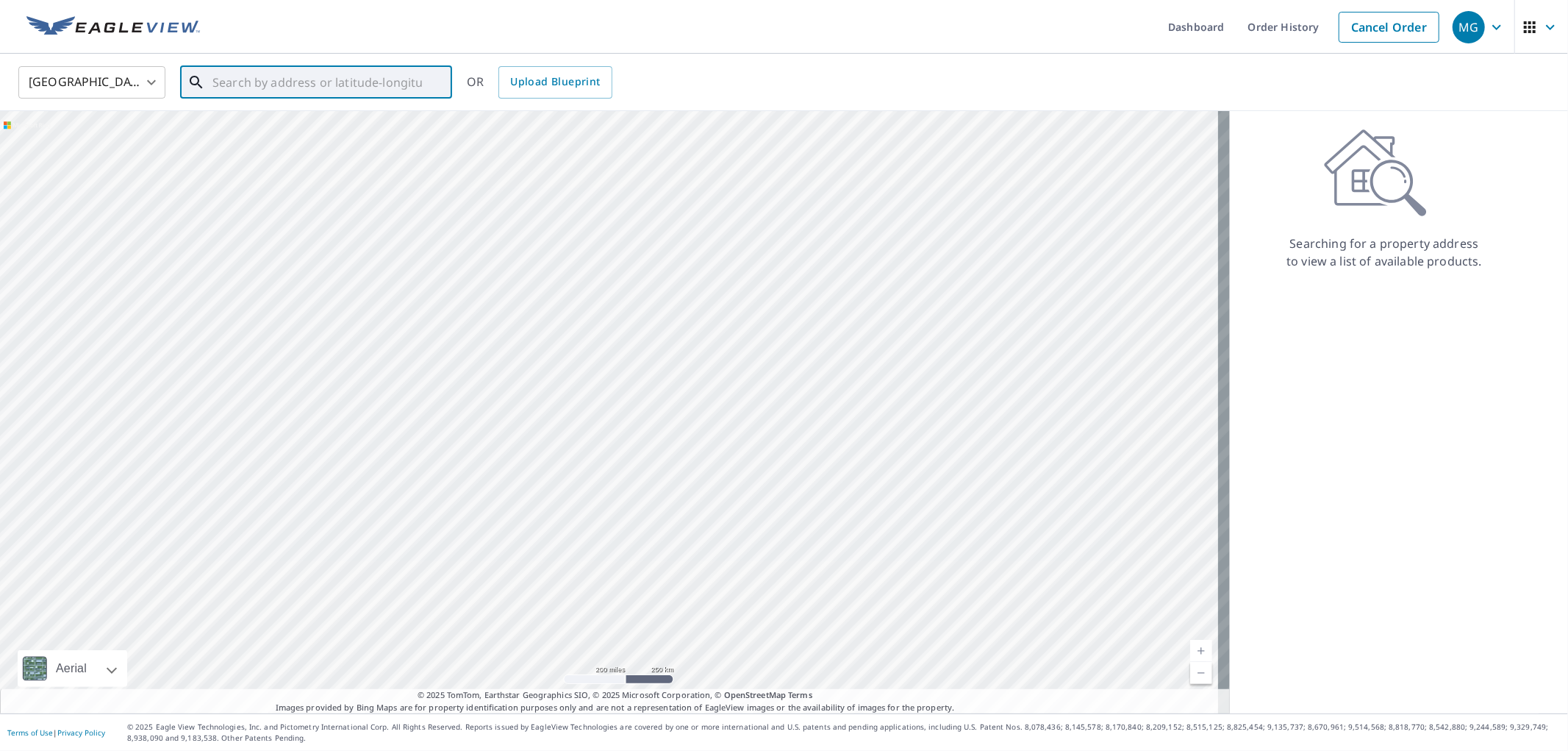
click at [344, 83] on input "text" at bounding box center [317, 83] width 210 height 41
paste input "[STREET_ADDRESS]"
click at [254, 138] on p "[GEOGRAPHIC_DATA]" at bounding box center [325, 141] width 230 height 15
type input "[STREET_ADDRESS]"
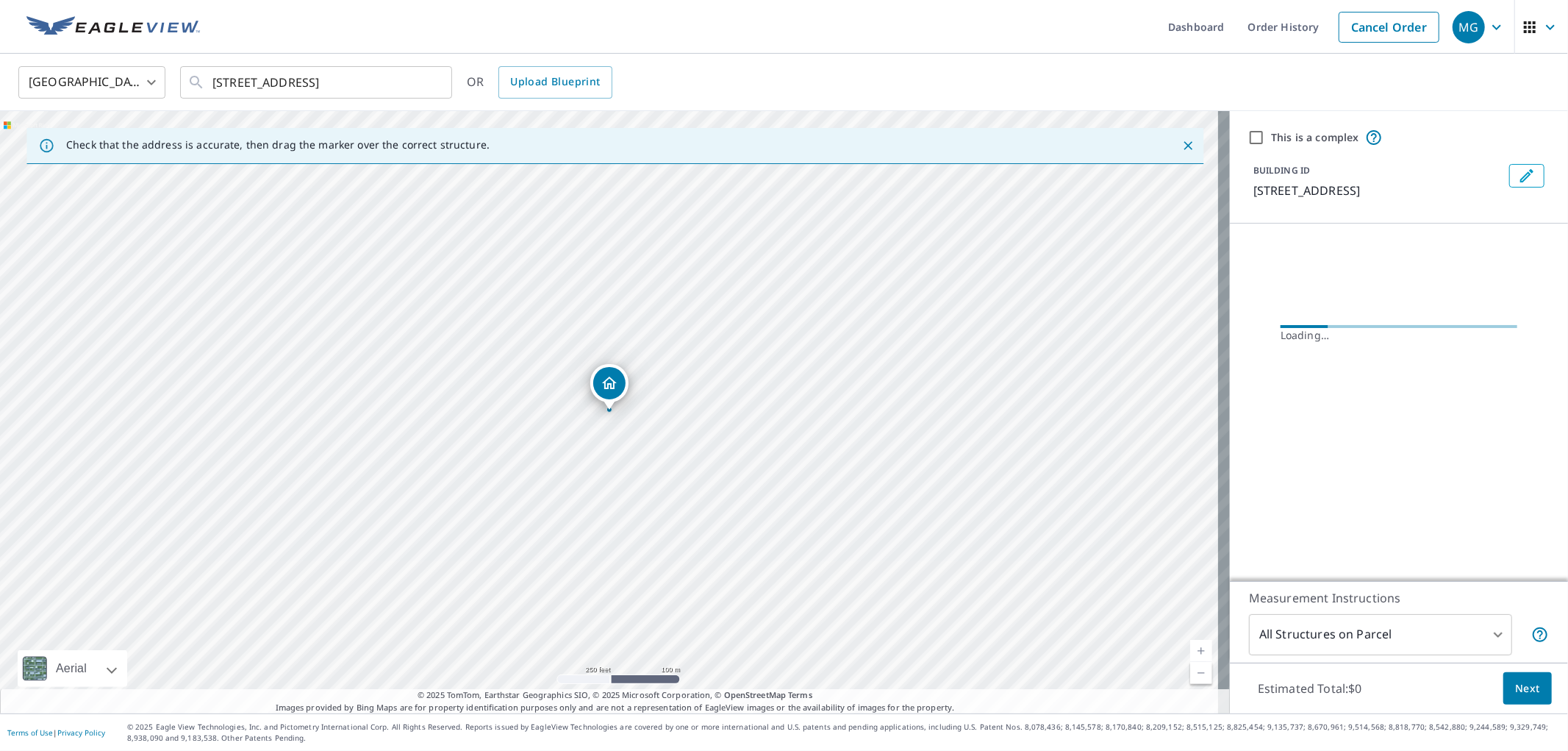
click at [1541, 689] on div "Estimated Total: $0 Next" at bounding box center [1399, 689] width 338 height 51
click at [1520, 695] on span "Next" at bounding box center [1527, 689] width 25 height 19
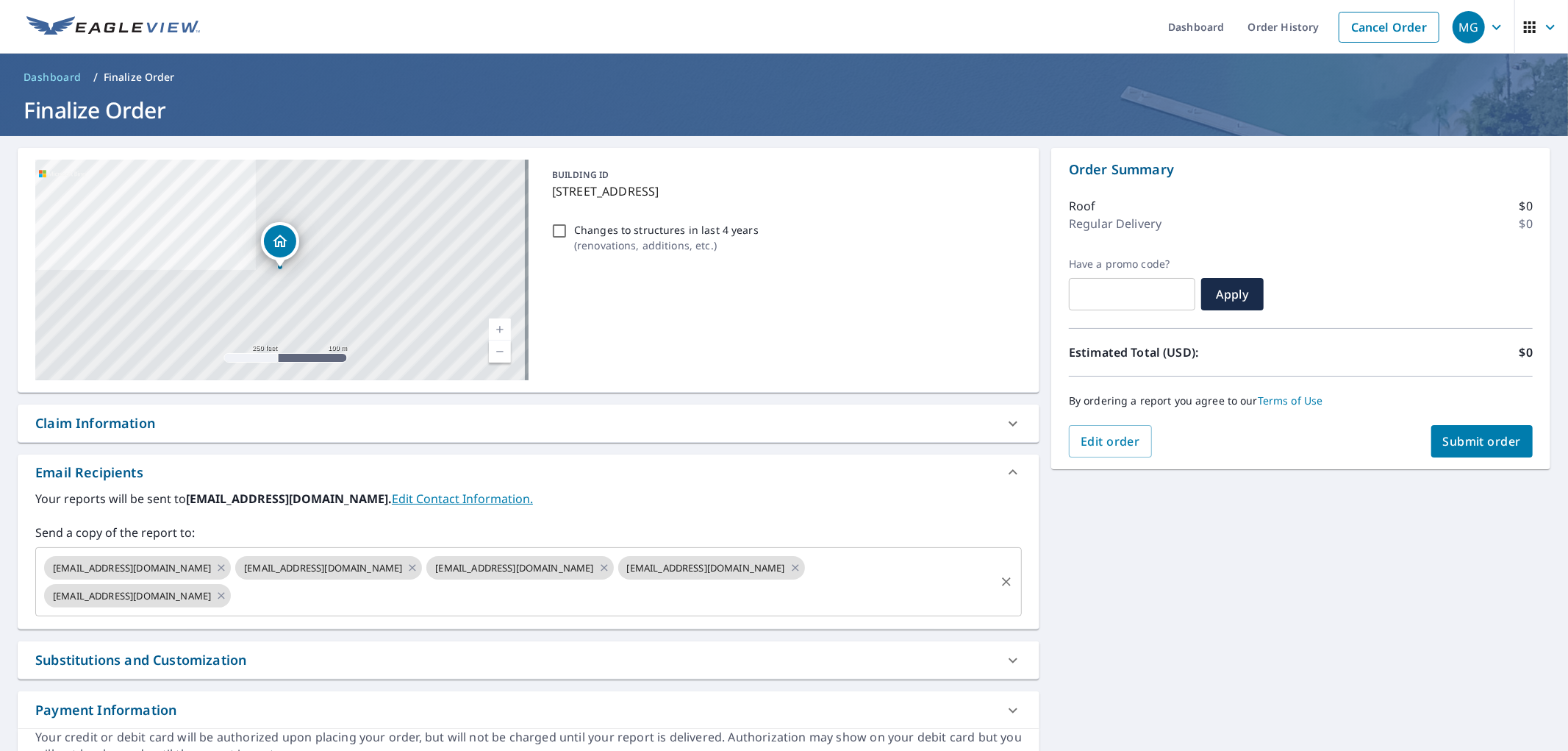
click at [361, 603] on input "text" at bounding box center [614, 595] width 760 height 28
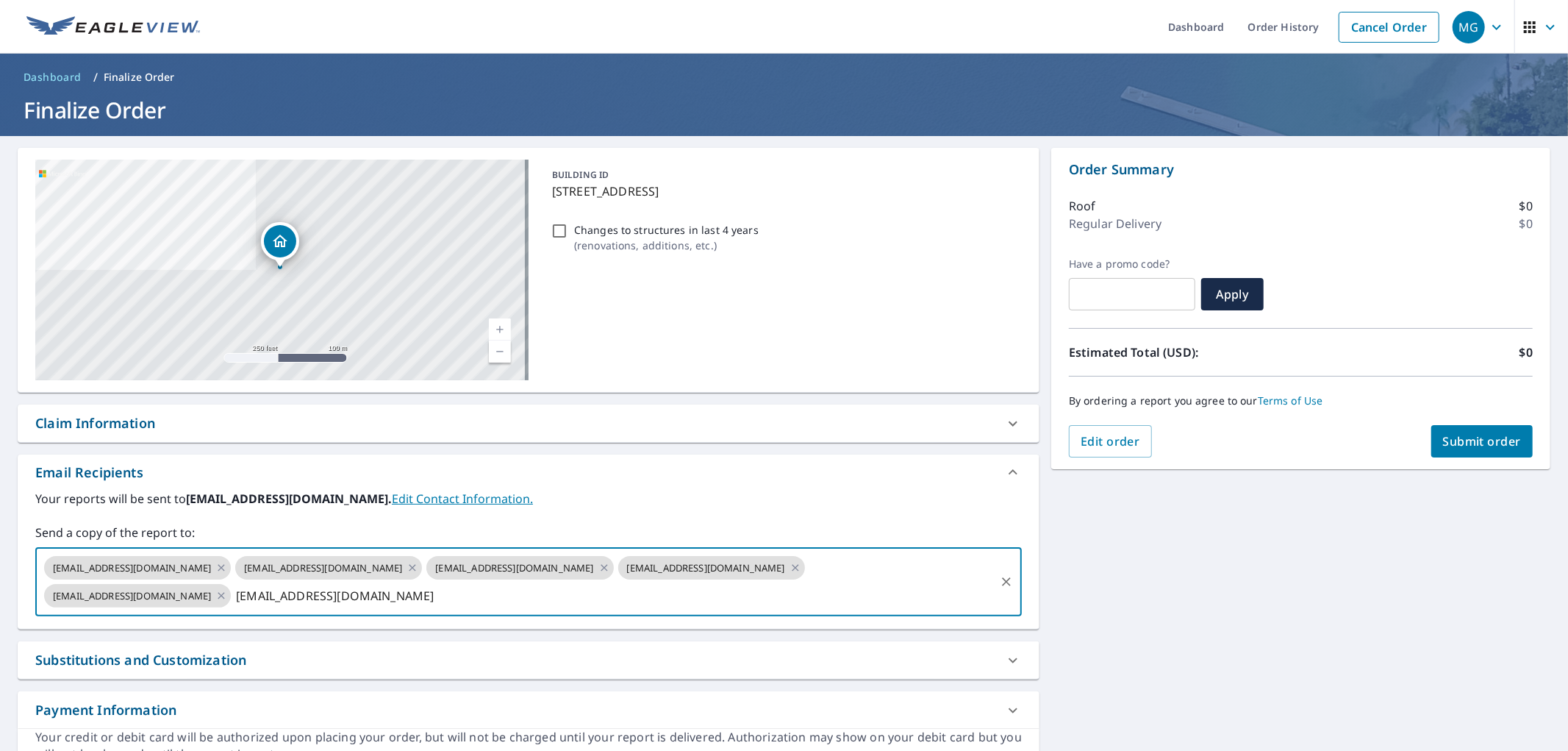
type input "[EMAIL_ADDRESS][DOMAIN_NAME]"
click at [1444, 444] on span "Submit order" at bounding box center [1482, 442] width 79 height 16
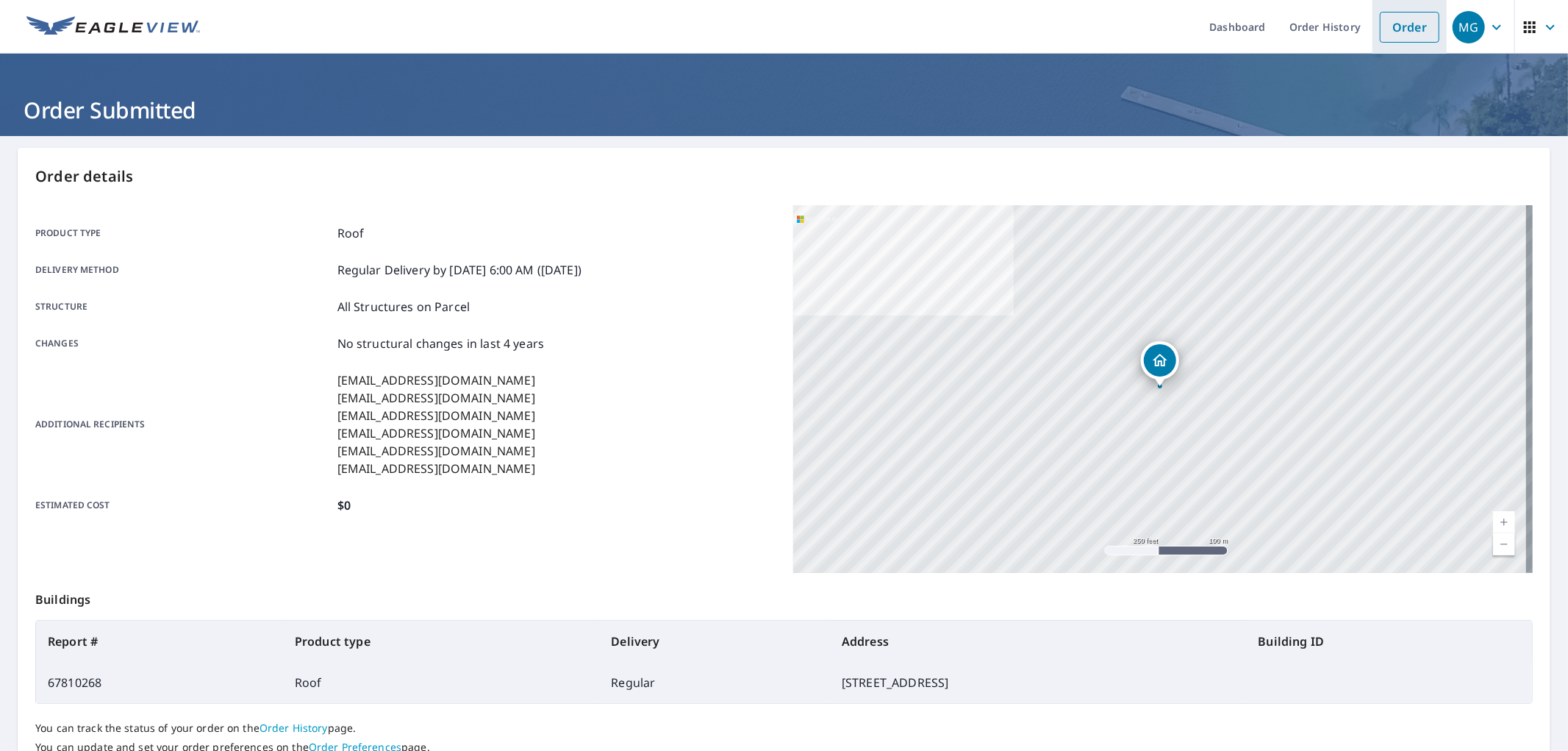
click at [1415, 20] on link "Order" at bounding box center [1409, 27] width 59 height 31
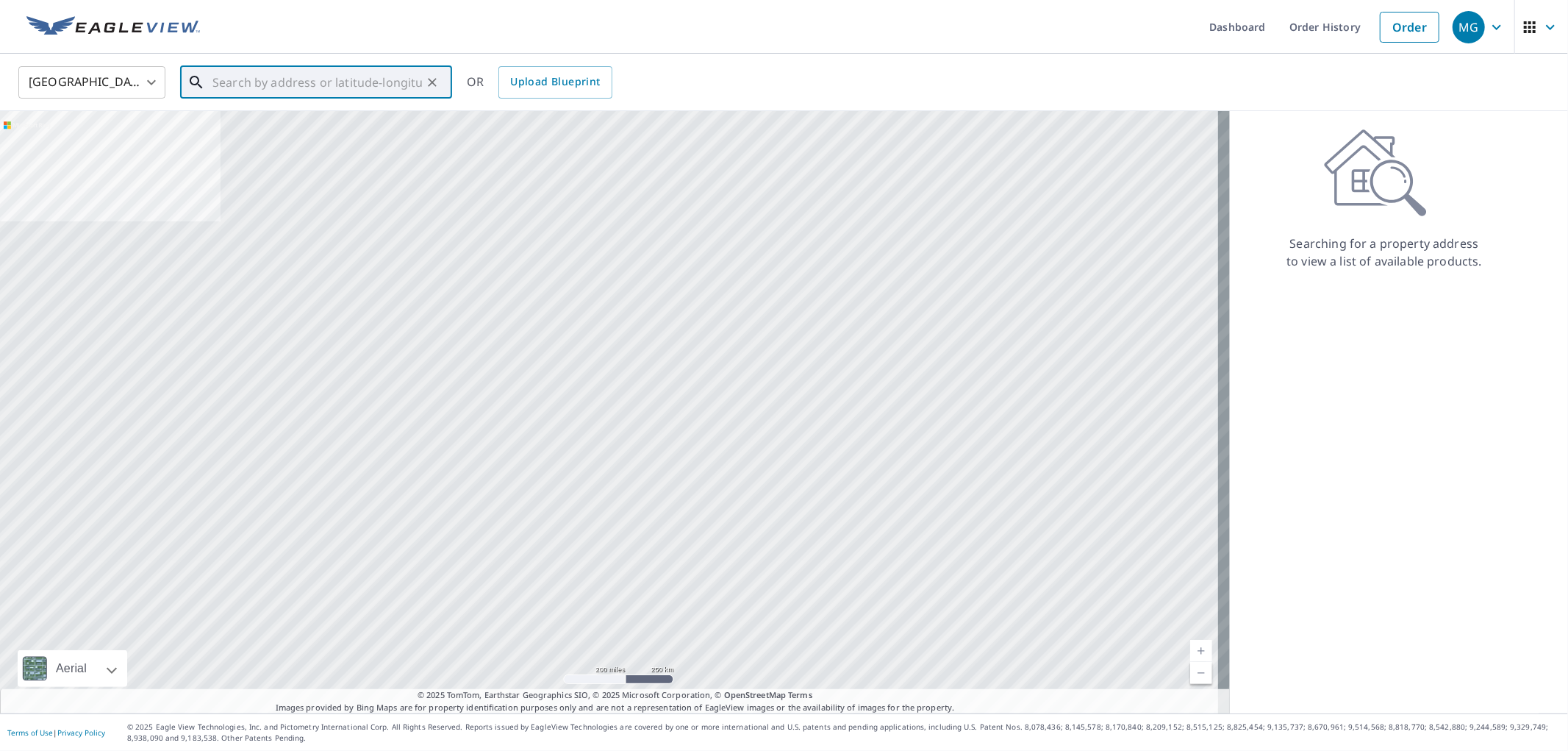
click at [317, 78] on input "text" at bounding box center [317, 83] width 210 height 41
paste input "[STREET_ADDRESS]"
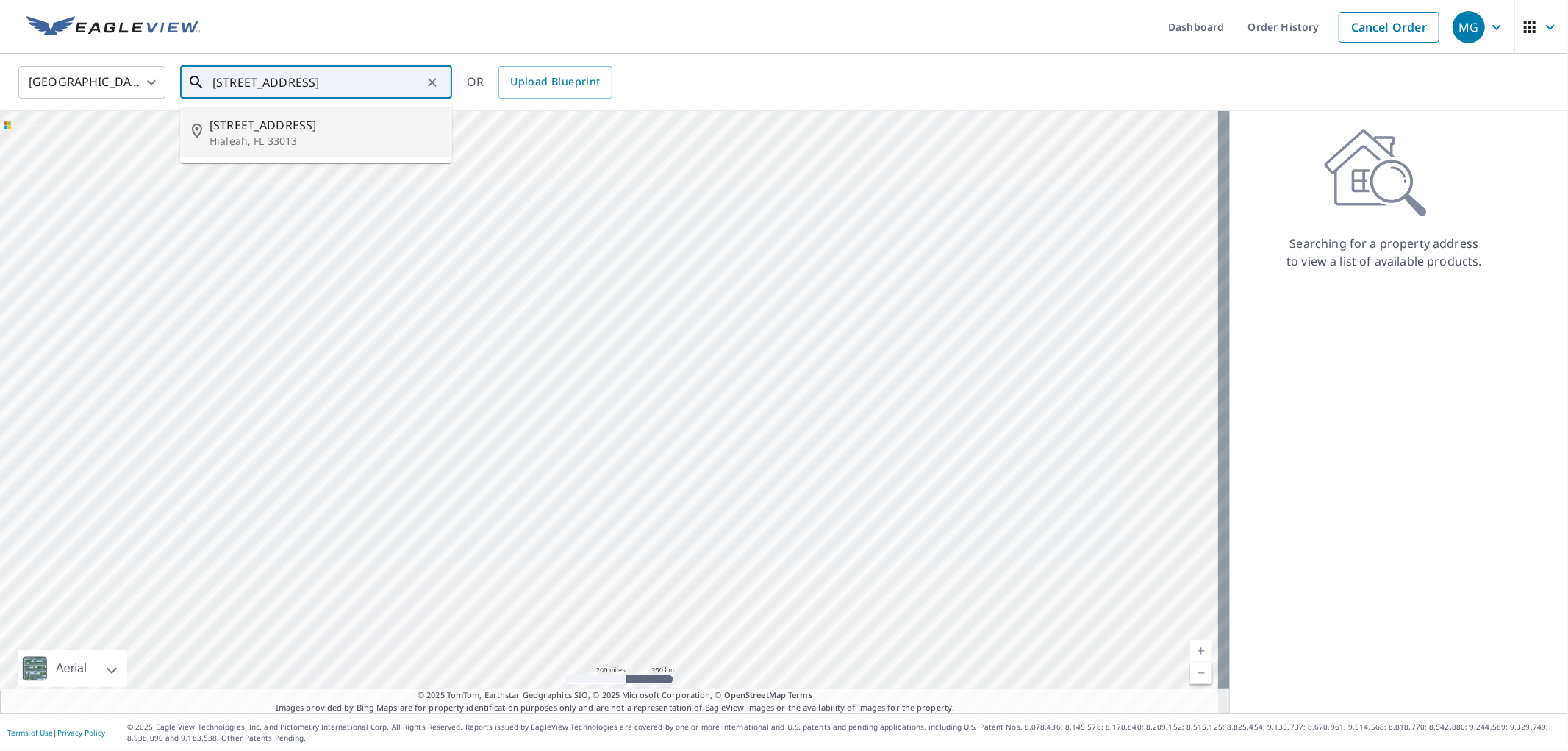
click at [294, 134] on p "Hialeah, FL 33013" at bounding box center [325, 141] width 230 height 15
type input "[STREET_ADDRESS]"
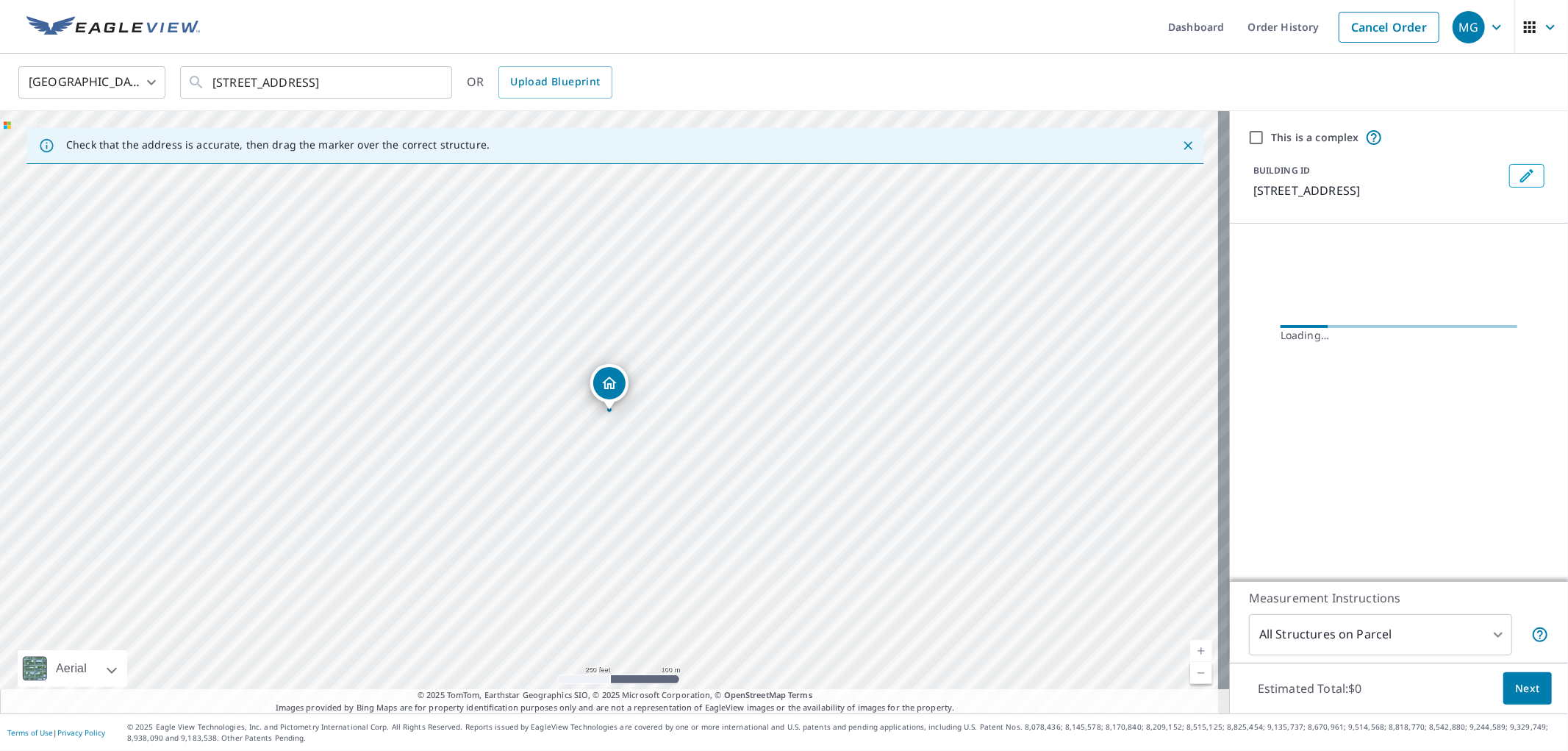
click at [1515, 692] on span "Next" at bounding box center [1527, 689] width 25 height 19
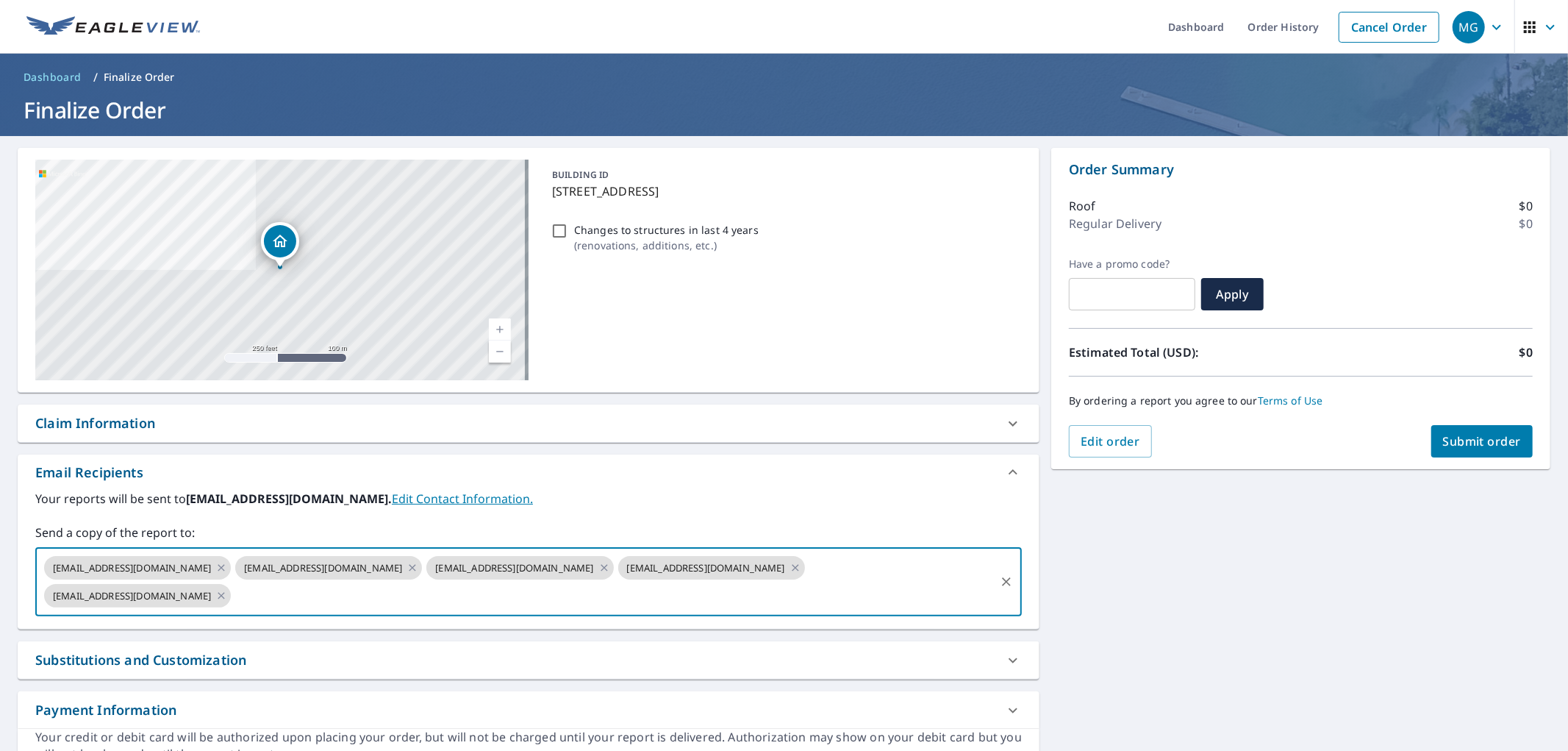
click at [364, 596] on input "text" at bounding box center [614, 595] width 760 height 28
type input "[EMAIL_ADDRESS][DOMAIN_NAME]"
click at [1478, 439] on span "Submit order" at bounding box center [1482, 442] width 79 height 16
